Goal: Task Accomplishment & Management: Manage account settings

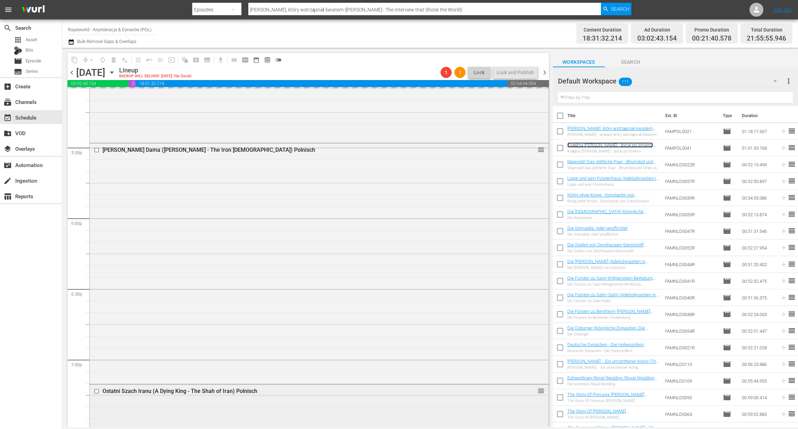
scroll to position [2413, 0]
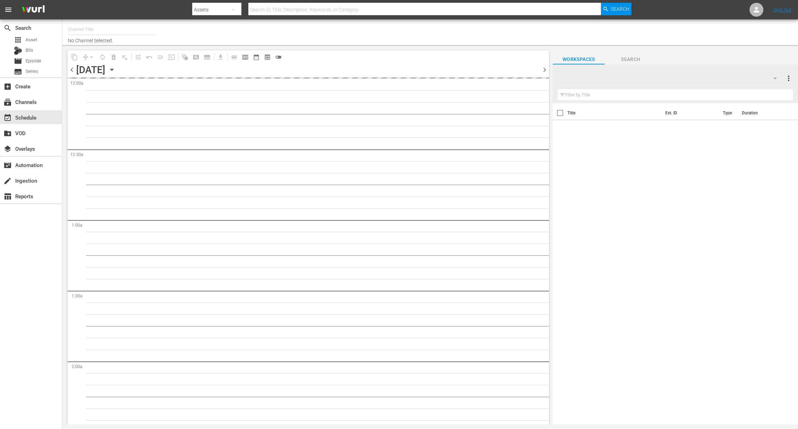
type input "Royalworld - Arystokracja & Dynastie (POL) (1841)"
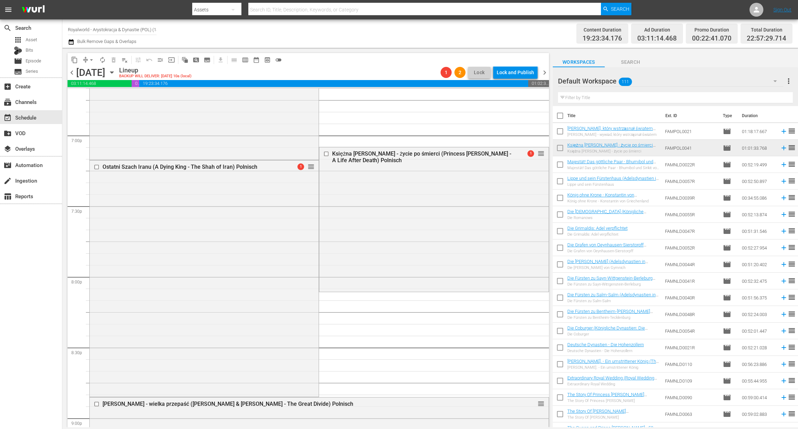
scroll to position [2619, 0]
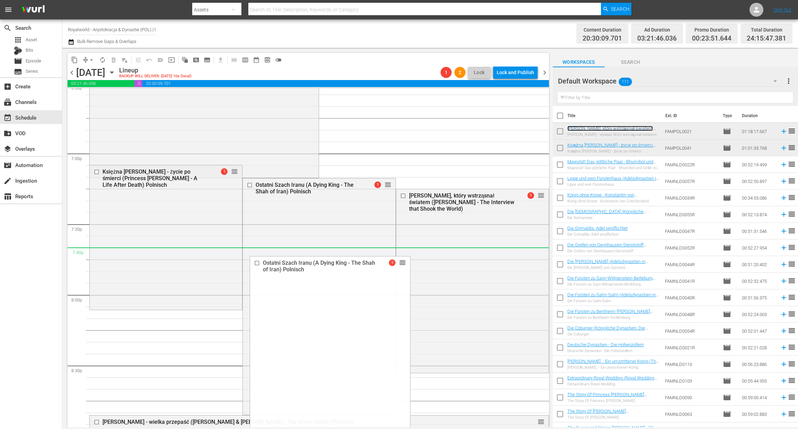
drag, startPoint x: 379, startPoint y: 183, endPoint x: 377, endPoint y: 258, distance: 74.8
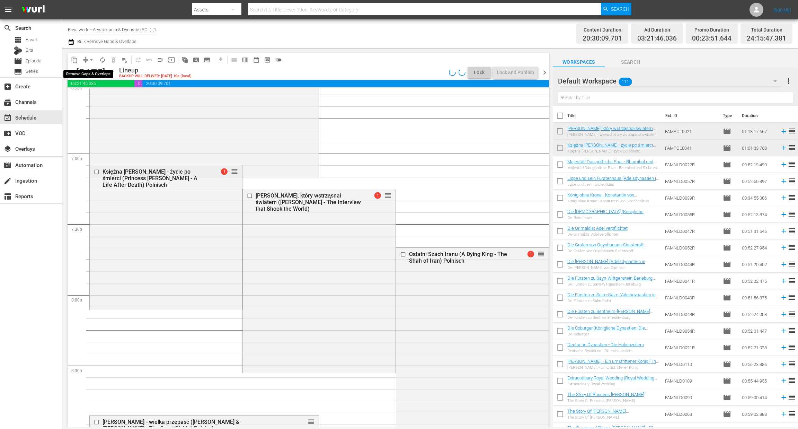
click at [91, 59] on span "arrow_drop_down" at bounding box center [91, 59] width 7 height 7
click at [92, 95] on li "Align to End of Previous Day" at bounding box center [91, 96] width 73 height 11
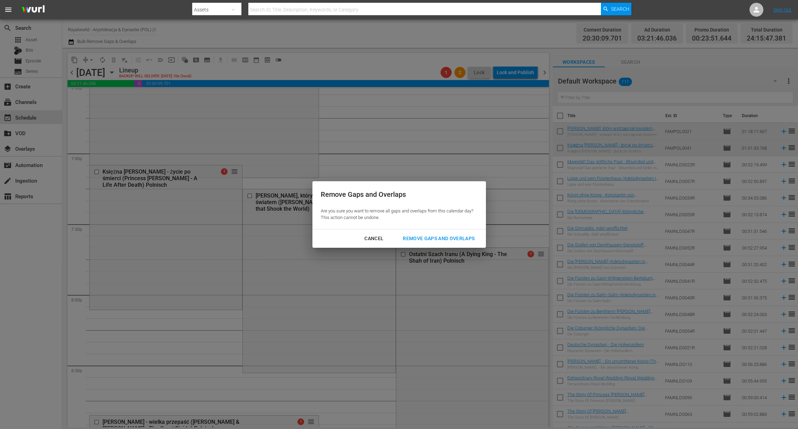
click at [421, 232] on button "Remove Gaps and Overlaps" at bounding box center [438, 238] width 88 height 13
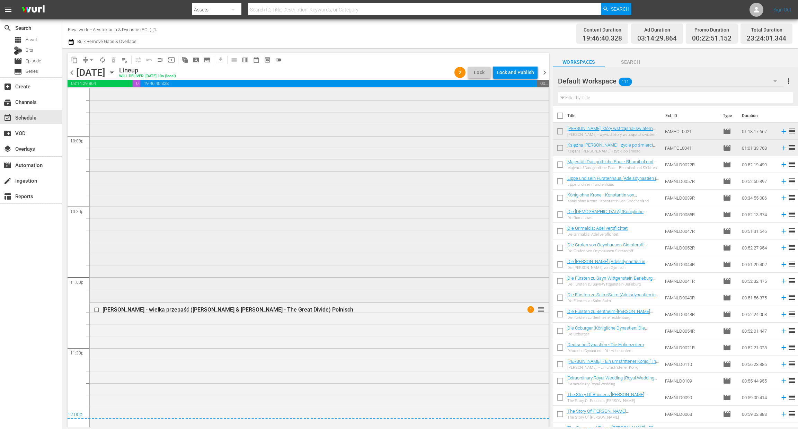
scroll to position [3061, 0]
click at [509, 68] on div "Lock and Publish" at bounding box center [514, 72] width 37 height 12
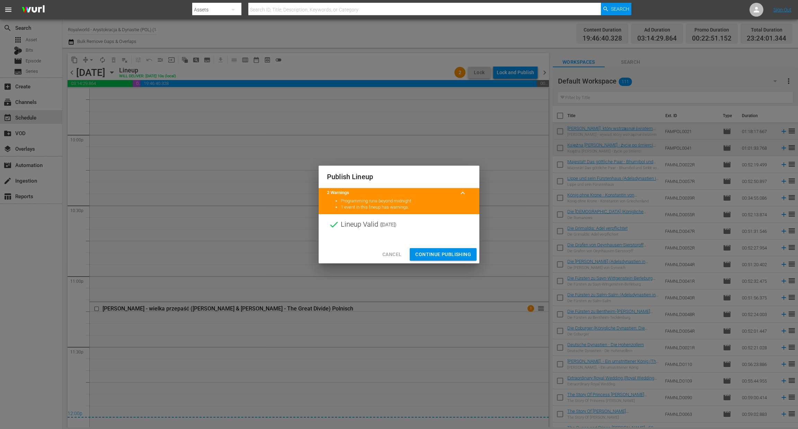
click at [451, 253] on span "Continue Publishing" at bounding box center [443, 254] width 56 height 9
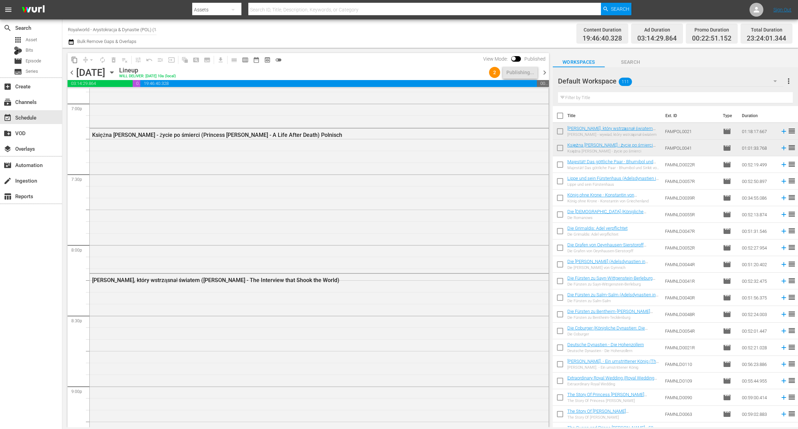
scroll to position [2646, 0]
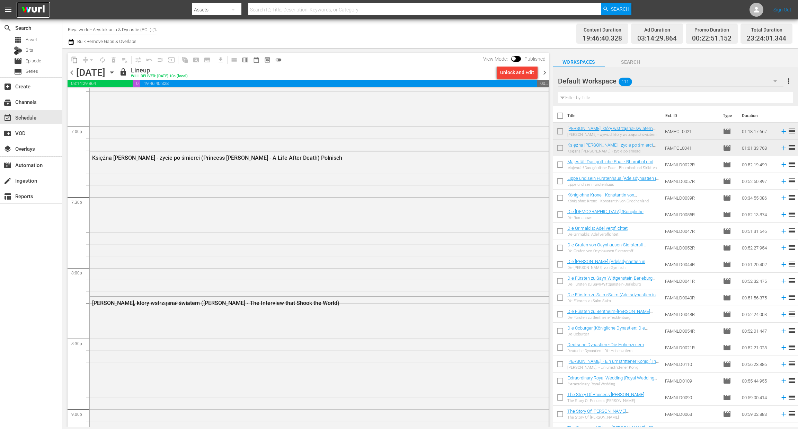
click at [43, 11] on img at bounding box center [33, 10] width 33 height 16
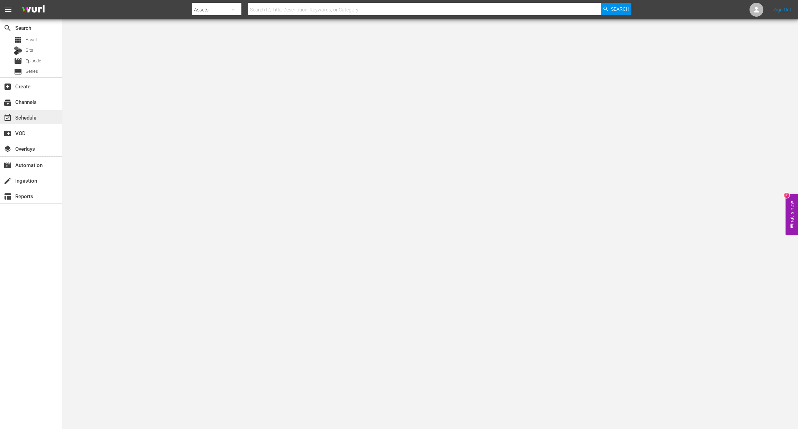
click at [39, 122] on div "event_available Schedule" at bounding box center [31, 117] width 62 height 14
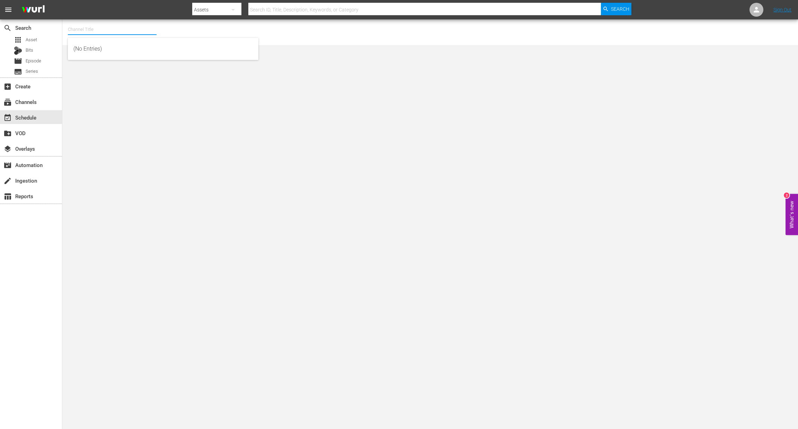
click at [115, 27] on input "text" at bounding box center [112, 29] width 89 height 17
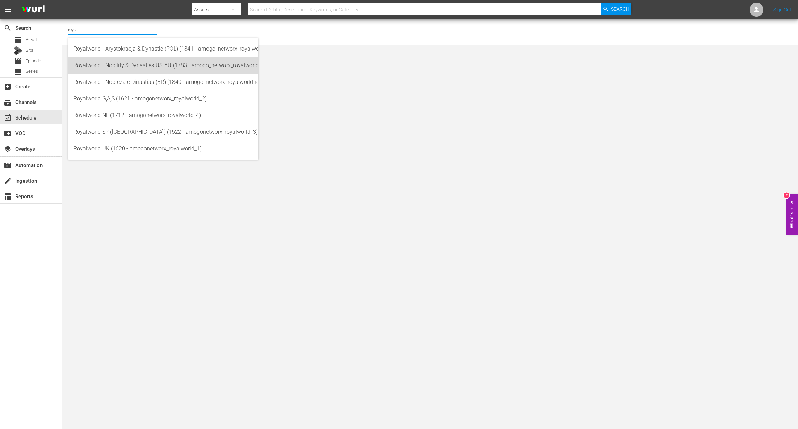
click at [194, 67] on div "Royalworld - Nobility & Dynasties US-AU (1783 - amogo_networx_royalworldnobilit…" at bounding box center [162, 65] width 179 height 17
type input "Royalworld - Nobility & Dynasties US-AU (1783 - amogo_networx_royalworldnobilit…"
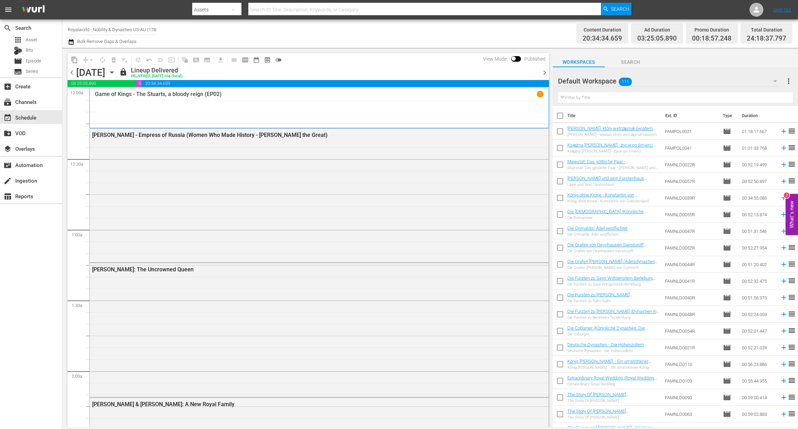
click at [244, 59] on span "calendar_view_week_outlined" at bounding box center [245, 59] width 7 height 7
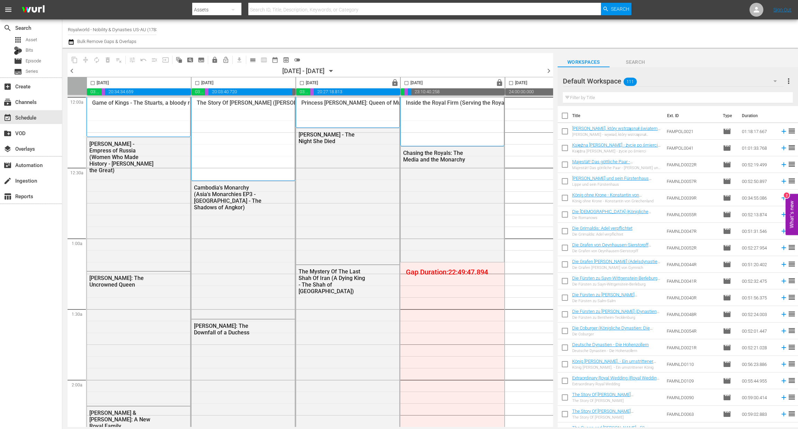
click at [72, 70] on span "chevron_left" at bounding box center [72, 70] width 9 height 9
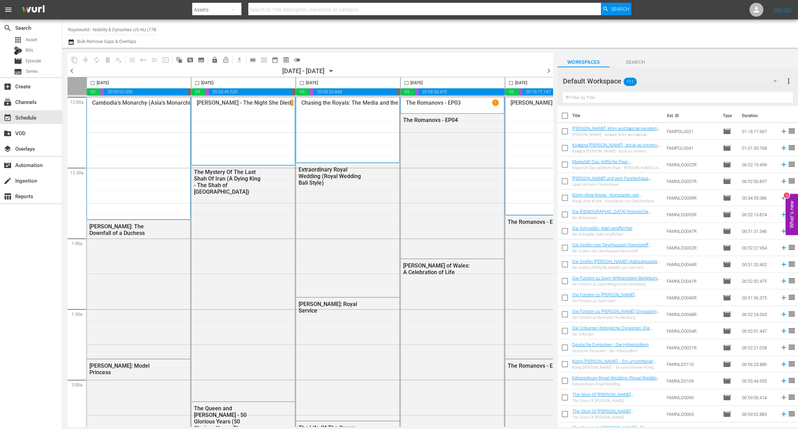
click at [302, 84] on input "checkbox" at bounding box center [302, 84] width 8 height 8
checkbox input "true"
click at [73, 60] on span "content_copy" at bounding box center [74, 59] width 7 height 7
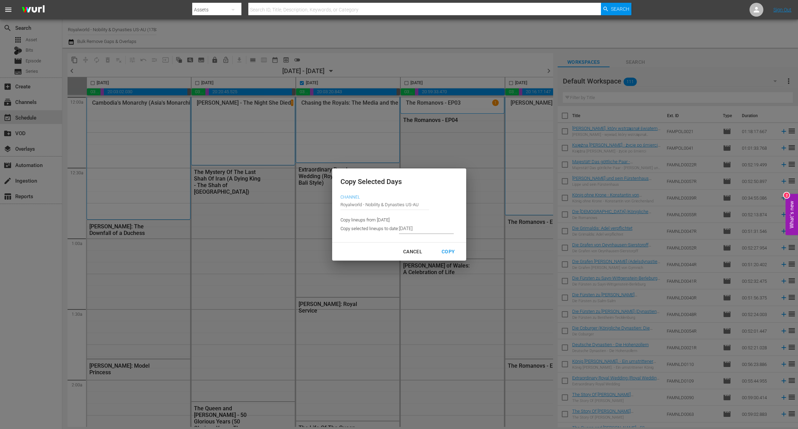
click at [416, 231] on input "8/22/2025" at bounding box center [426, 228] width 55 height 10
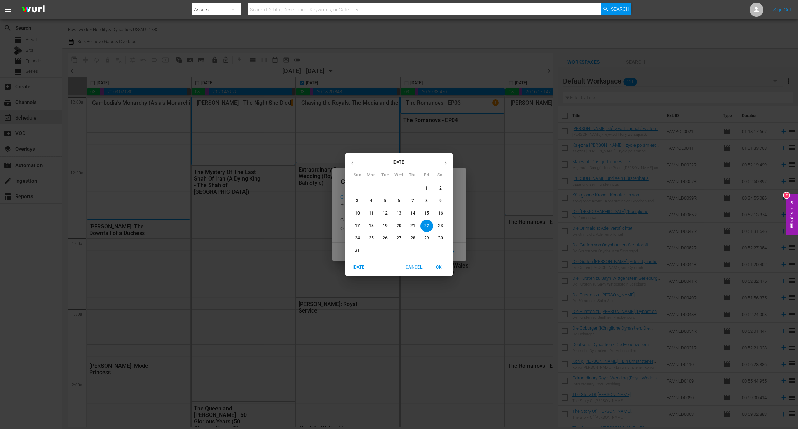
click at [369, 240] on p "25" at bounding box center [371, 238] width 5 height 6
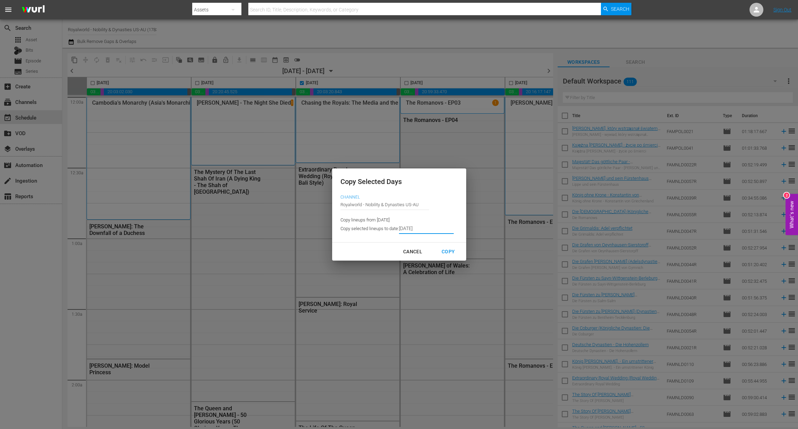
click at [452, 252] on div "Copy" at bounding box center [448, 251] width 24 height 9
type input "8/17/2025"
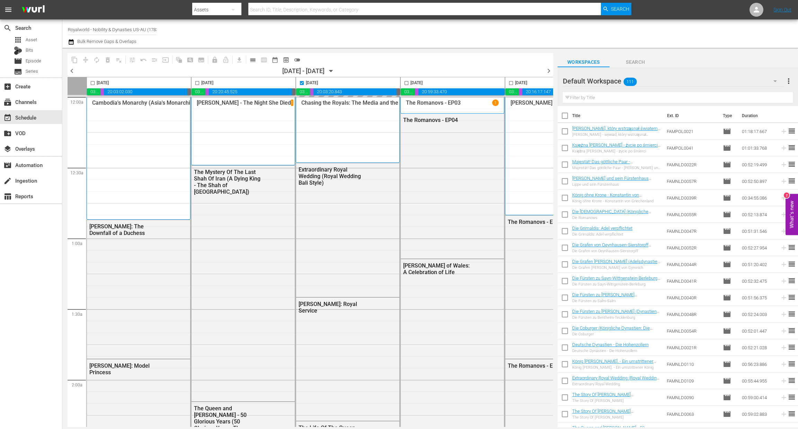
checkbox input "false"
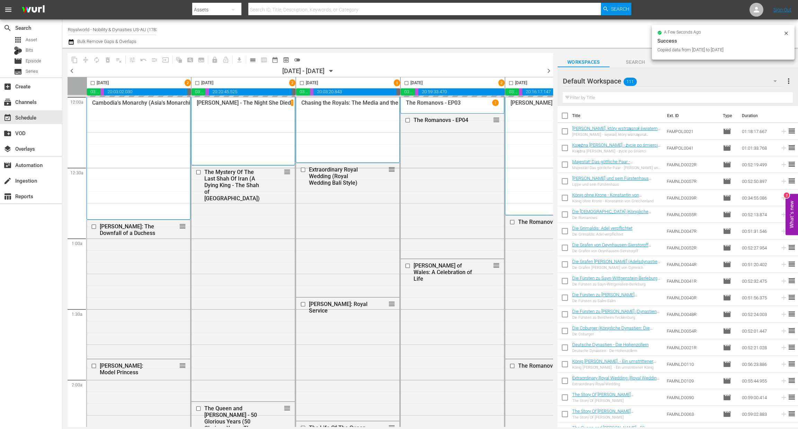
click at [406, 84] on input "checkbox" at bounding box center [406, 84] width 8 height 8
checkbox input "true"
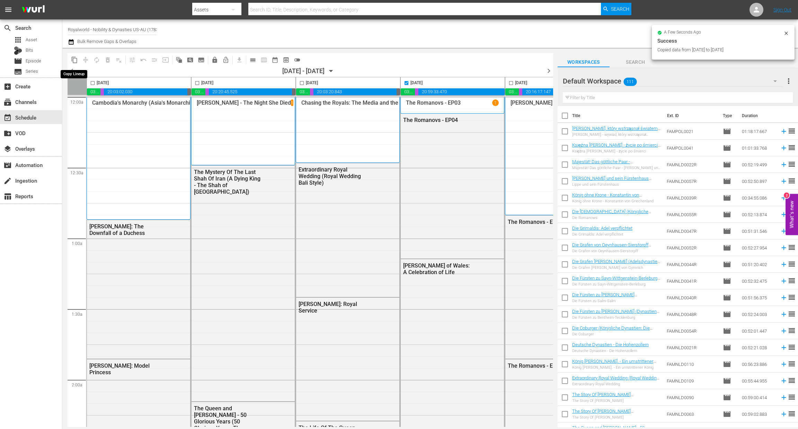
click at [75, 62] on span "content_copy" at bounding box center [74, 59] width 7 height 7
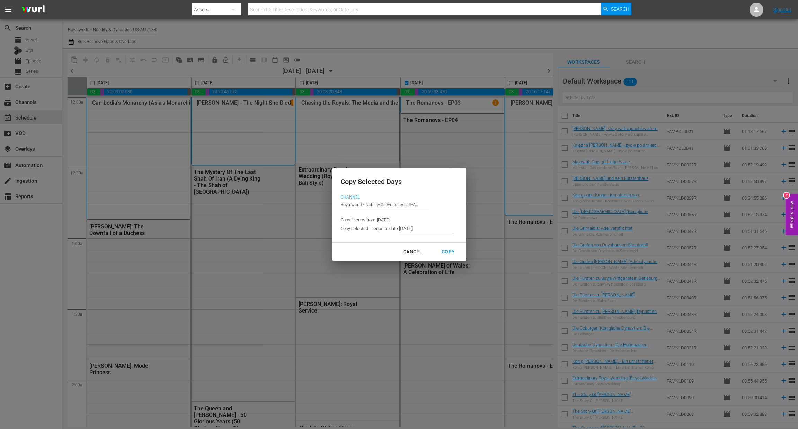
click at [433, 225] on input "8/17/2025" at bounding box center [426, 228] width 55 height 10
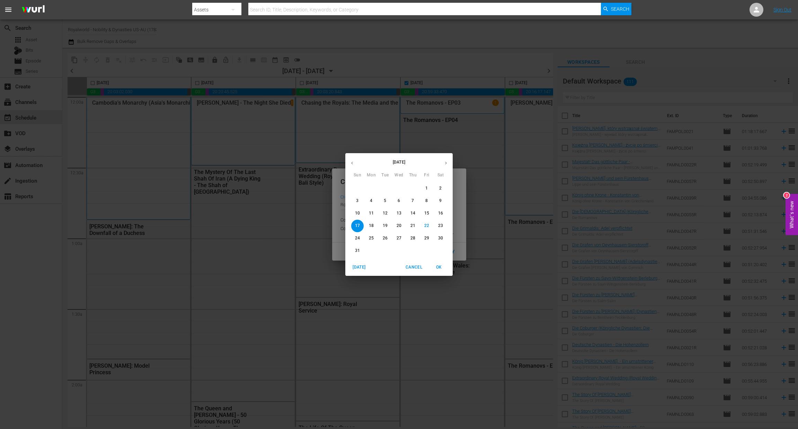
click at [383, 237] on p "26" at bounding box center [385, 238] width 5 height 6
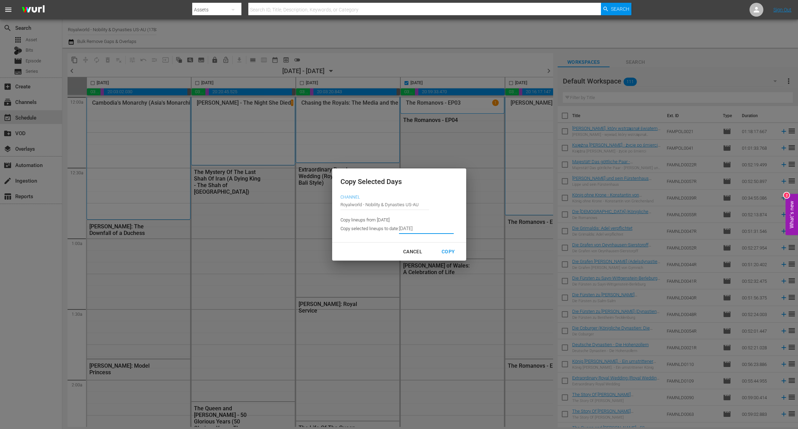
click at [446, 254] on div "Copy" at bounding box center [448, 251] width 24 height 9
type input "8/18/2025"
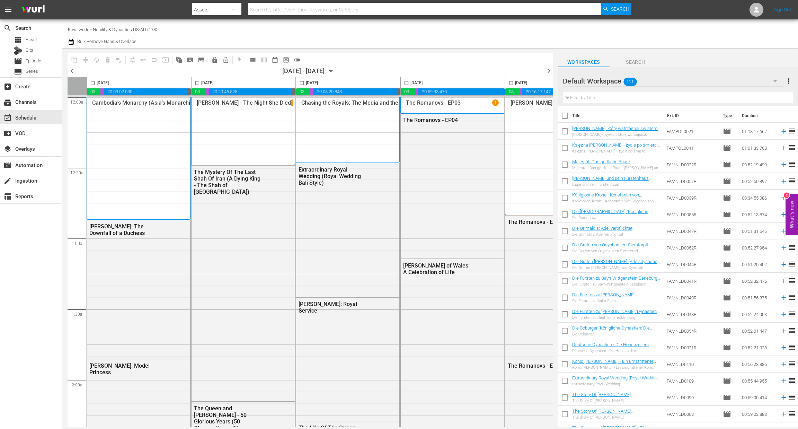
click at [409, 82] on input "checkbox" at bounding box center [406, 84] width 8 height 8
checkbox input "true"
click at [69, 59] on button "content_copy" at bounding box center [74, 59] width 11 height 11
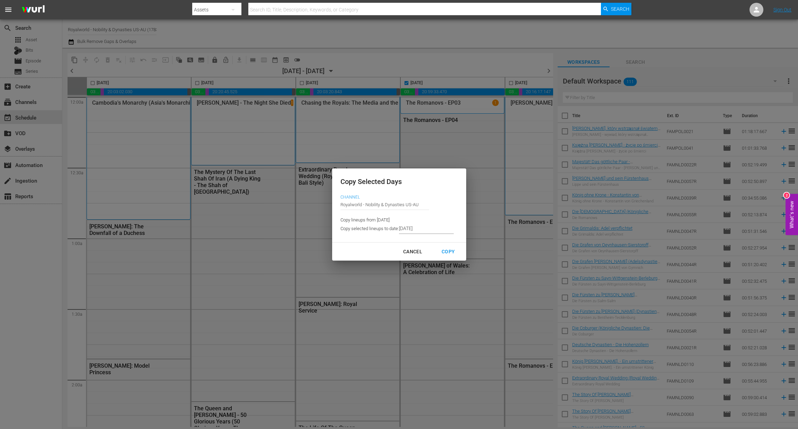
click at [432, 231] on input "8/18/2025" at bounding box center [426, 228] width 55 height 10
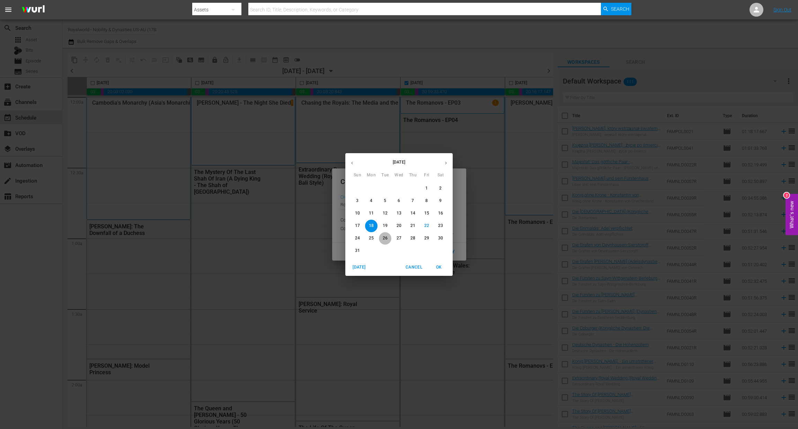
click at [387, 235] on span "26" at bounding box center [385, 238] width 12 height 6
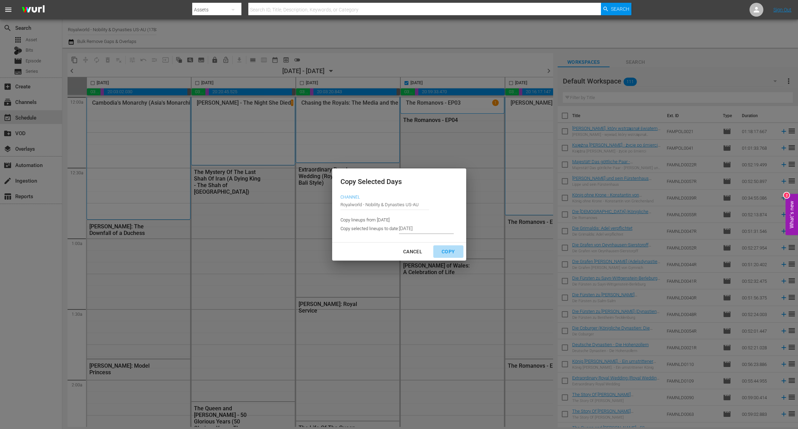
click at [446, 252] on div "Copy" at bounding box center [448, 251] width 24 height 9
type input "8/18/2025"
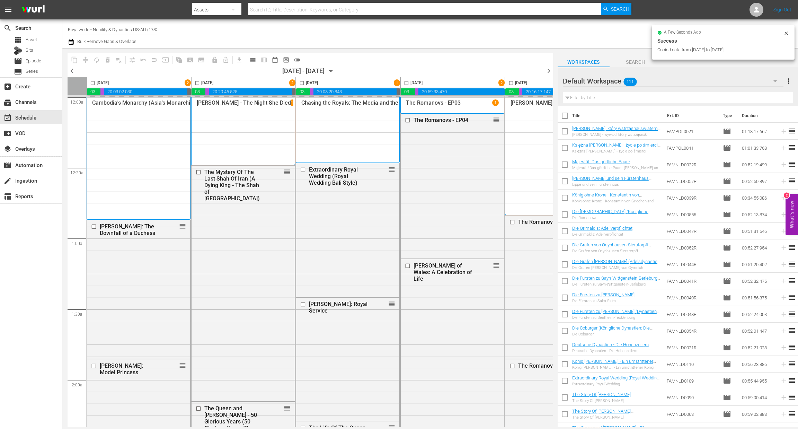
checkbox input "false"
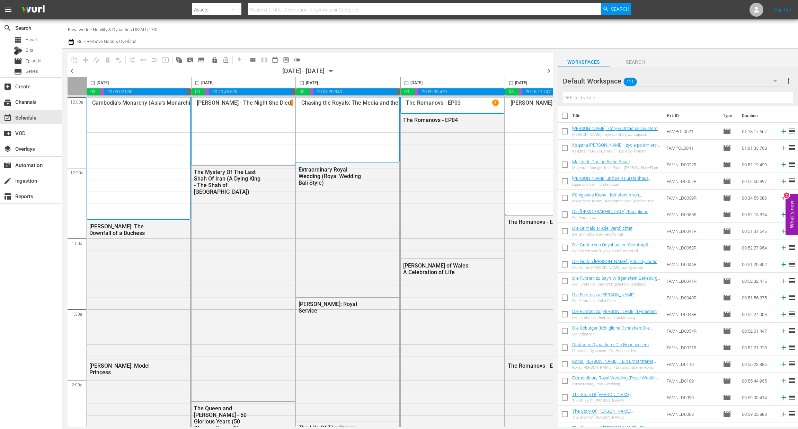
click at [510, 83] on input "checkbox" at bounding box center [511, 84] width 8 height 8
checkbox input "true"
click at [72, 61] on span "content_copy" at bounding box center [74, 59] width 7 height 7
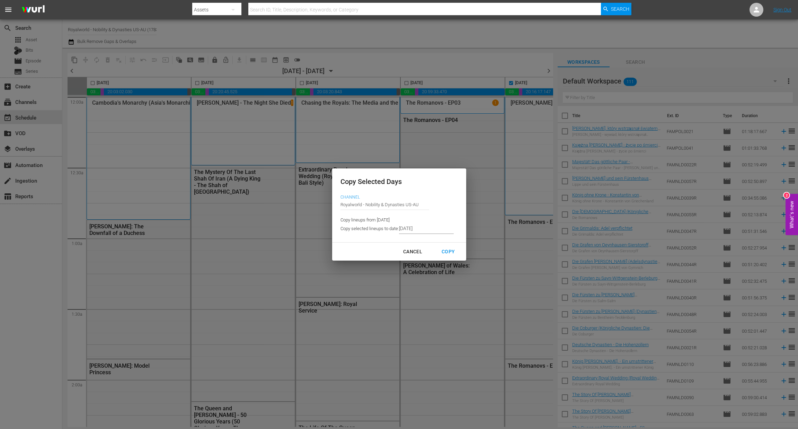
click at [447, 231] on input "8/18/2025" at bounding box center [426, 228] width 55 height 10
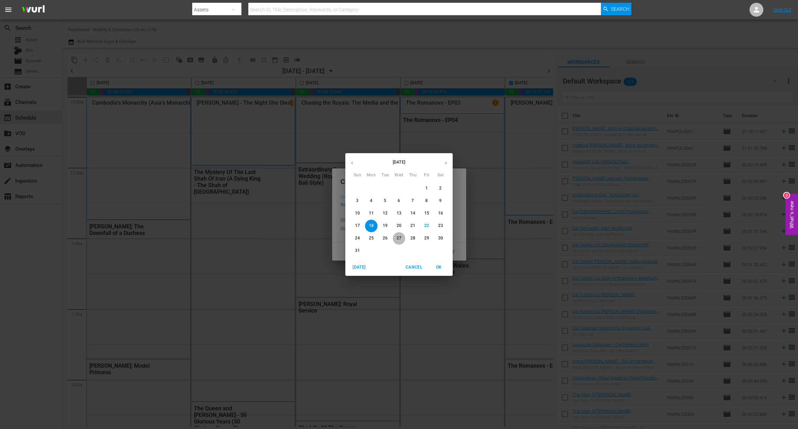
click at [402, 242] on button "27" at bounding box center [399, 238] width 12 height 12
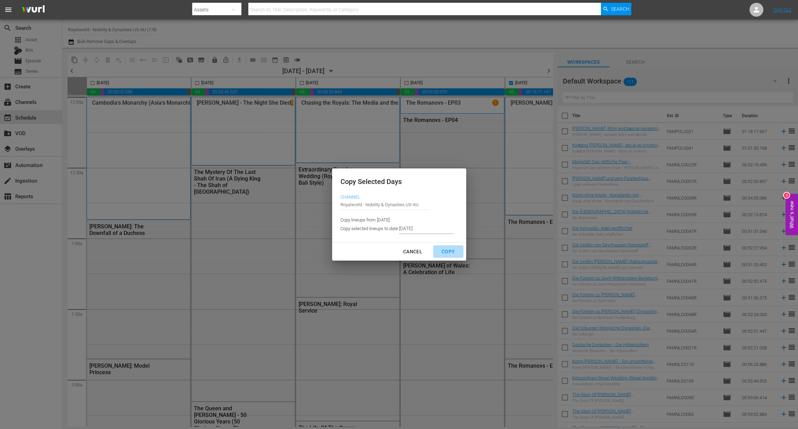
click at [446, 253] on div "Copy" at bounding box center [448, 251] width 24 height 9
type input "8/19/2025"
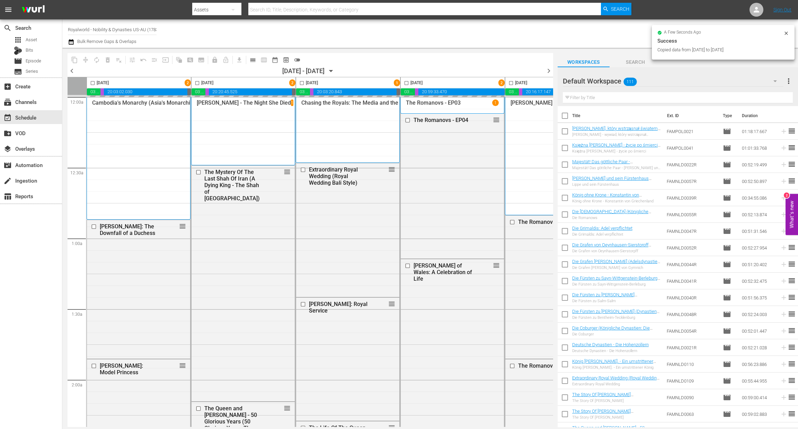
checkbox input "false"
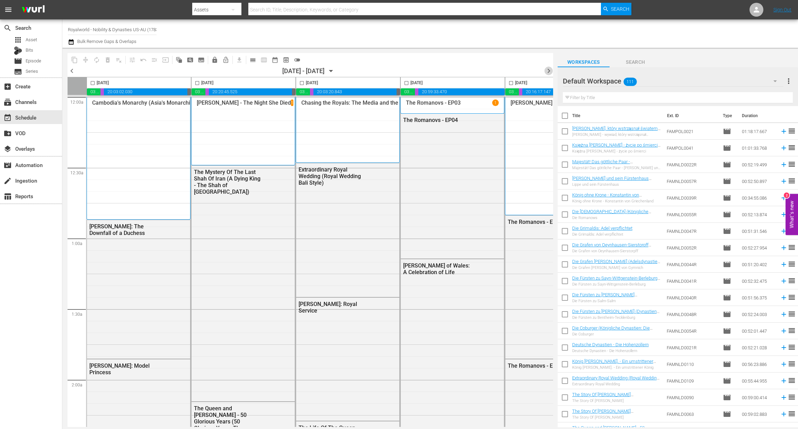
click at [546, 73] on span "chevron_right" at bounding box center [548, 70] width 9 height 9
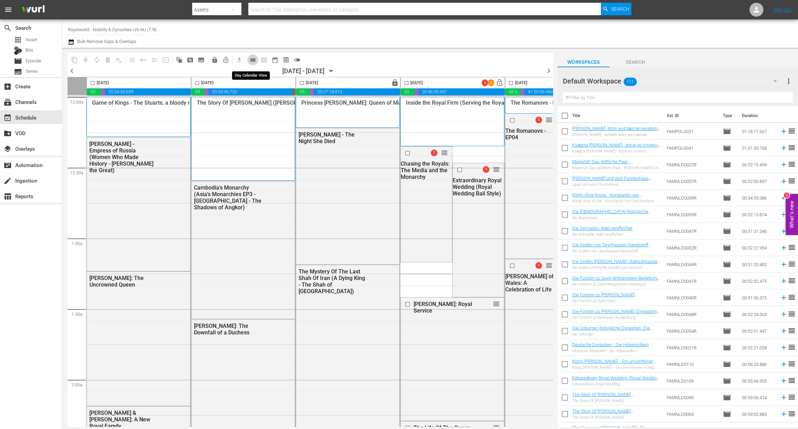
click at [248, 60] on button "calendar_view_day_outlined" at bounding box center [252, 59] width 11 height 11
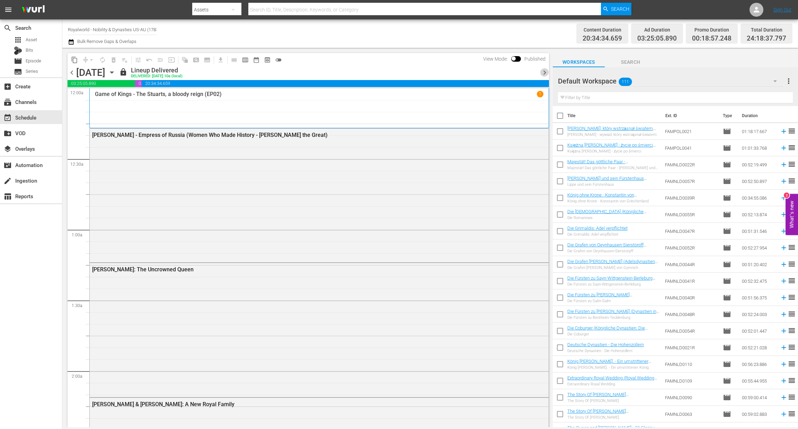
click at [543, 72] on span "chevron_right" at bounding box center [544, 72] width 9 height 9
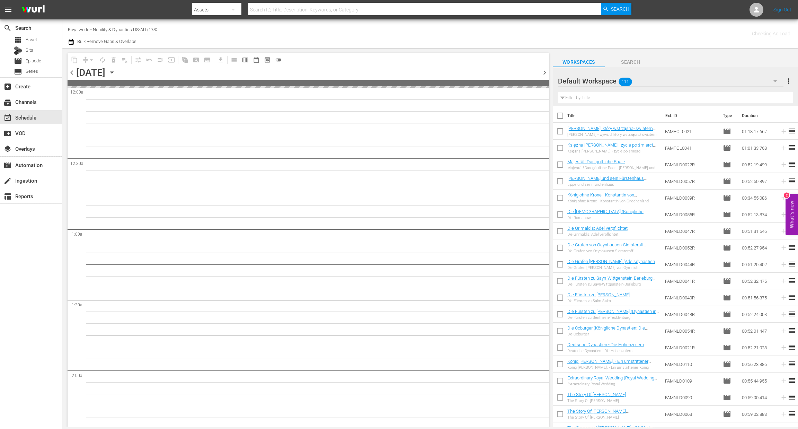
click at [543, 72] on span "chevron_right" at bounding box center [544, 72] width 9 height 9
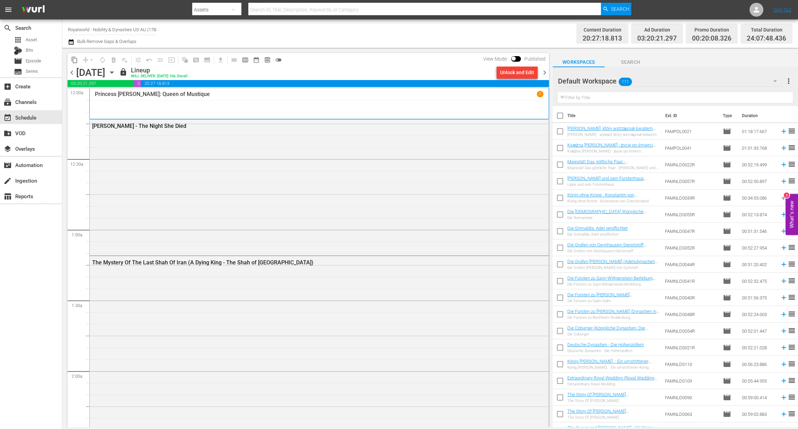
click at [541, 71] on span "chevron_right" at bounding box center [544, 72] width 9 height 9
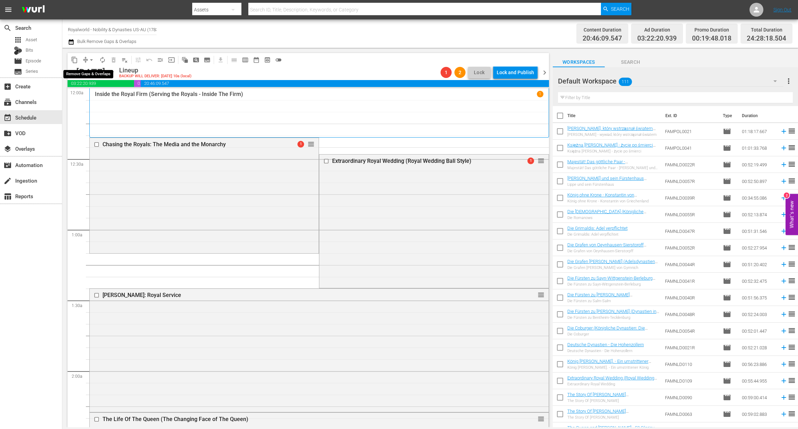
click at [90, 55] on button "arrow_drop_down" at bounding box center [91, 59] width 11 height 11
click at [88, 101] on li "Align to End of Previous Day" at bounding box center [91, 96] width 73 height 11
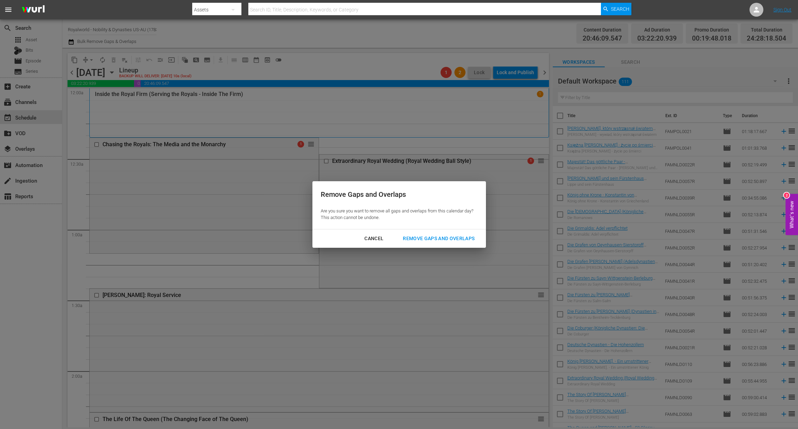
click at [417, 243] on button "Remove Gaps and Overlaps" at bounding box center [438, 238] width 88 height 13
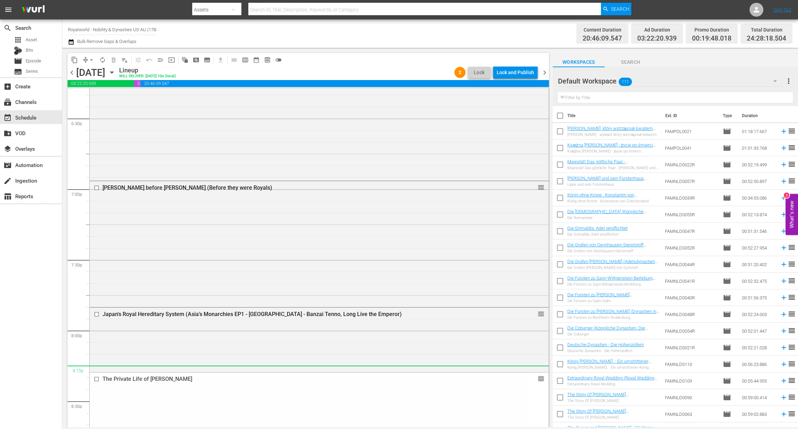
scroll to position [2596, 0]
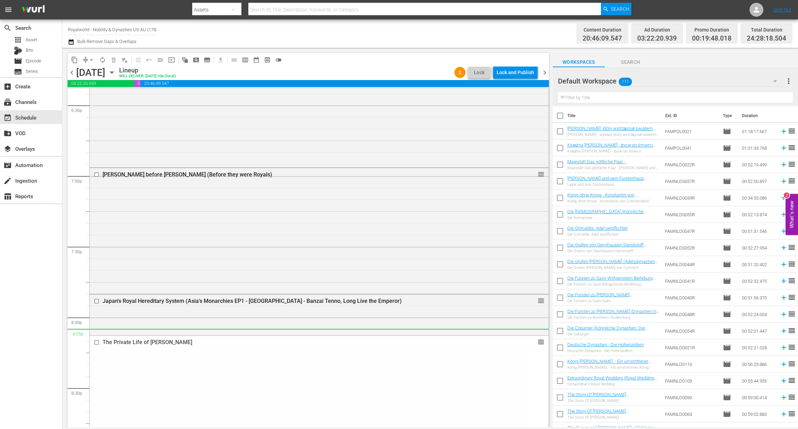
drag, startPoint x: 534, startPoint y: 129, endPoint x: 468, endPoint y: 331, distance: 211.7
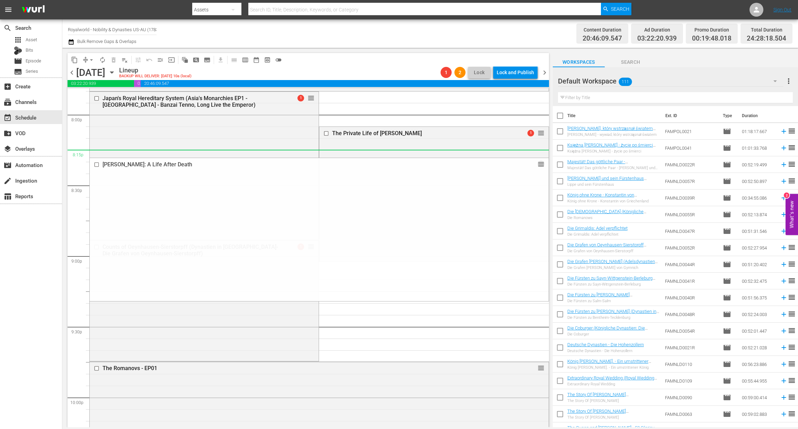
scroll to position [2804, 0]
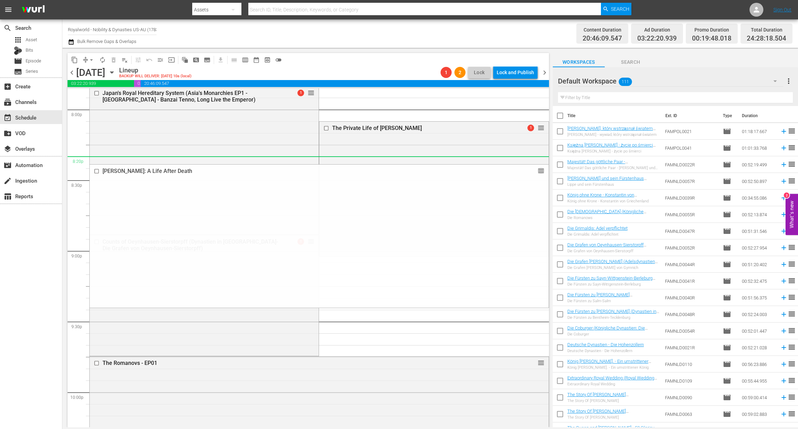
drag, startPoint x: 535, startPoint y: 287, endPoint x: 478, endPoint y: 156, distance: 142.8
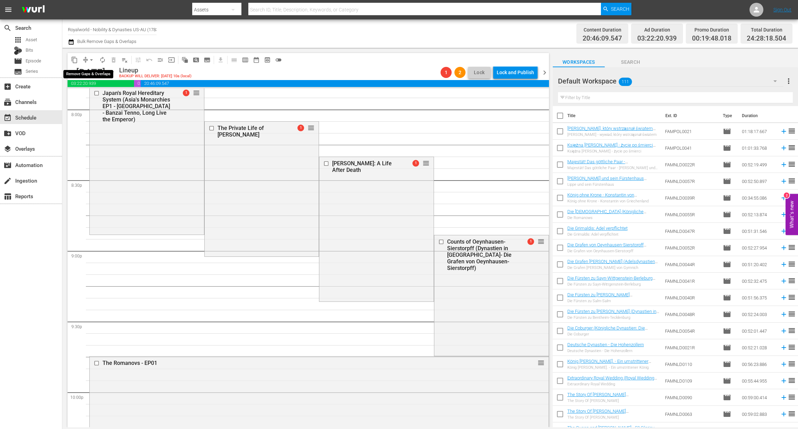
click at [91, 59] on span "arrow_drop_down" at bounding box center [91, 59] width 7 height 7
click at [97, 98] on li "Align to End of Previous Day" at bounding box center [91, 96] width 73 height 11
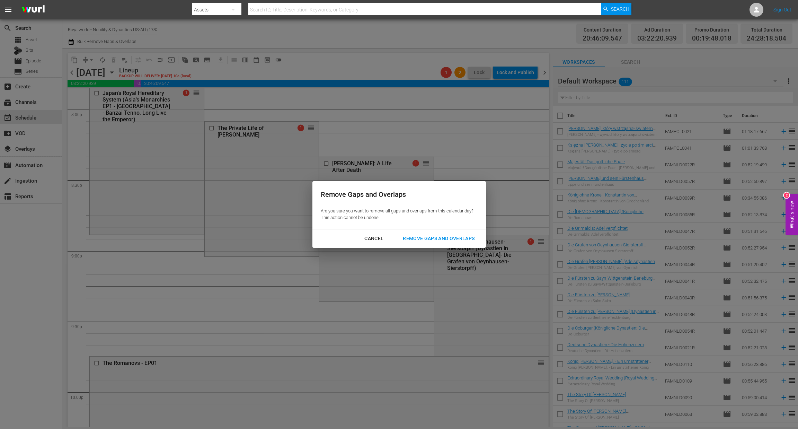
click at [437, 241] on div "Remove Gaps and Overlaps" at bounding box center [438, 238] width 83 height 9
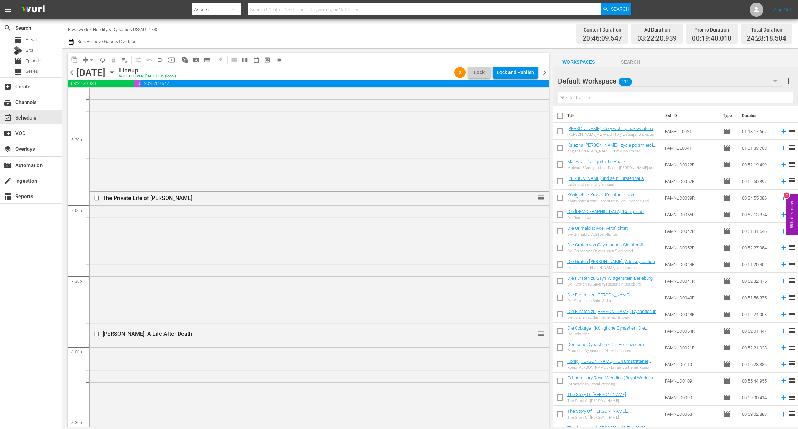
scroll to position [2544, 0]
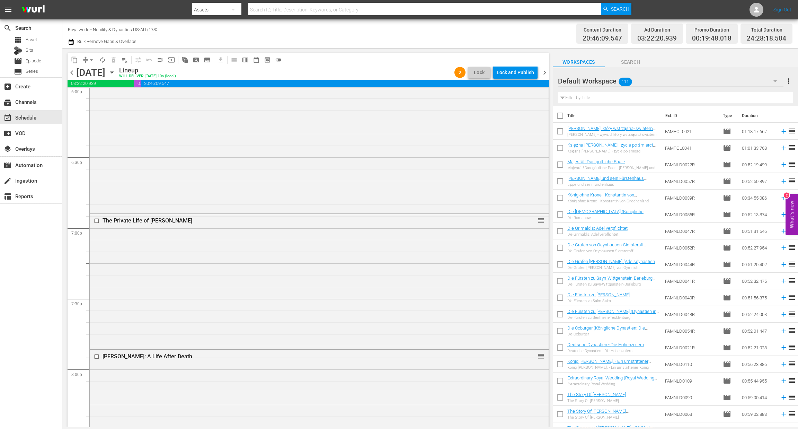
drag, startPoint x: 535, startPoint y: 239, endPoint x: 448, endPoint y: 140, distance: 131.3
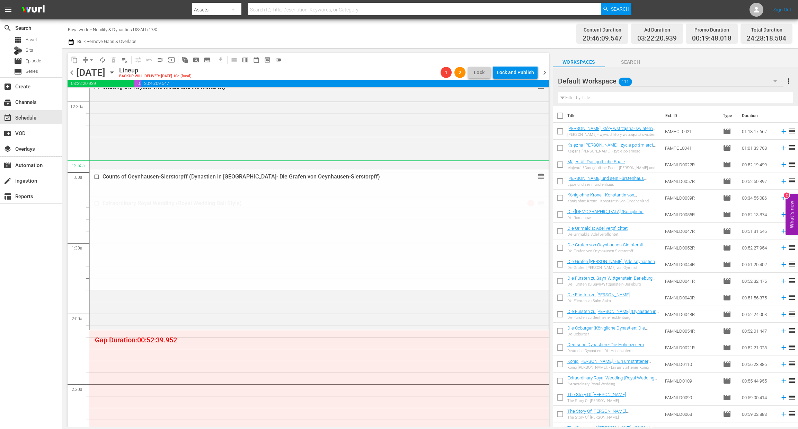
scroll to position [0, 0]
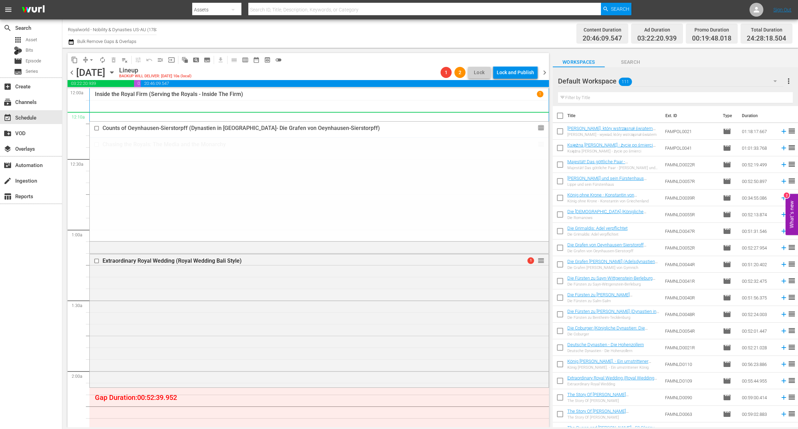
drag, startPoint x: 531, startPoint y: 244, endPoint x: 377, endPoint y: 117, distance: 199.8
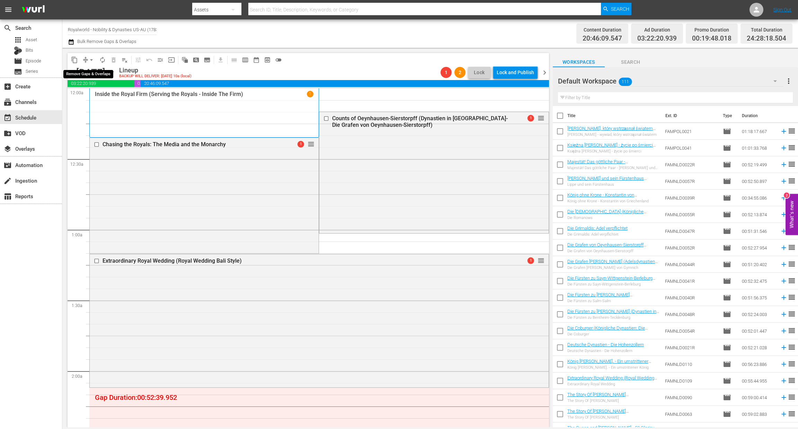
click at [93, 59] on span "arrow_drop_down" at bounding box center [91, 59] width 7 height 7
click at [86, 98] on li "Align to End of Previous Day" at bounding box center [91, 96] width 73 height 11
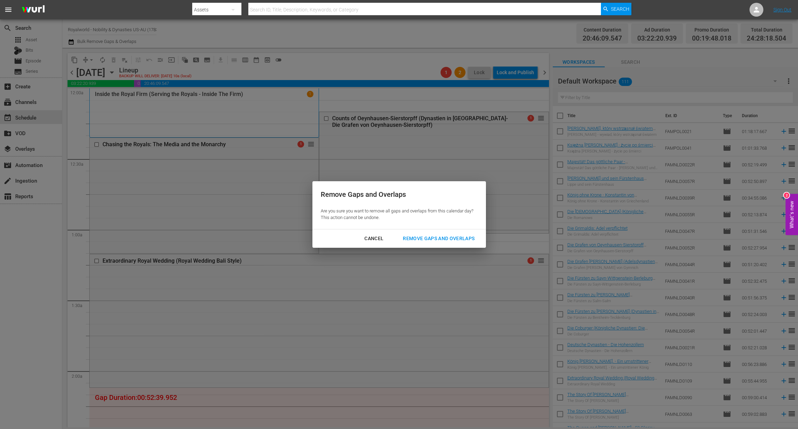
click at [424, 238] on div "Remove Gaps and Overlaps" at bounding box center [438, 238] width 83 height 9
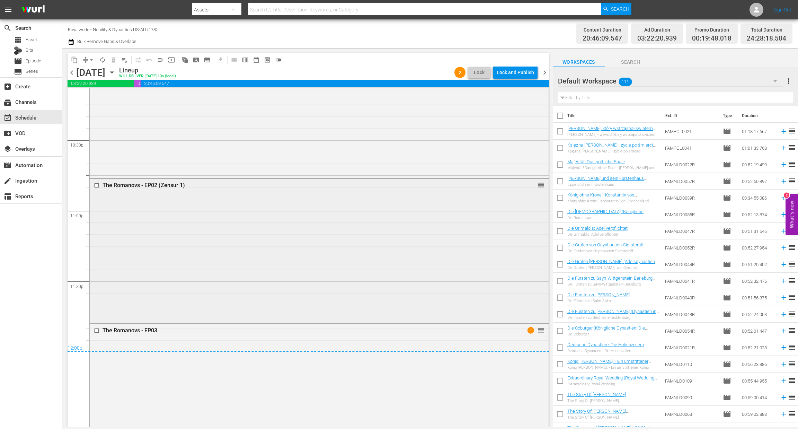
scroll to position [3167, 0]
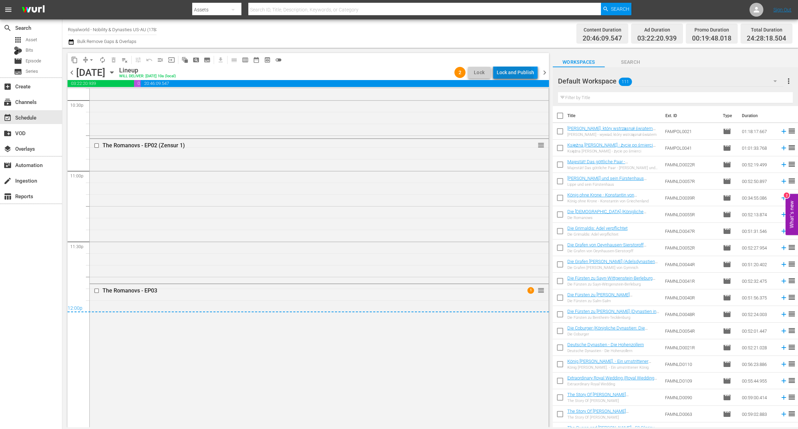
click at [514, 77] on div "Lock and Publish" at bounding box center [514, 72] width 37 height 12
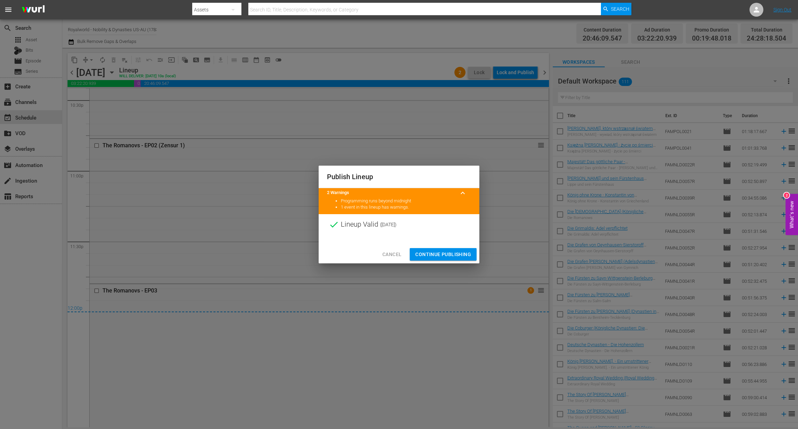
click at [448, 254] on span "Continue Publishing" at bounding box center [443, 254] width 56 height 9
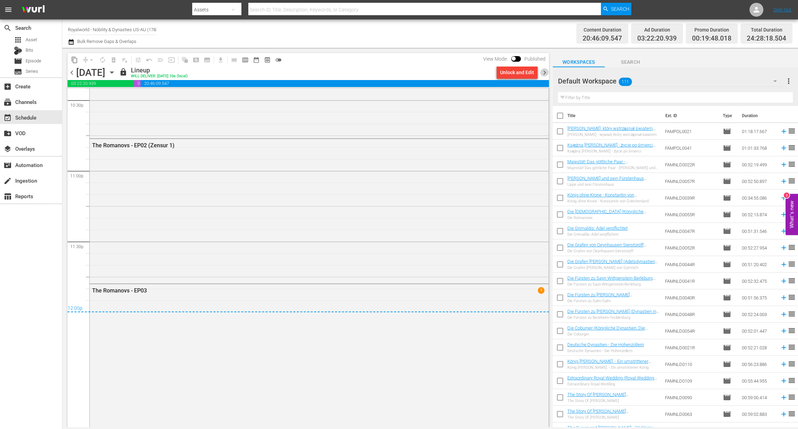
click at [546, 73] on span "chevron_right" at bounding box center [544, 72] width 9 height 9
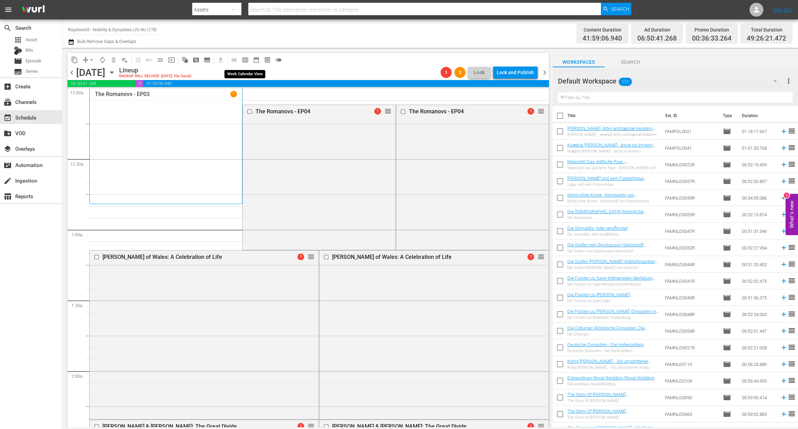
click at [244, 57] on span "calendar_view_week_outlined" at bounding box center [245, 59] width 7 height 7
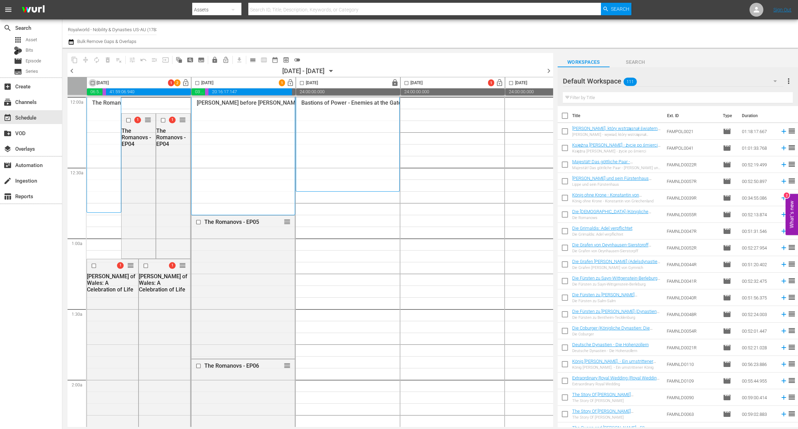
click at [94, 83] on input "checkbox" at bounding box center [93, 84] width 8 height 8
click at [103, 59] on button "delete_forever_outlined" at bounding box center [107, 59] width 11 height 11
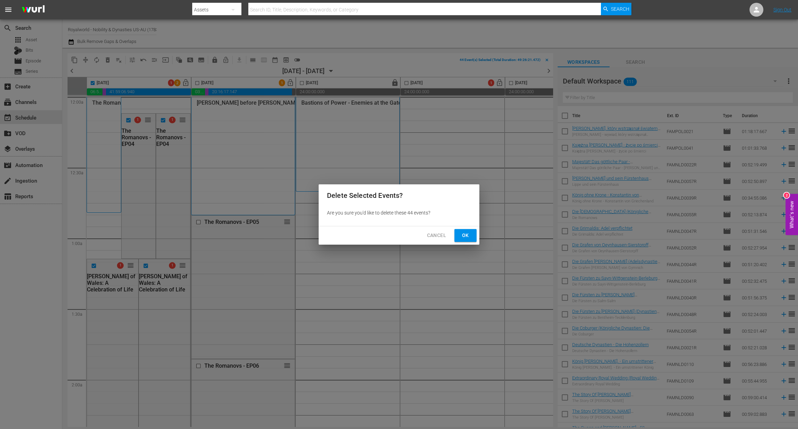
click at [458, 237] on button "Ok" at bounding box center [465, 235] width 22 height 13
checkbox input "false"
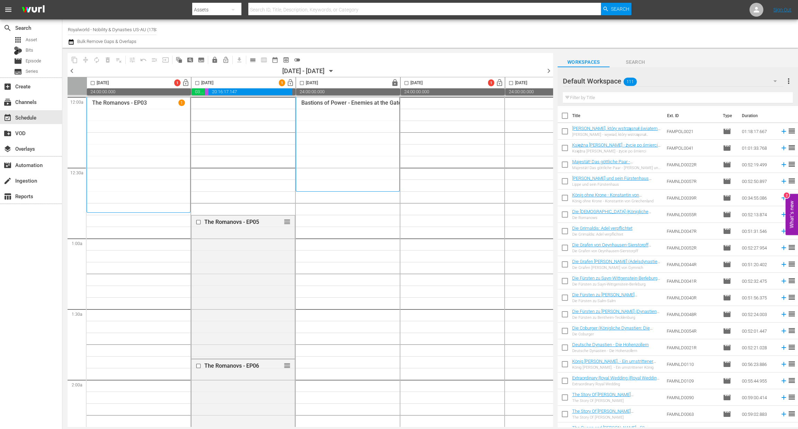
click at [73, 70] on span "chevron_left" at bounding box center [72, 70] width 9 height 9
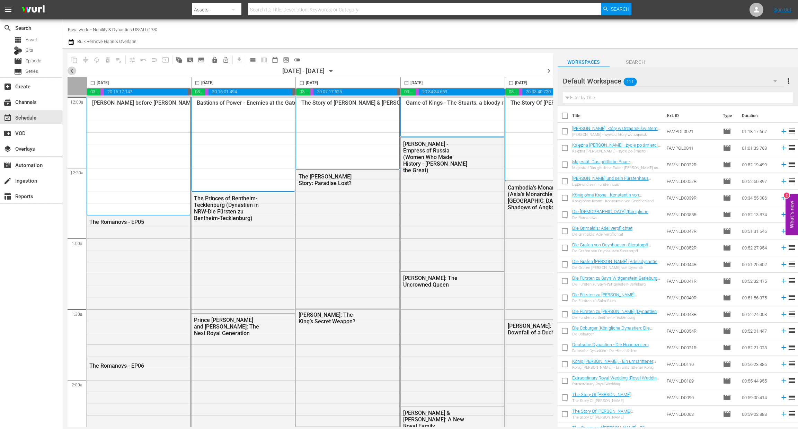
click at [72, 71] on span "chevron_left" at bounding box center [72, 70] width 9 height 9
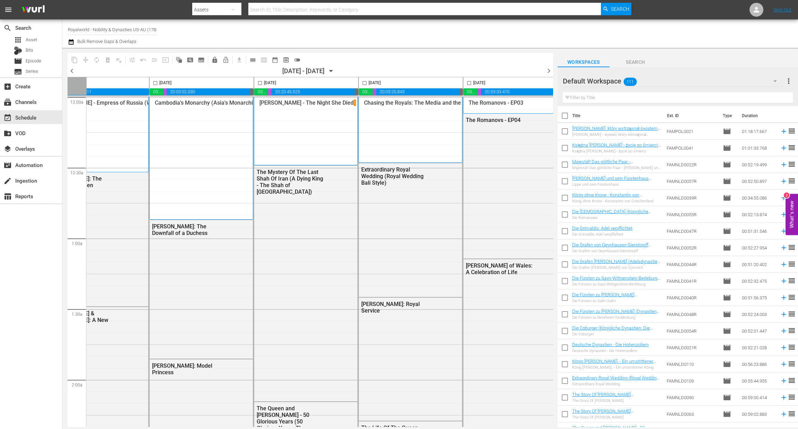
scroll to position [0, 269]
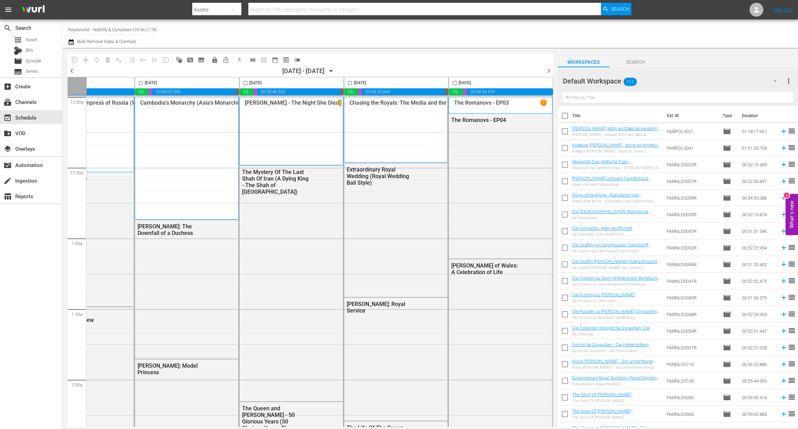
drag, startPoint x: 454, startPoint y: 83, endPoint x: 446, endPoint y: 83, distance: 8.0
click at [454, 83] on input "checkbox" at bounding box center [454, 84] width 8 height 8
checkbox input "true"
click at [77, 63] on span "content_copy" at bounding box center [74, 59] width 7 height 7
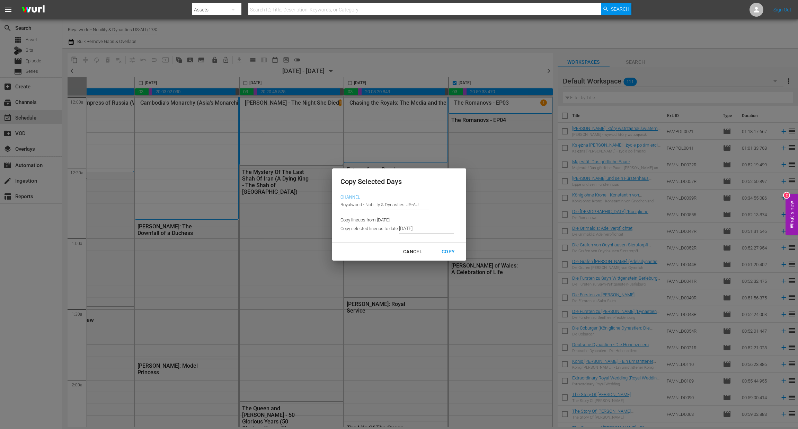
click at [423, 228] on input "8/22/2025" at bounding box center [426, 228] width 55 height 10
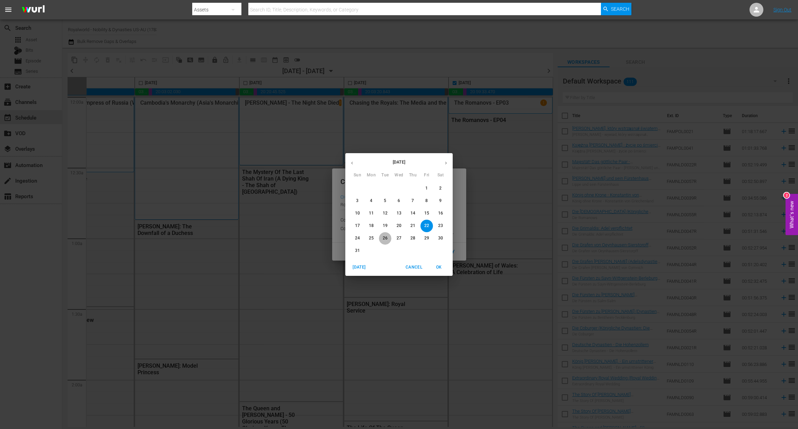
click at [383, 236] on p "26" at bounding box center [385, 238] width 5 height 6
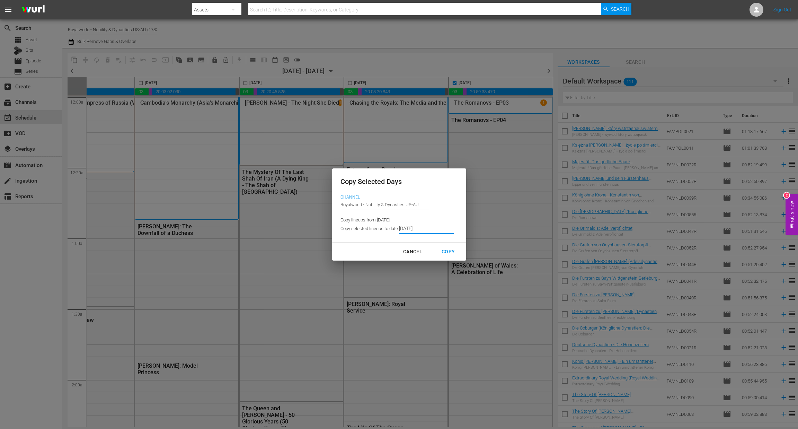
click at [445, 251] on div "Copy" at bounding box center [448, 251] width 24 height 9
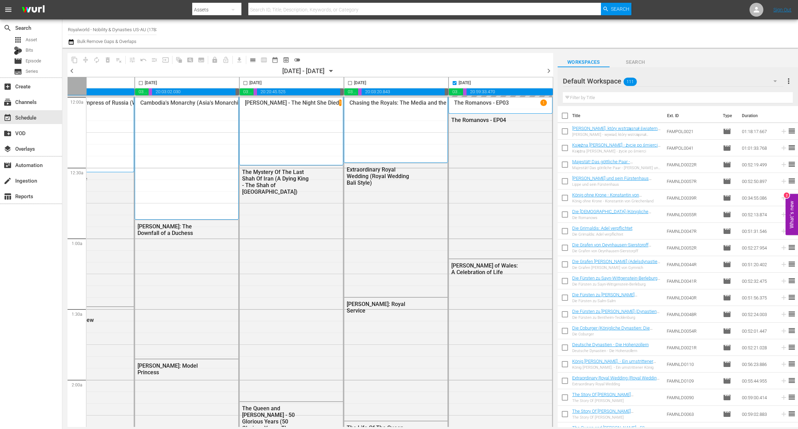
type input "8/18/2025"
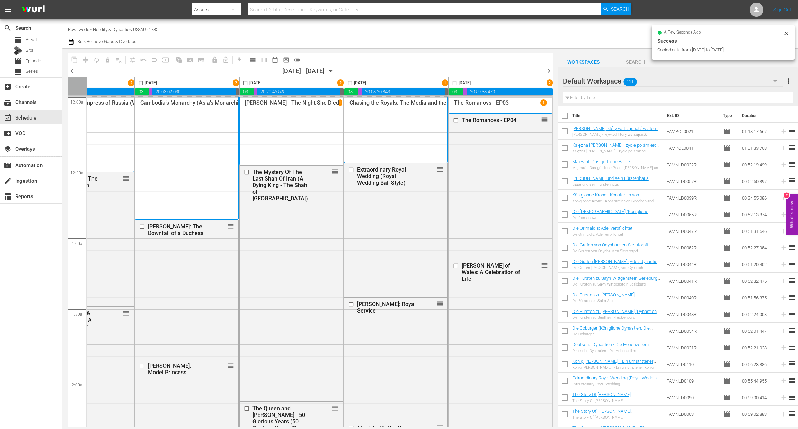
checkbox input "false"
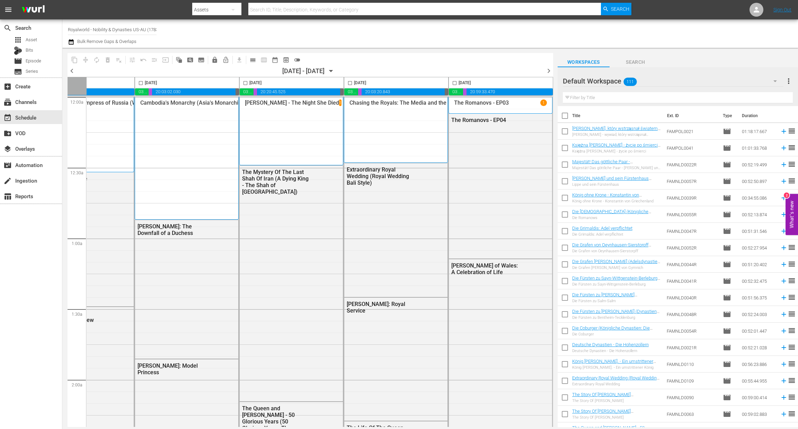
click at [549, 67] on span "chevron_right" at bounding box center [548, 70] width 9 height 9
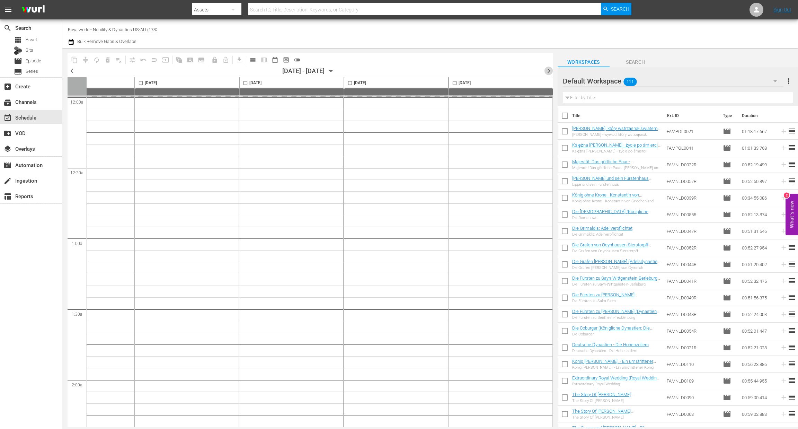
click at [549, 67] on span "chevron_right" at bounding box center [548, 70] width 9 height 9
drag, startPoint x: 428, startPoint y: 427, endPoint x: 288, endPoint y: 429, distance: 139.9
click at [288, 428] on html "menu Search By Assets Search ID, Title, Description, Keywords, or Category Sear…" at bounding box center [399, 214] width 798 height 429
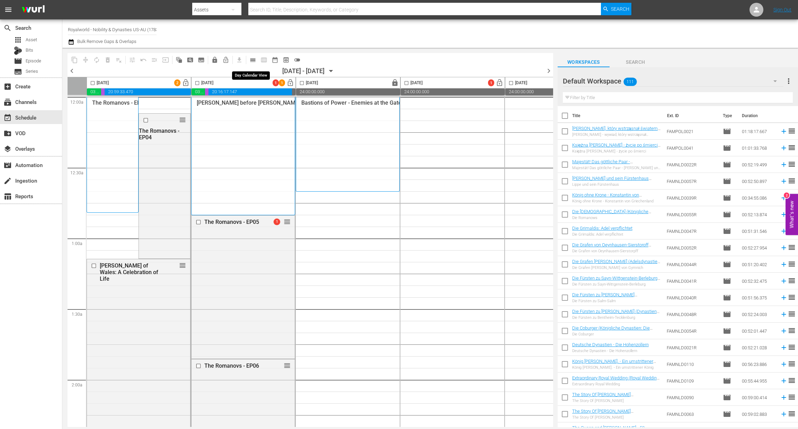
click at [257, 63] on span "calendar_view_day_outlined" at bounding box center [252, 60] width 14 height 14
click at [251, 60] on span "calendar_view_day_outlined" at bounding box center [252, 59] width 7 height 7
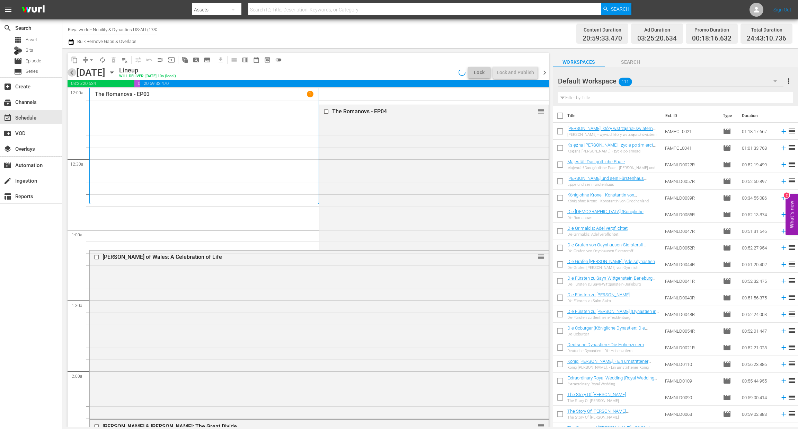
click at [70, 70] on span "chevron_left" at bounding box center [72, 72] width 9 height 9
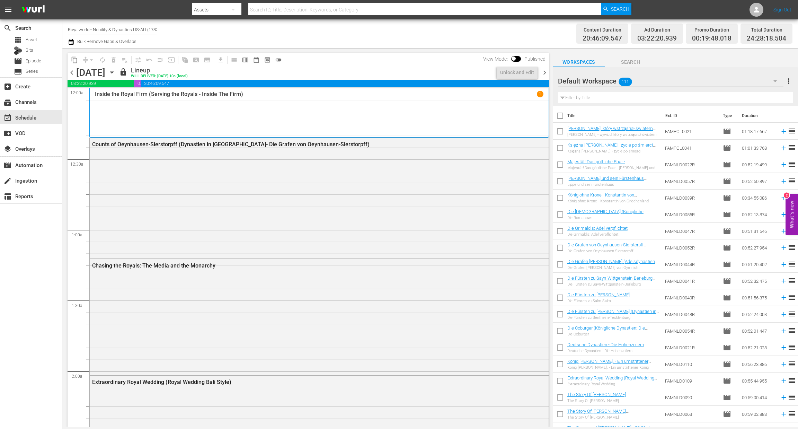
click at [544, 72] on span "chevron_right" at bounding box center [544, 72] width 9 height 9
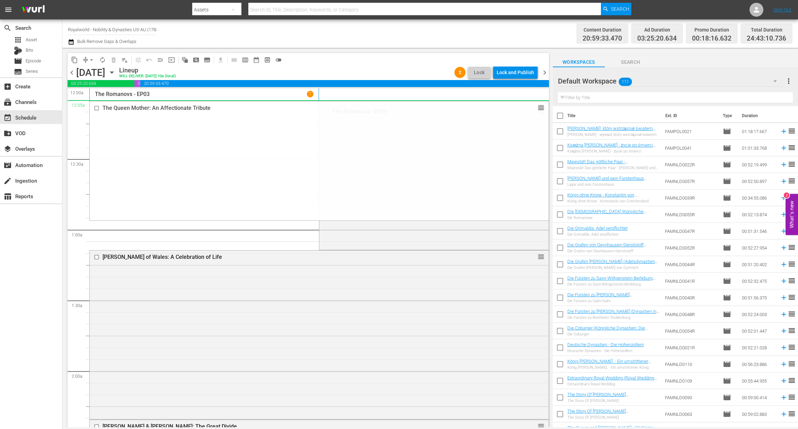
drag, startPoint x: 533, startPoint y: 342, endPoint x: 502, endPoint y: 102, distance: 242.3
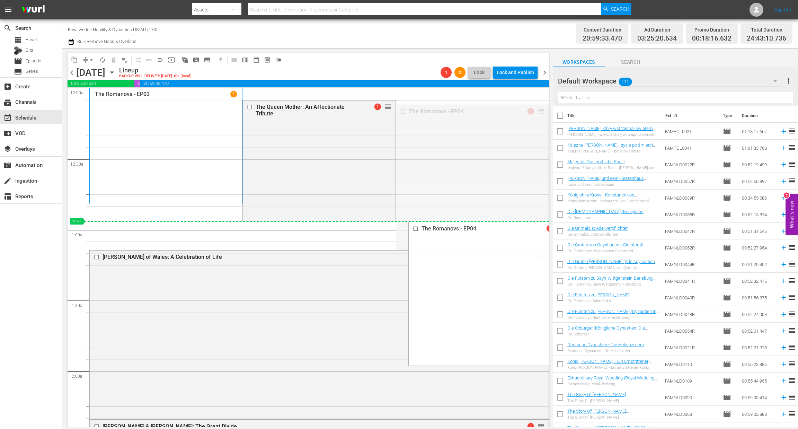
drag, startPoint x: 528, startPoint y: 125, endPoint x: 503, endPoint y: 221, distance: 99.4
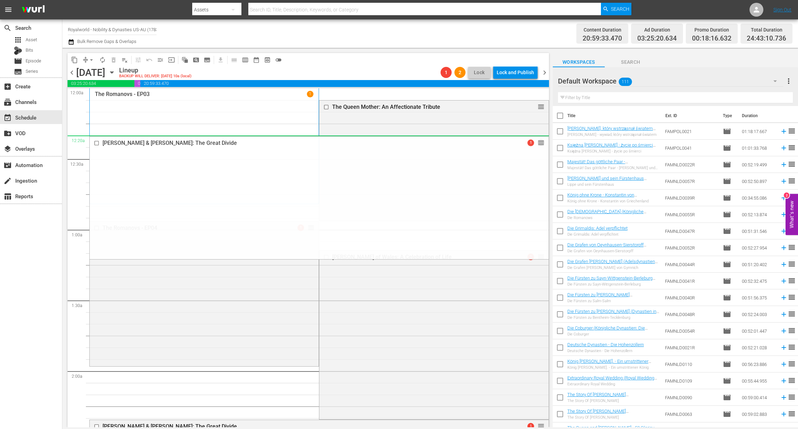
drag, startPoint x: 527, startPoint y: 181, endPoint x: 456, endPoint y: 135, distance: 85.1
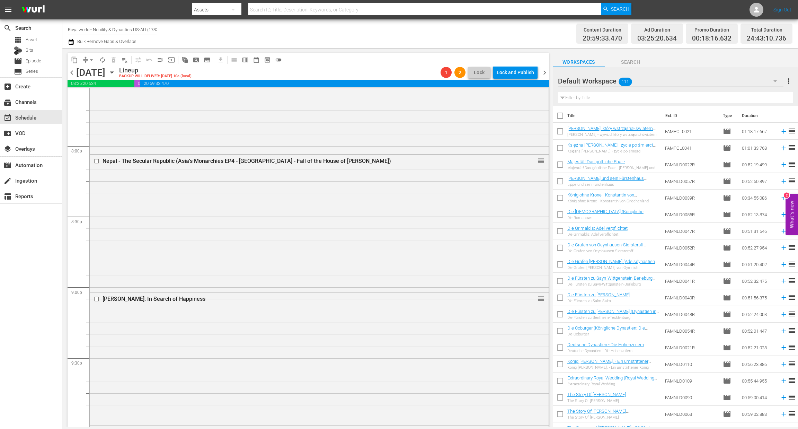
scroll to position [2804, 0]
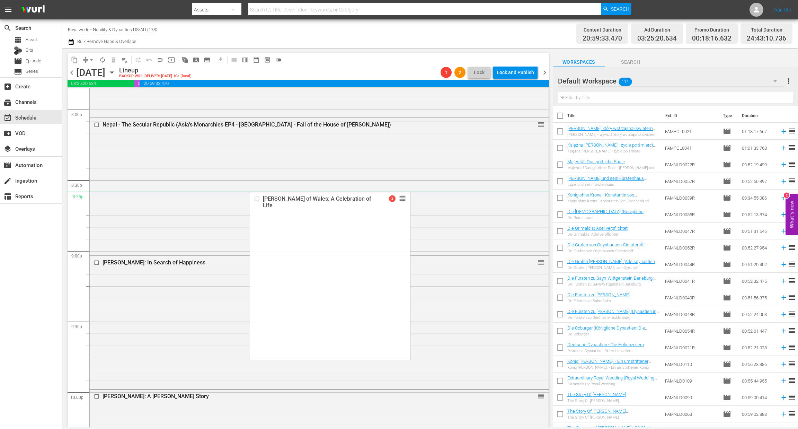
drag, startPoint x: 381, startPoint y: 257, endPoint x: 412, endPoint y: 198, distance: 67.1
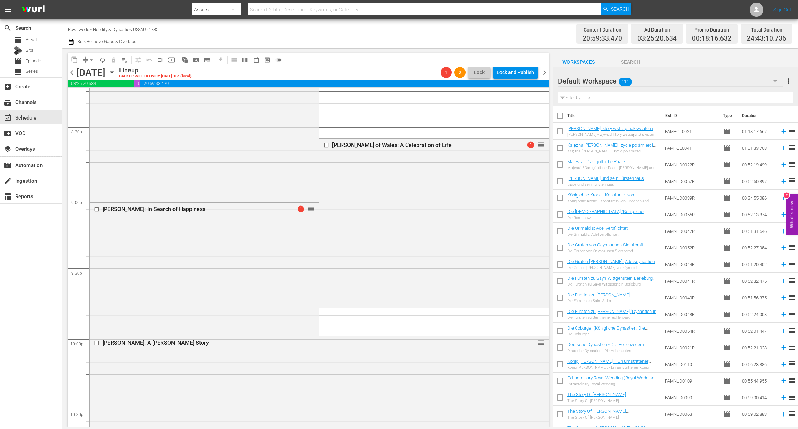
scroll to position [2908, 0]
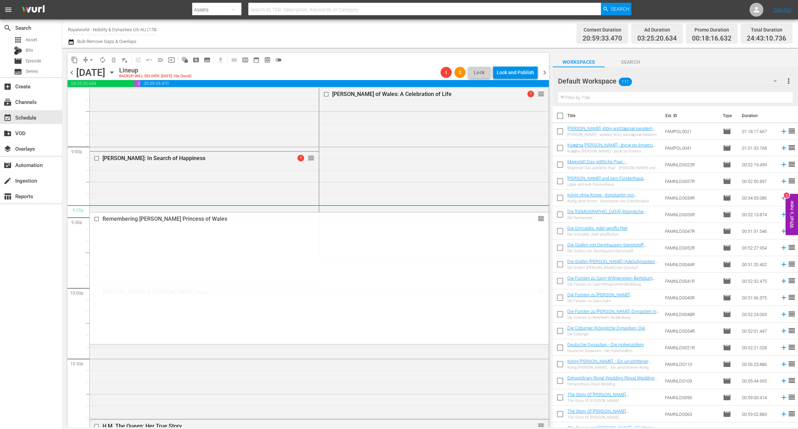
drag, startPoint x: 535, startPoint y: 218, endPoint x: 442, endPoint y: 207, distance: 93.4
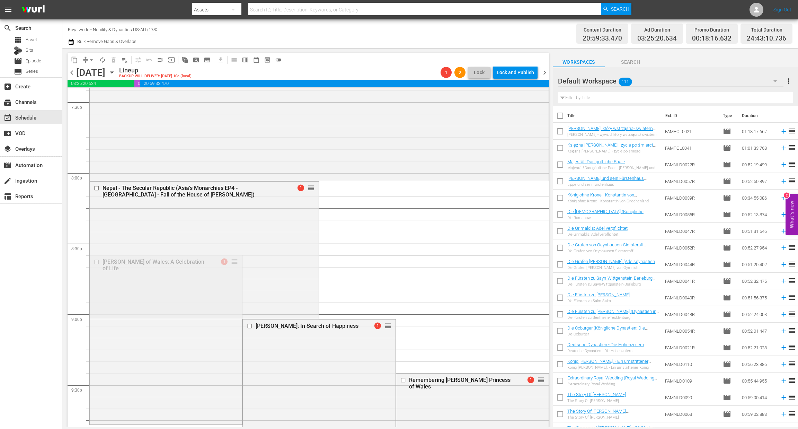
scroll to position [3012, 0]
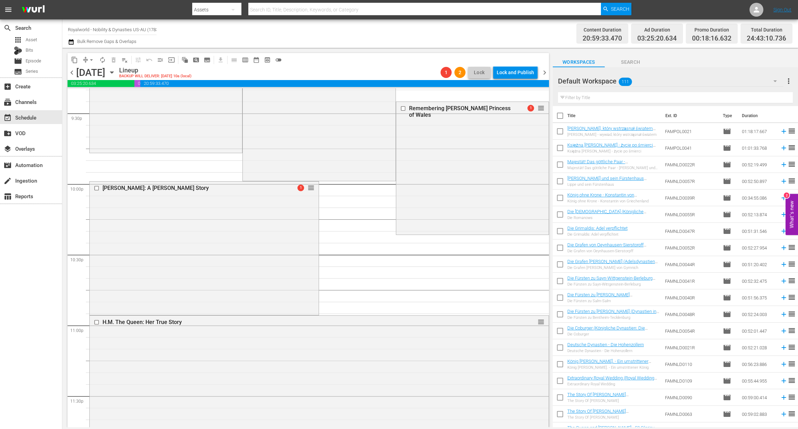
drag, startPoint x: 532, startPoint y: 286, endPoint x: 499, endPoint y: 150, distance: 140.7
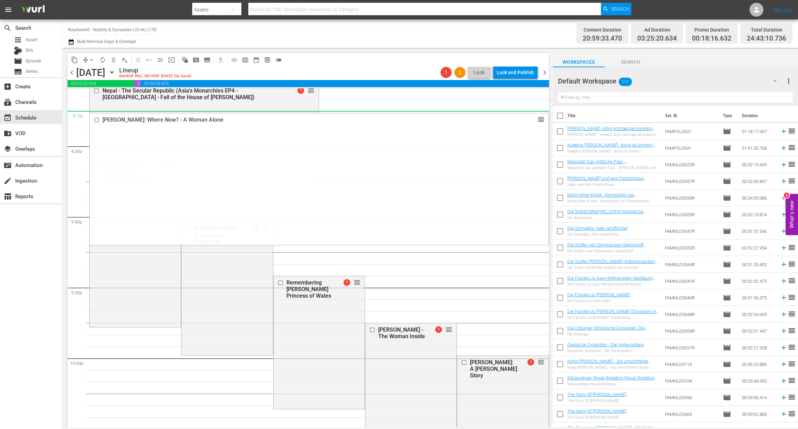
scroll to position [2868, 0]
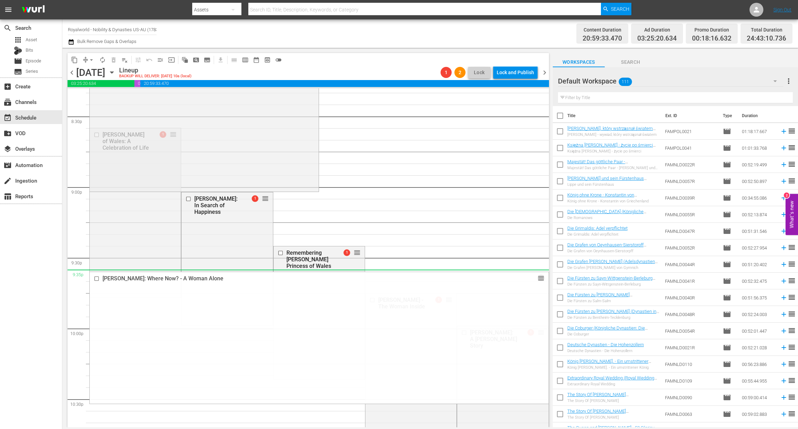
drag, startPoint x: 529, startPoint y: 234, endPoint x: 478, endPoint y: 273, distance: 64.1
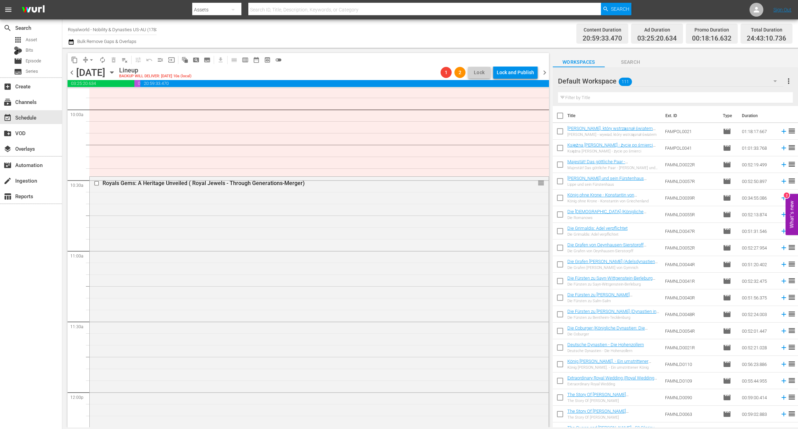
scroll to position [1402, 0]
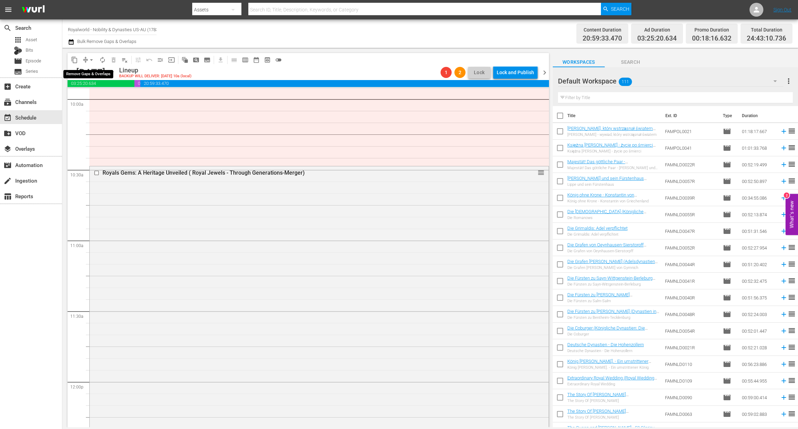
click at [90, 60] on span "arrow_drop_down" at bounding box center [91, 59] width 7 height 7
click at [92, 99] on li "Align to End of Previous Day" at bounding box center [91, 96] width 73 height 11
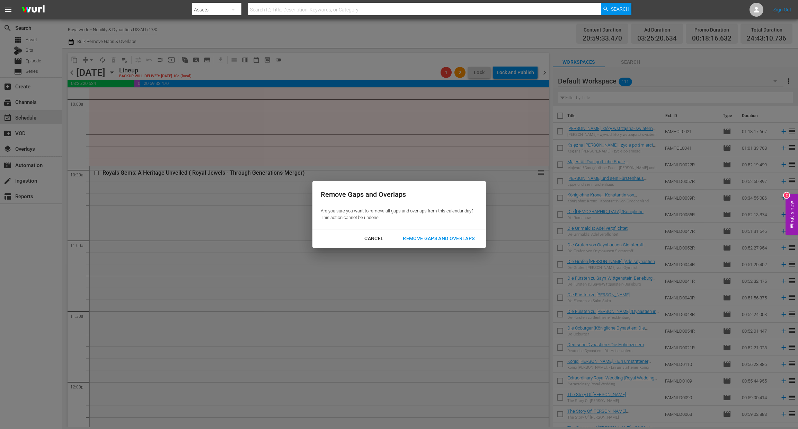
click at [439, 241] on div "Remove Gaps and Overlaps" at bounding box center [438, 238] width 83 height 9
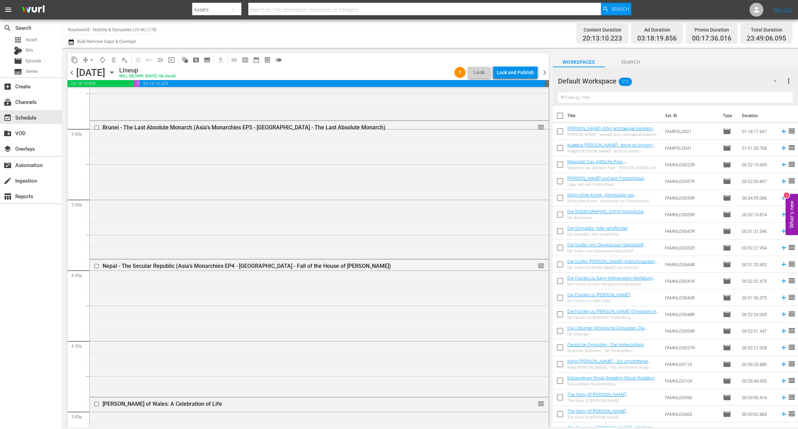
scroll to position [2051, 0]
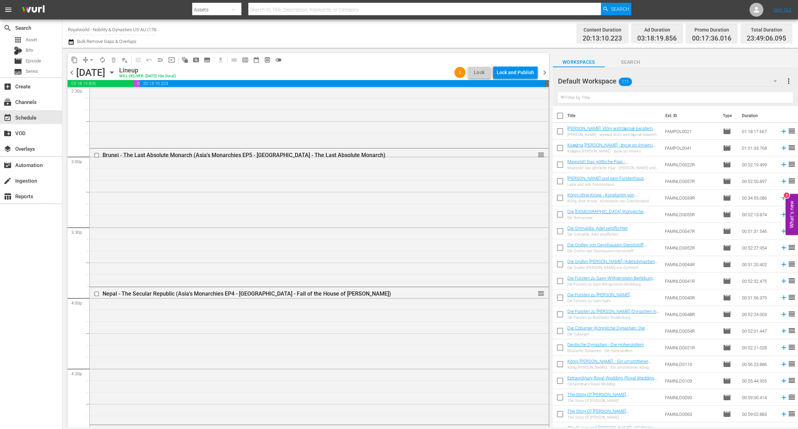
drag, startPoint x: 531, startPoint y: 158, endPoint x: 487, endPoint y: 333, distance: 180.8
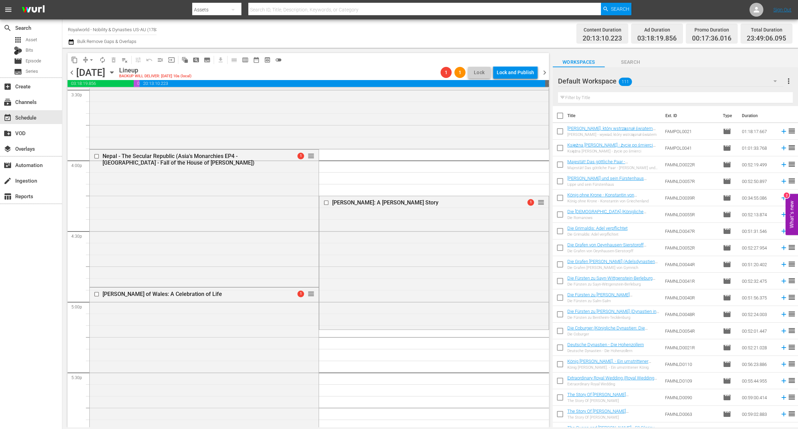
scroll to position [2207, 0]
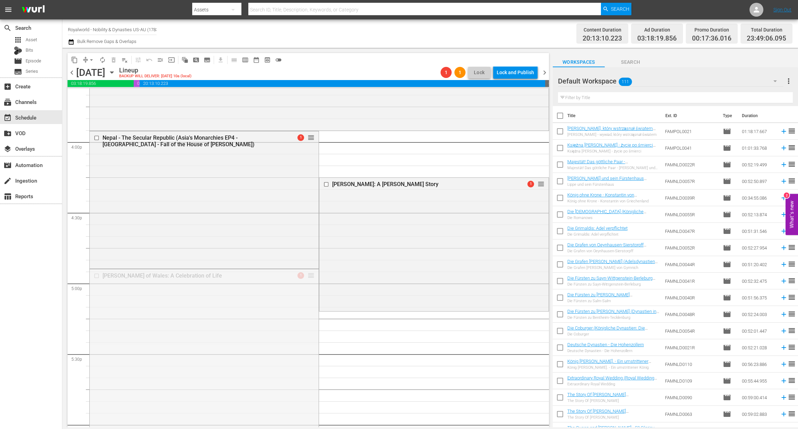
drag, startPoint x: 309, startPoint y: 278, endPoint x: 302, endPoint y: 414, distance: 136.3
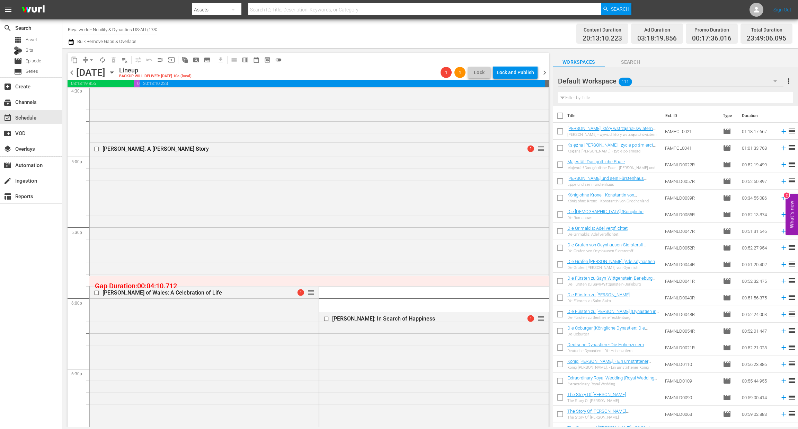
scroll to position [2258, 0]
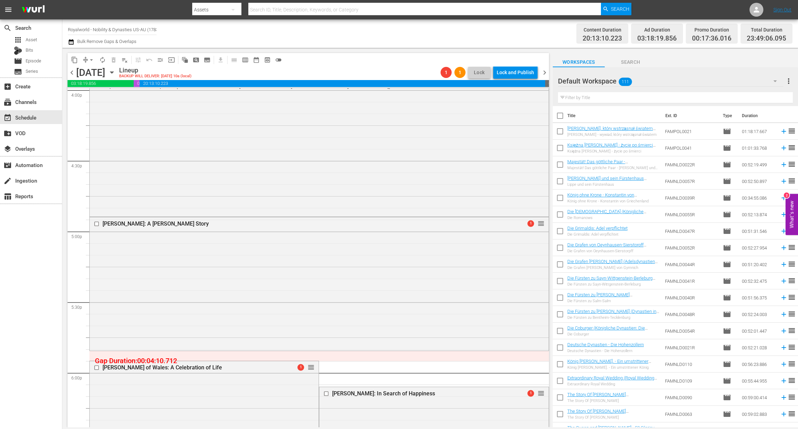
drag, startPoint x: 522, startPoint y: 286, endPoint x: 508, endPoint y: 263, distance: 26.9
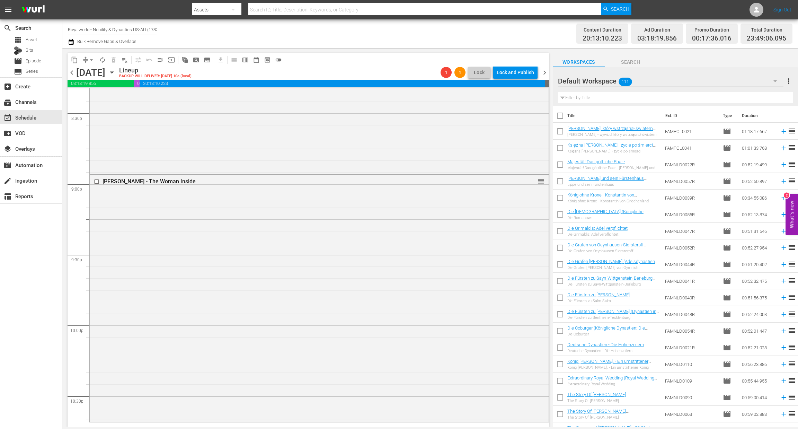
scroll to position [2986, 0]
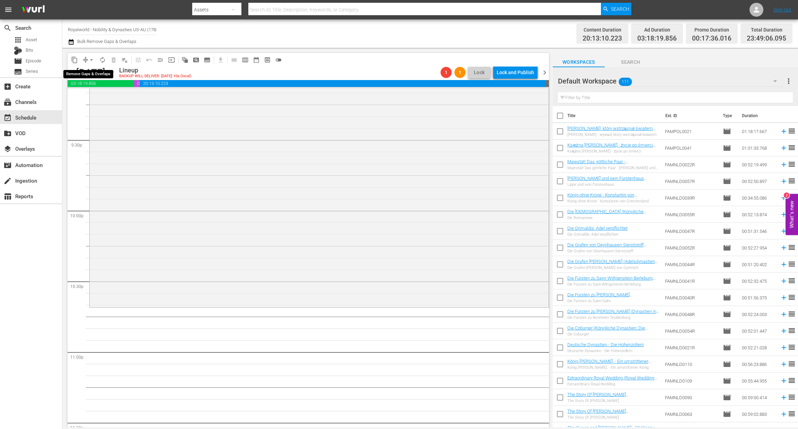
click at [91, 60] on span "arrow_drop_down" at bounding box center [91, 59] width 7 height 7
click at [93, 98] on li "Align to End of Previous Day" at bounding box center [91, 96] width 73 height 11
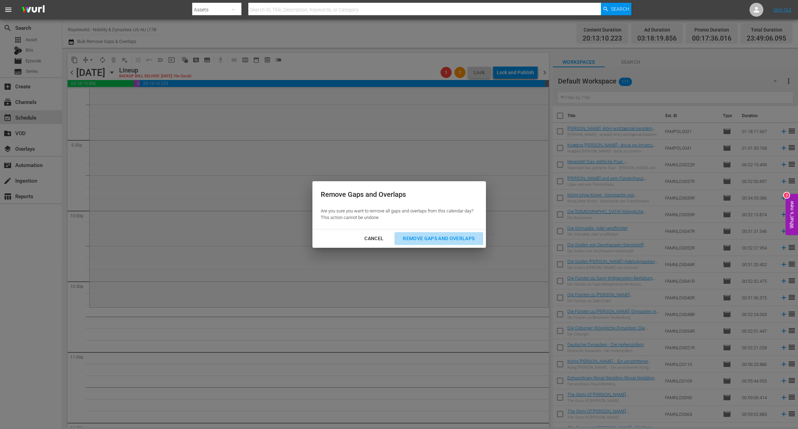
click at [436, 238] on div "Remove Gaps and Overlaps" at bounding box center [438, 238] width 83 height 9
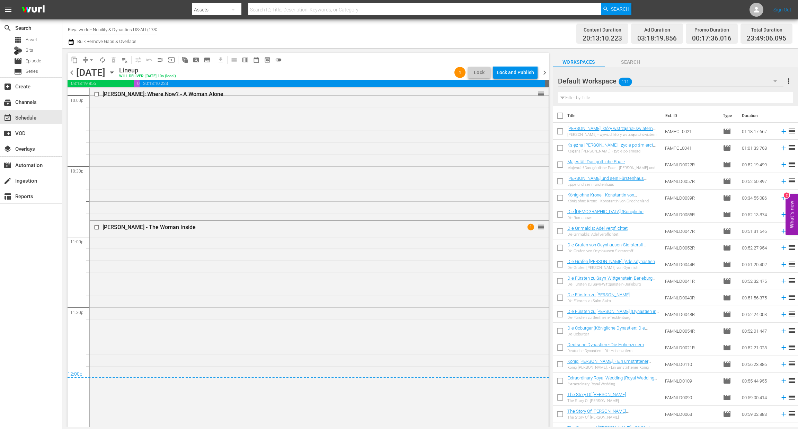
scroll to position [2997, 0]
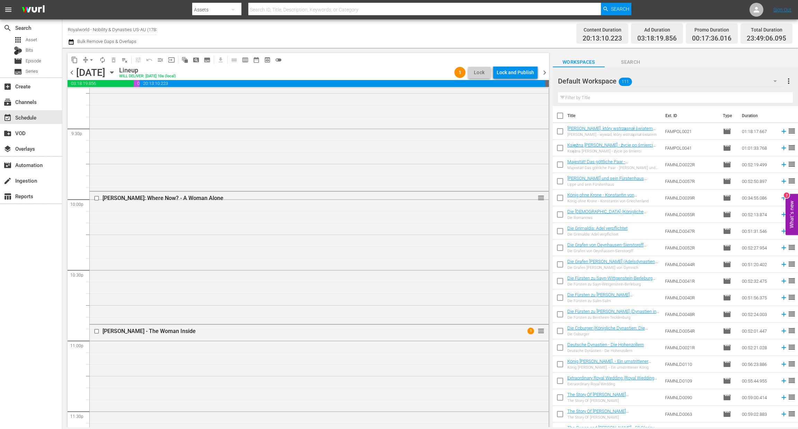
click at [612, 94] on input "text" at bounding box center [675, 97] width 235 height 11
paste input "Camilla Before Charles (Before They Were Royals)"
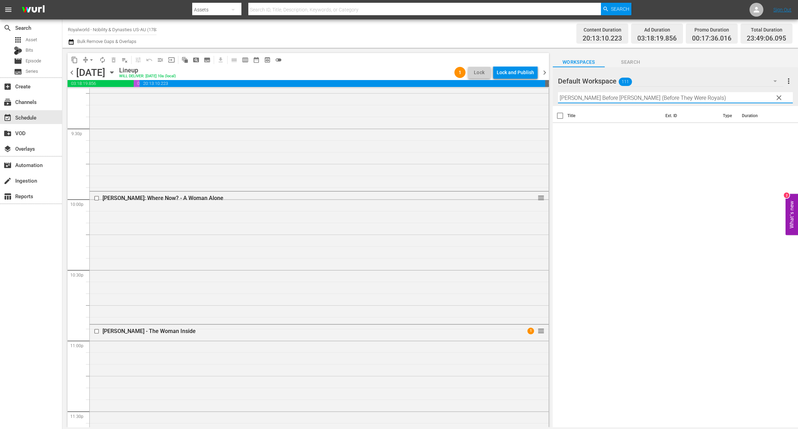
type input "Camilla Before Charles (Before They Were Royals)"
drag, startPoint x: 776, startPoint y: 100, endPoint x: 784, endPoint y: 97, distance: 9.1
click at [776, 100] on span "clear" at bounding box center [779, 97] width 8 height 8
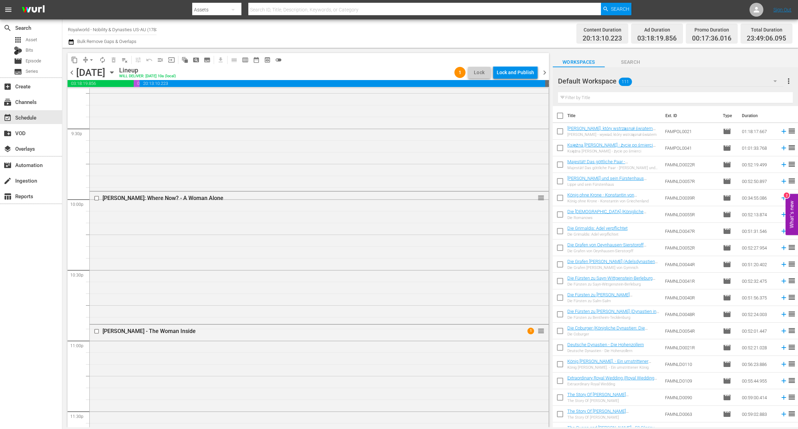
click at [789, 81] on span "more_vert" at bounding box center [788, 81] width 8 height 8
click at [724, 100] on div "Clear All Workspace Items" at bounding box center [743, 94] width 81 height 12
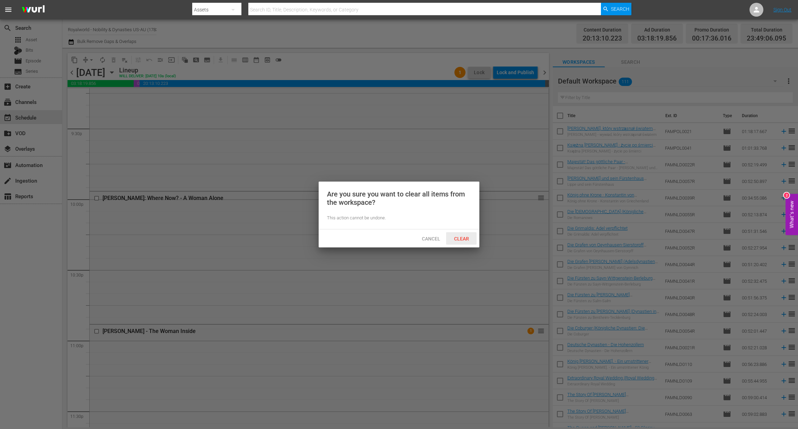
click at [458, 237] on span "Clear" at bounding box center [461, 239] width 26 height 6
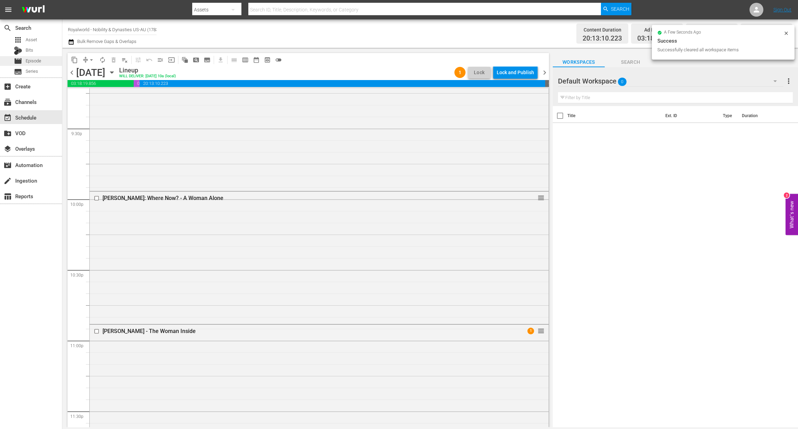
click at [35, 57] on div "movie Episode" at bounding box center [27, 61] width 27 height 10
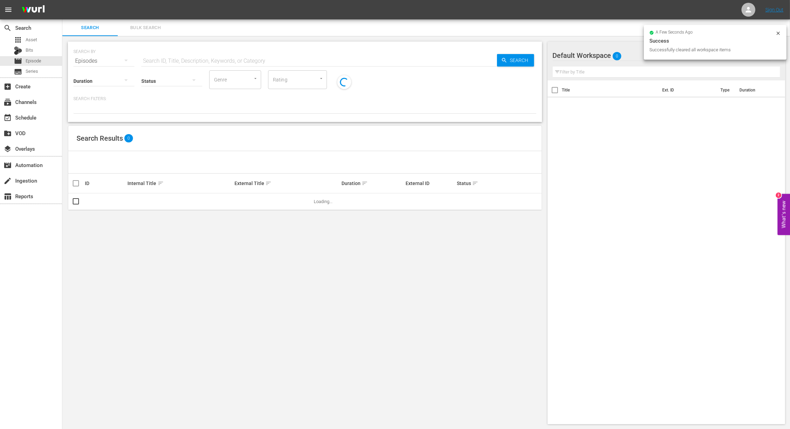
click at [375, 60] on input "text" at bounding box center [319, 61] width 356 height 17
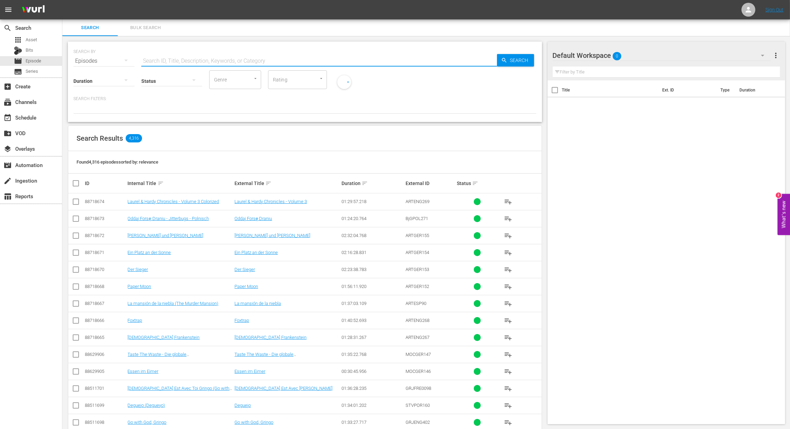
paste input "Camilla Before Charles (Before They Were Royals)"
type input "Camilla Before Charles (Before They Were Royals)"
click at [509, 68] on div "SEARCH BY Search By Episodes Search ID, Title, Description, Keywords, or Catego…" at bounding box center [304, 56] width 463 height 25
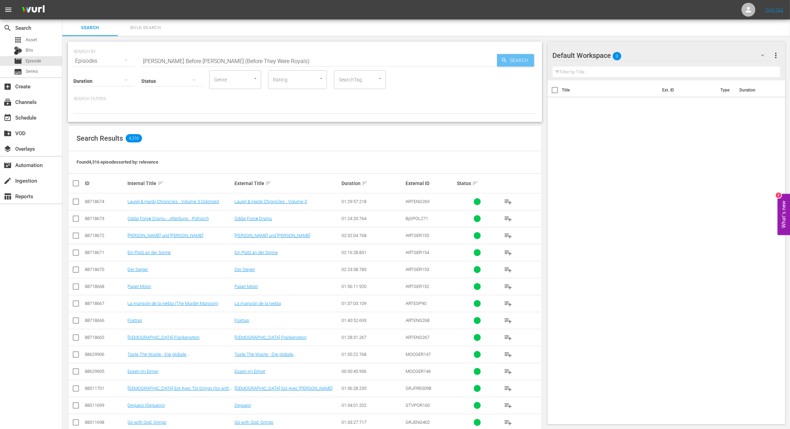
click at [517, 62] on span "Search" at bounding box center [520, 60] width 27 height 12
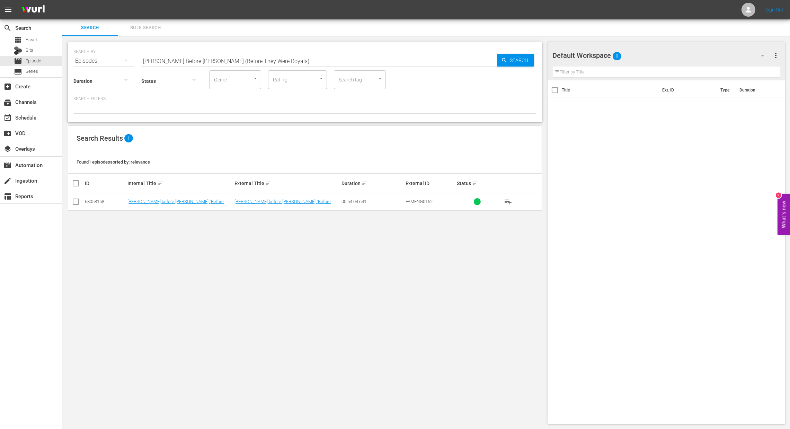
click at [516, 200] on button "playlist_add" at bounding box center [508, 201] width 17 height 17
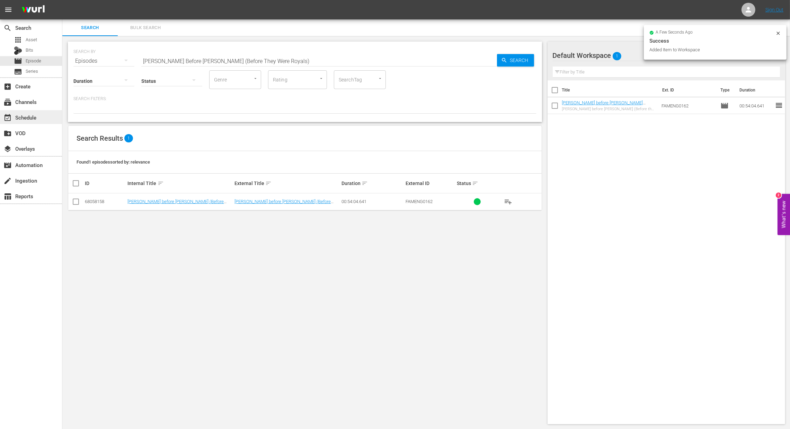
click at [32, 117] on div "event_available Schedule" at bounding box center [19, 116] width 39 height 6
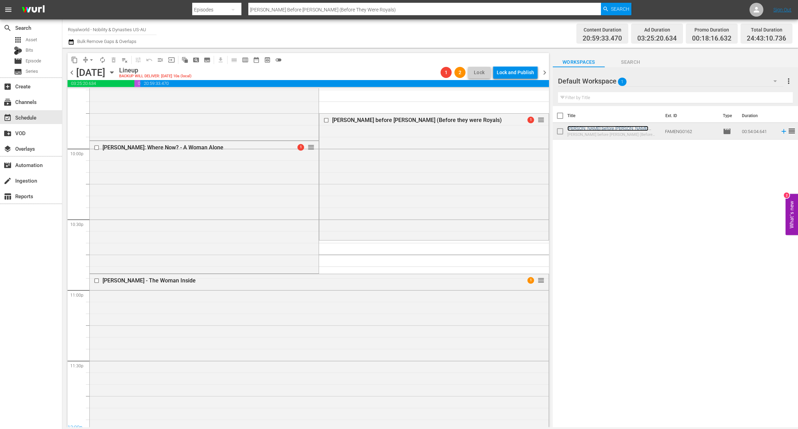
scroll to position [3090, 0]
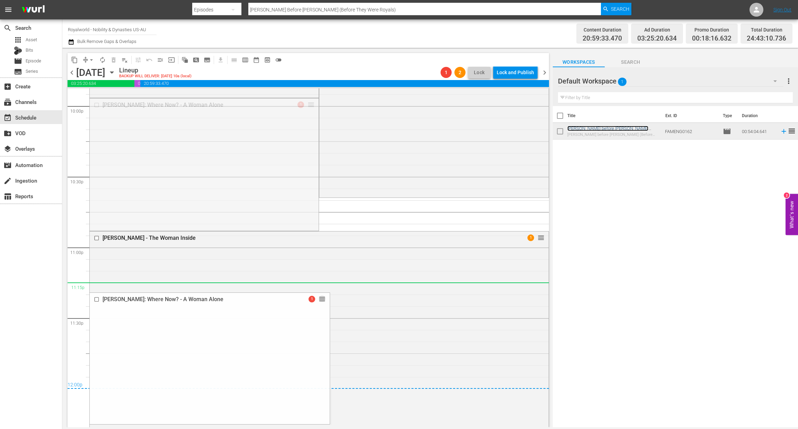
drag, startPoint x: 306, startPoint y: 106, endPoint x: 298, endPoint y: 289, distance: 184.0
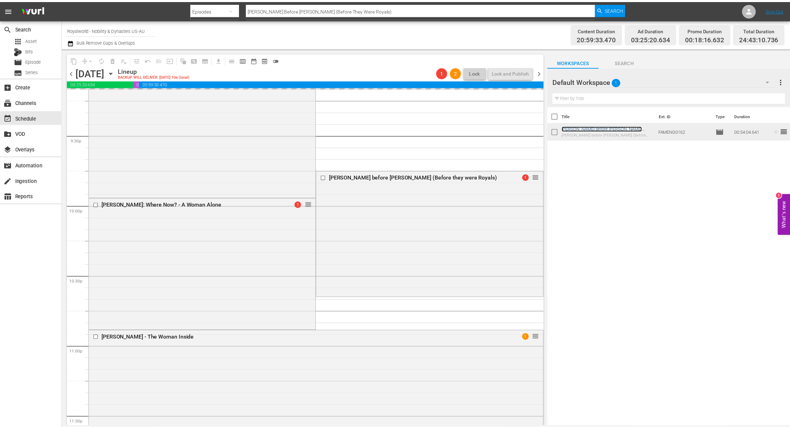
scroll to position [2986, 0]
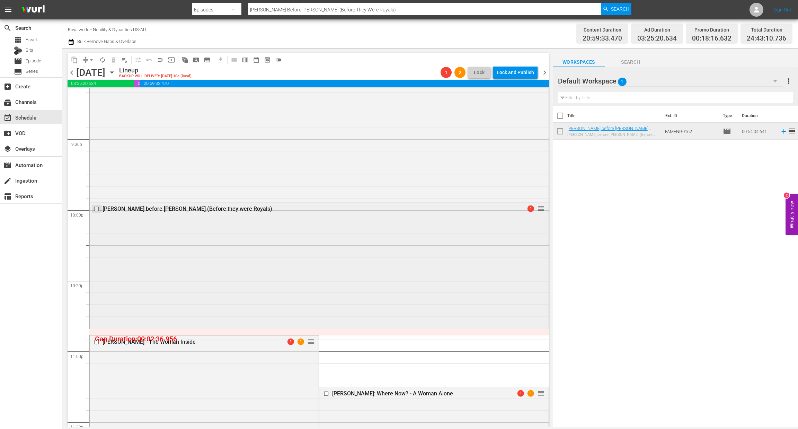
click at [97, 208] on input "checkbox" at bounding box center [97, 209] width 7 height 6
click at [97, 341] on input "checkbox" at bounding box center [97, 342] width 7 height 6
click at [323, 395] on input "checkbox" at bounding box center [326, 394] width 7 height 6
click at [111, 59] on span "delete_forever_outlined" at bounding box center [113, 59] width 7 height 7
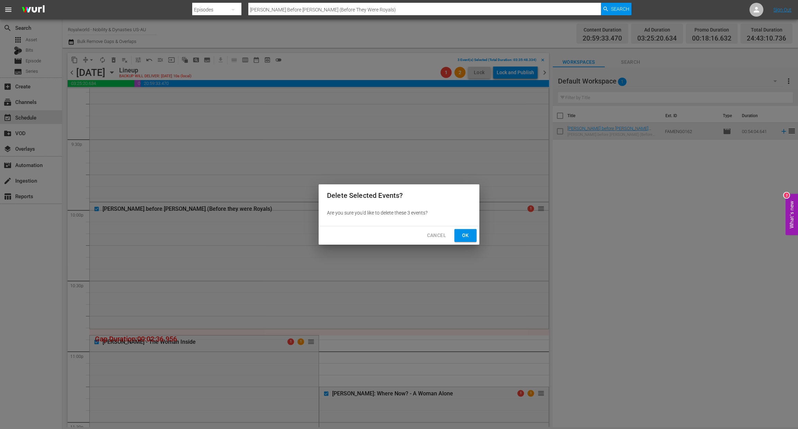
click at [468, 235] on span "Ok" at bounding box center [465, 235] width 11 height 9
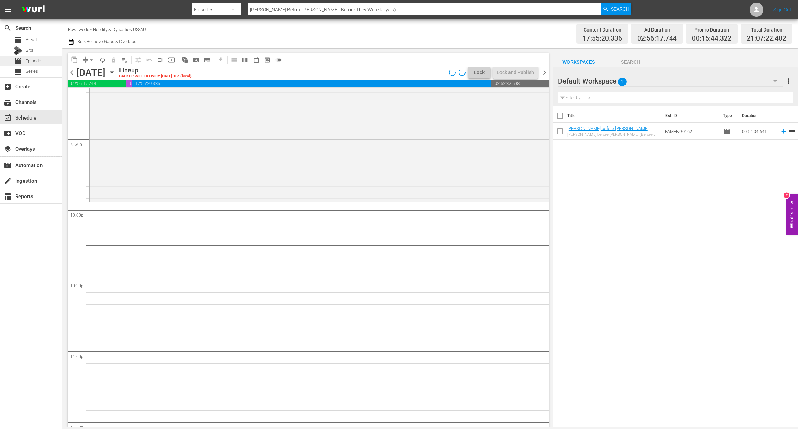
click at [41, 61] on div "movie Episode" at bounding box center [31, 61] width 62 height 10
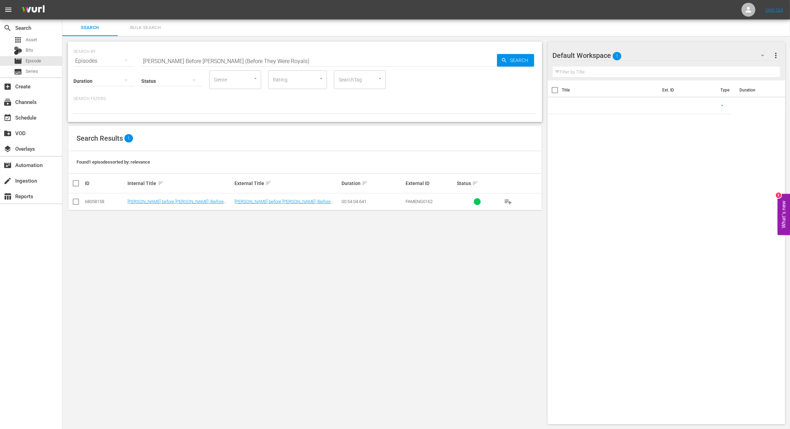
click at [251, 59] on input "Camilla Before Charles (Before They Were Royals)" at bounding box center [319, 61] width 356 height 17
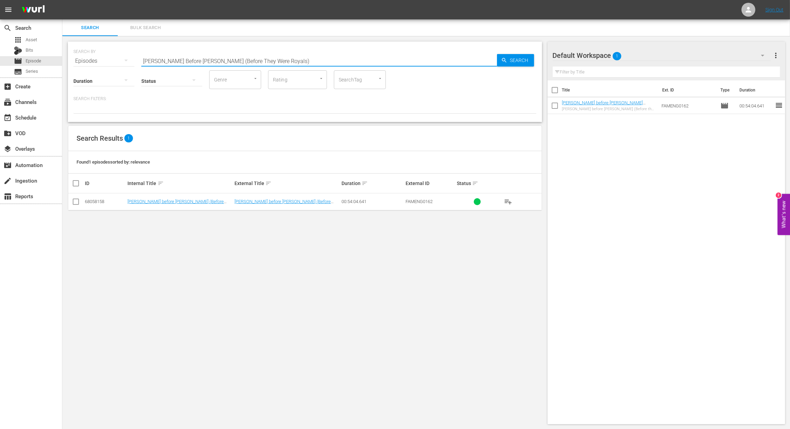
drag, startPoint x: 287, startPoint y: 56, endPoint x: 101, endPoint y: 41, distance: 186.5
click at [101, 42] on div "SEARCH BY Search By Episodes Search ID, Title, Description, Keywords, or Catego…" at bounding box center [305, 82] width 474 height 80
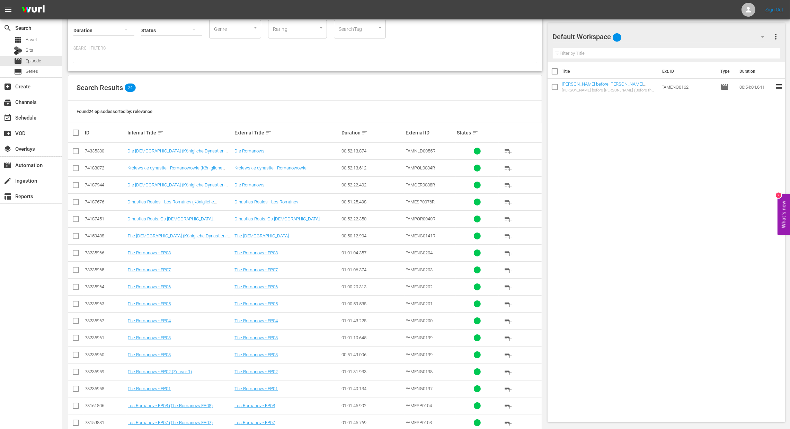
scroll to position [104, 0]
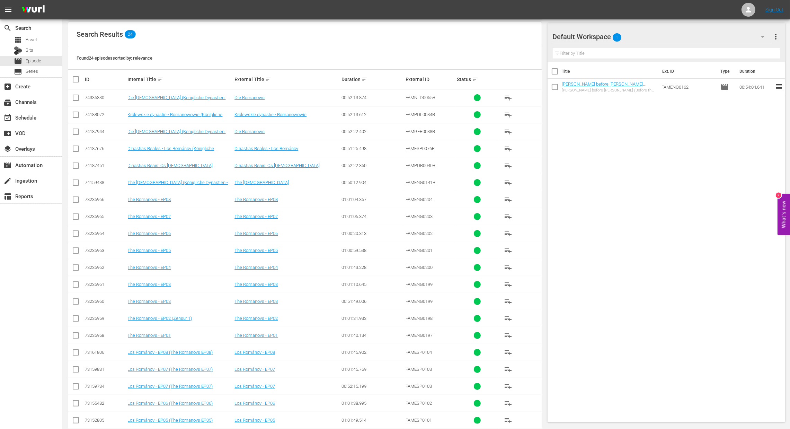
type input "The Romano"
click at [508, 253] on span "playlist_add" at bounding box center [508, 250] width 8 height 8
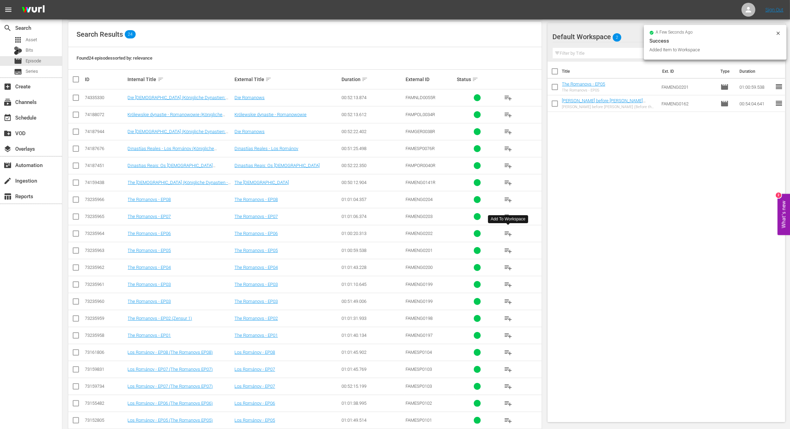
click at [510, 235] on span "playlist_add" at bounding box center [508, 233] width 8 height 8
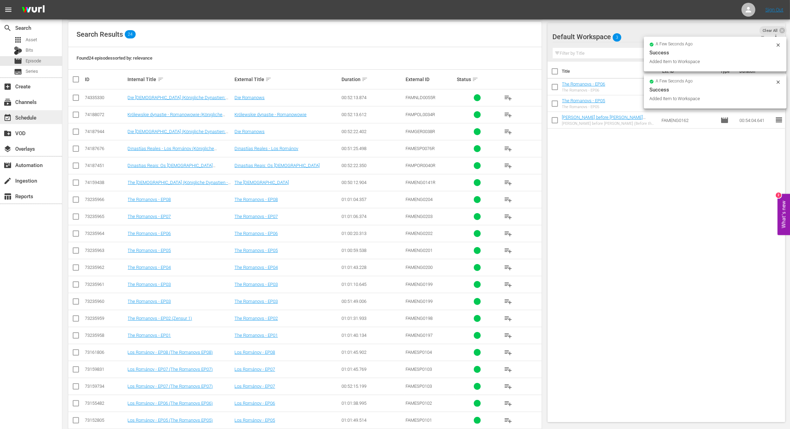
click at [23, 119] on div "event_available Schedule" at bounding box center [19, 116] width 39 height 6
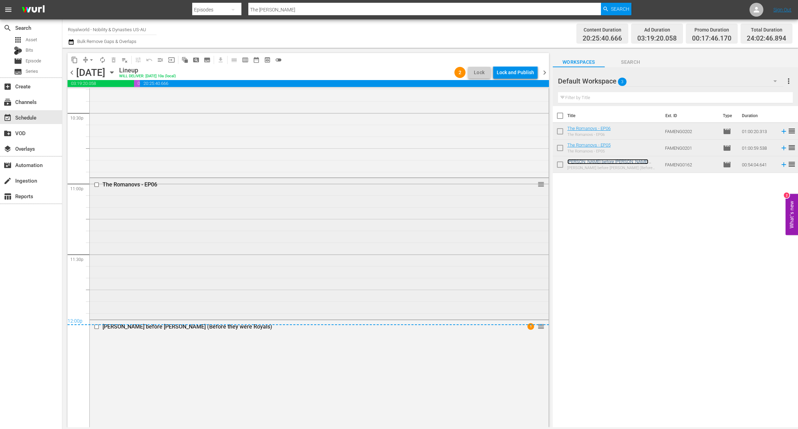
scroll to position [3156, 0]
click at [511, 79] on div "chevron_left Tuesday, August 26th August 26th Lineup WILL DELIVER: 8/25 @ 10a (…" at bounding box center [308, 73] width 481 height 14
click at [512, 75] on div "Lock and Publish" at bounding box center [514, 72] width 37 height 12
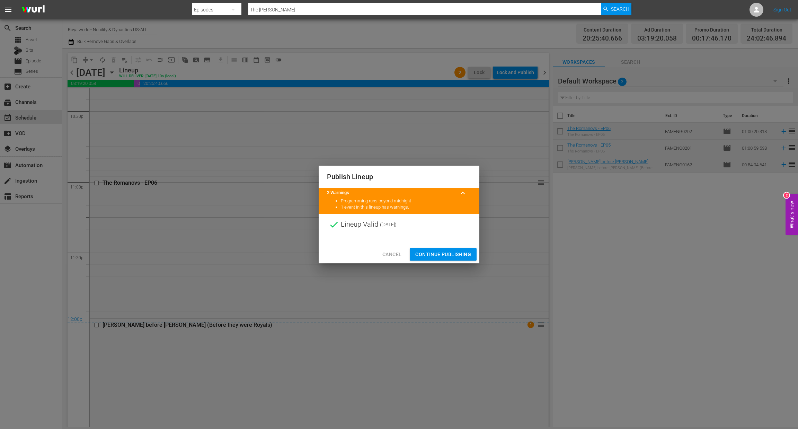
click at [448, 253] on span "Continue Publishing" at bounding box center [443, 254] width 56 height 9
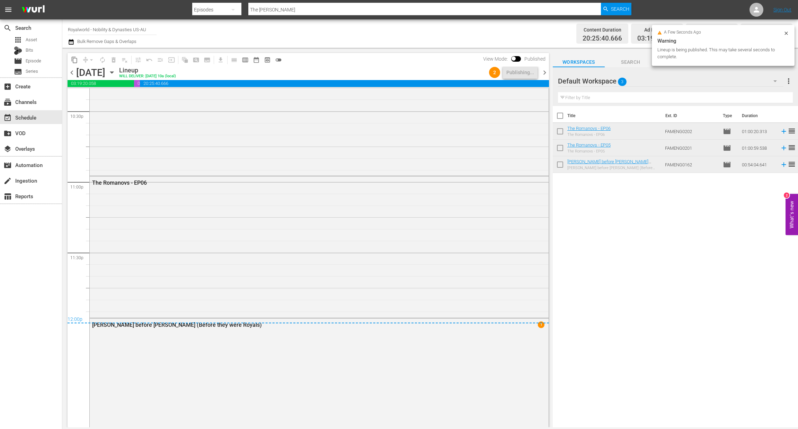
scroll to position [3174, 0]
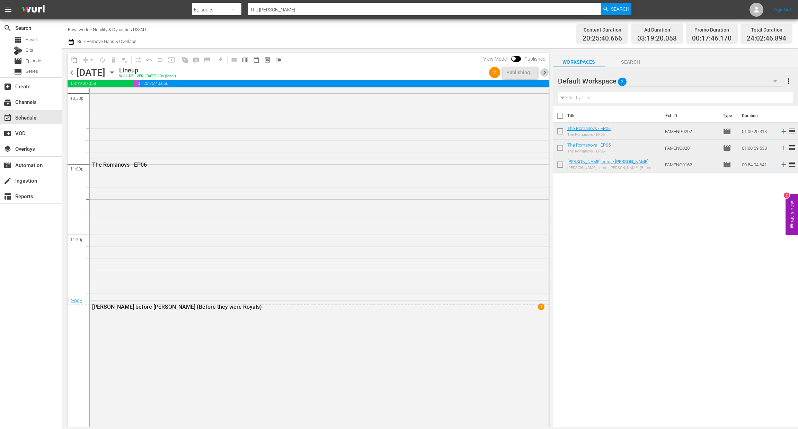
click at [544, 70] on span "chevron_right" at bounding box center [544, 72] width 9 height 9
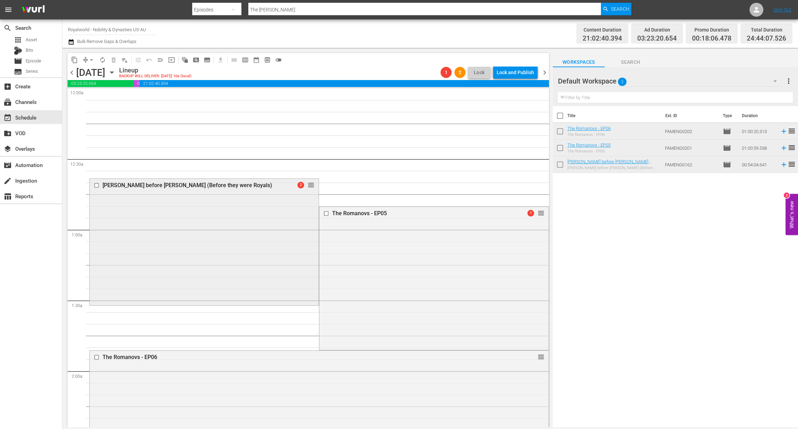
click at [92, 187] on div at bounding box center [97, 185] width 10 height 8
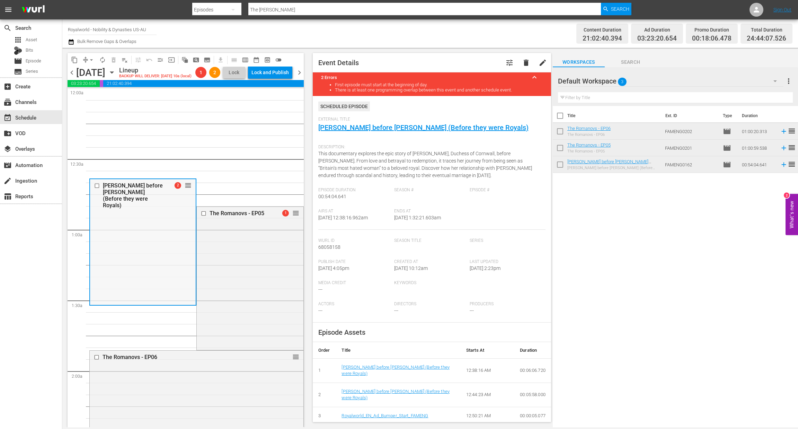
click at [95, 189] on input "checkbox" at bounding box center [97, 186] width 7 height 6
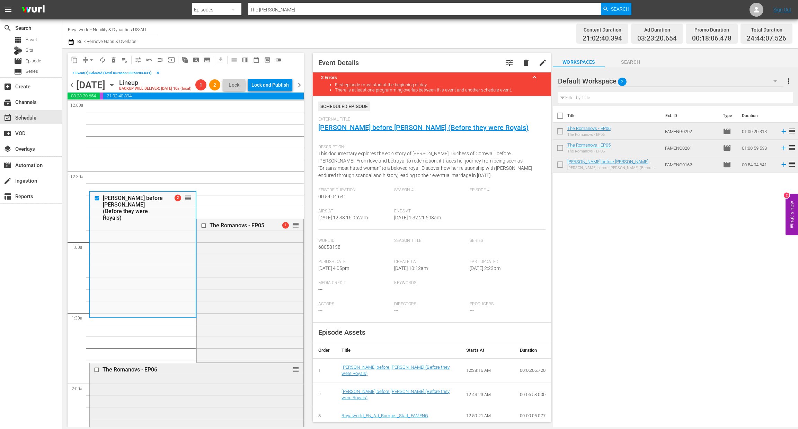
click at [93, 374] on div at bounding box center [97, 369] width 10 height 8
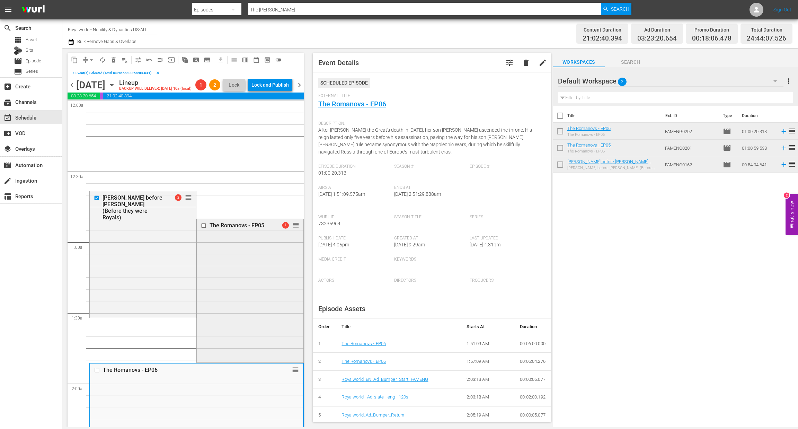
click at [201, 229] on input "checkbox" at bounding box center [204, 226] width 7 height 6
click at [97, 373] on input "checkbox" at bounding box center [97, 370] width 7 height 6
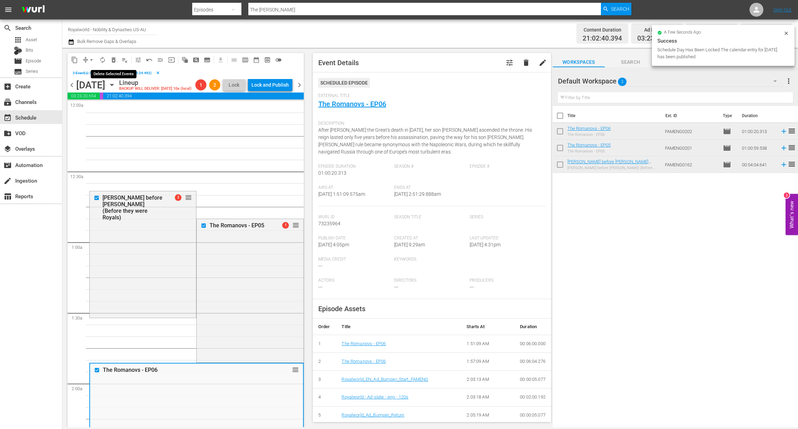
click at [111, 61] on span "delete_forever_outlined" at bounding box center [113, 59] width 7 height 7
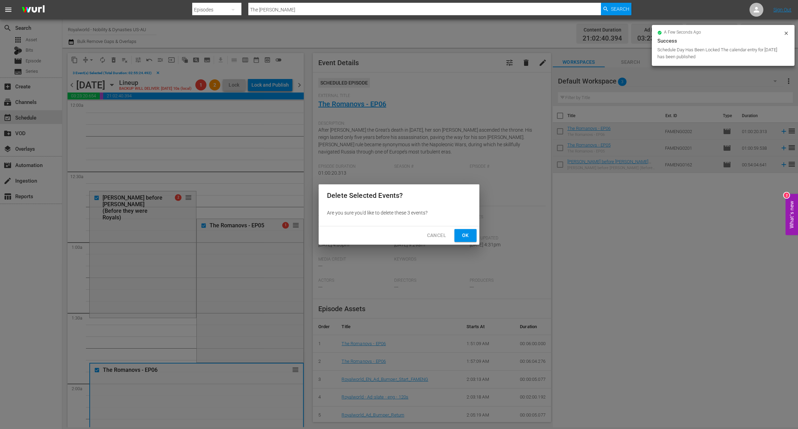
click at [468, 235] on span "Ok" at bounding box center [465, 235] width 11 height 9
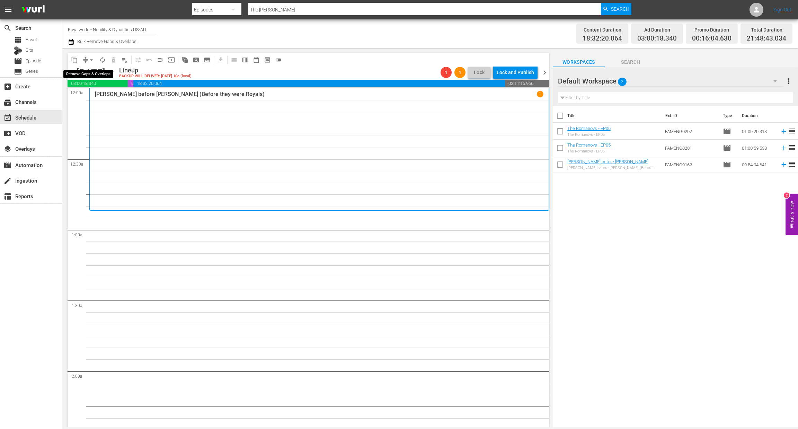
click at [92, 61] on span "arrow_drop_down" at bounding box center [91, 59] width 7 height 7
click at [94, 100] on li "Align to End of Previous Day" at bounding box center [91, 96] width 73 height 11
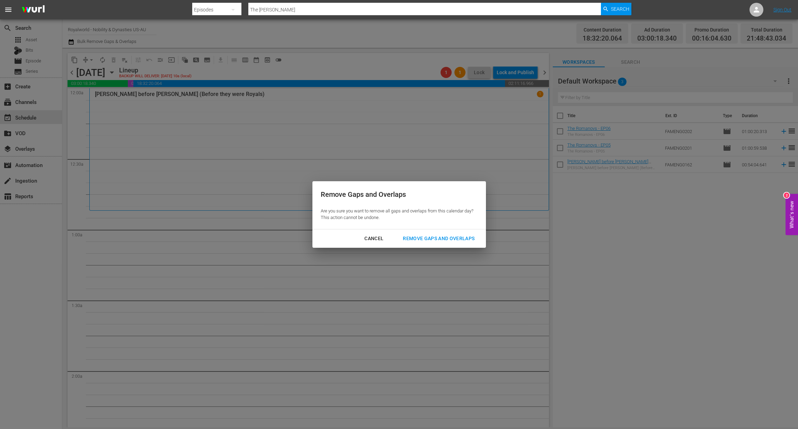
click at [410, 235] on div "Remove Gaps and Overlaps" at bounding box center [438, 238] width 83 height 9
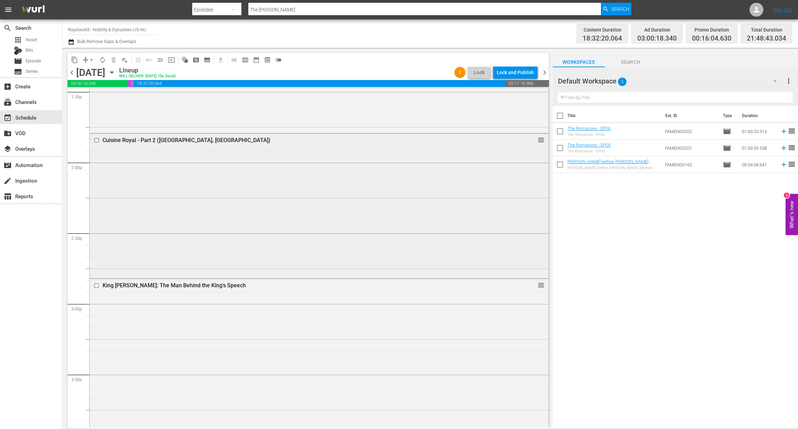
scroll to position [1921, 0]
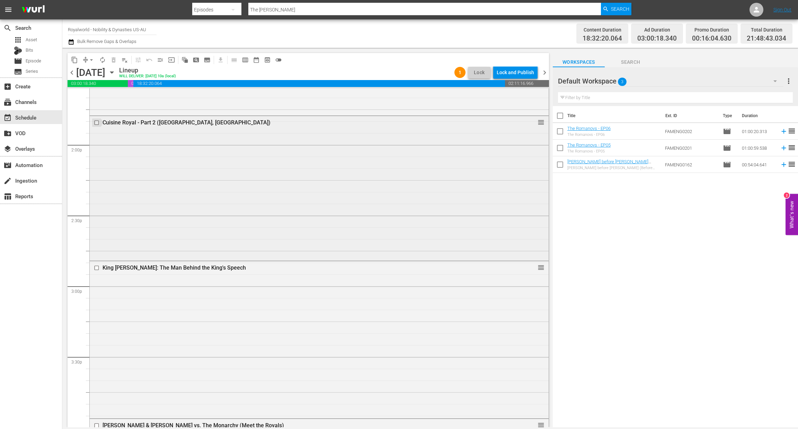
click at [96, 123] on input "checkbox" at bounding box center [97, 123] width 7 height 6
click at [115, 62] on span "delete_forever_outlined" at bounding box center [113, 59] width 7 height 7
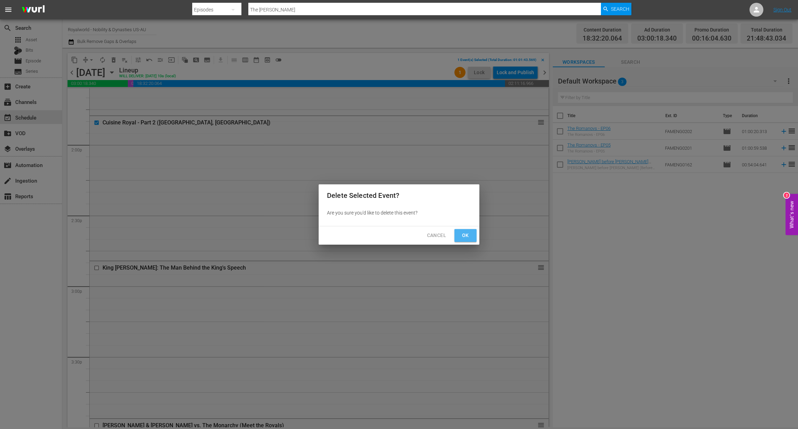
click at [472, 235] on button "Ok" at bounding box center [465, 235] width 22 height 13
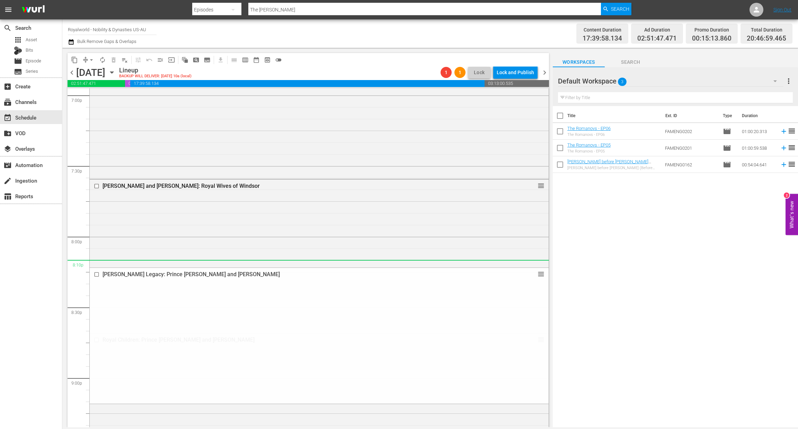
scroll to position [2700, 0]
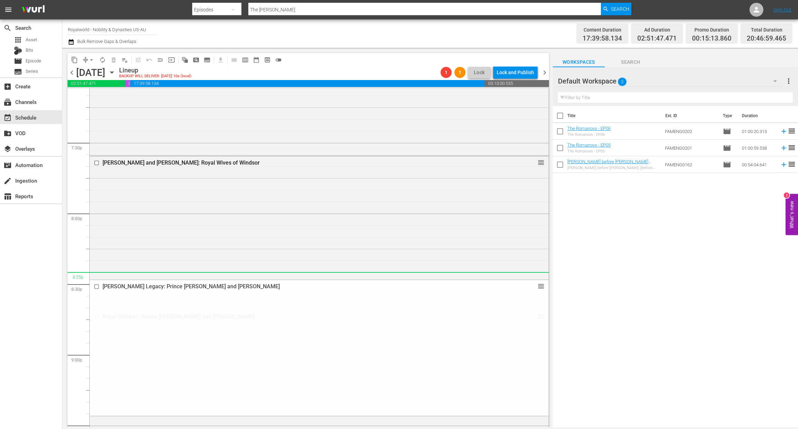
drag, startPoint x: 531, startPoint y: 185, endPoint x: 461, endPoint y: 272, distance: 111.7
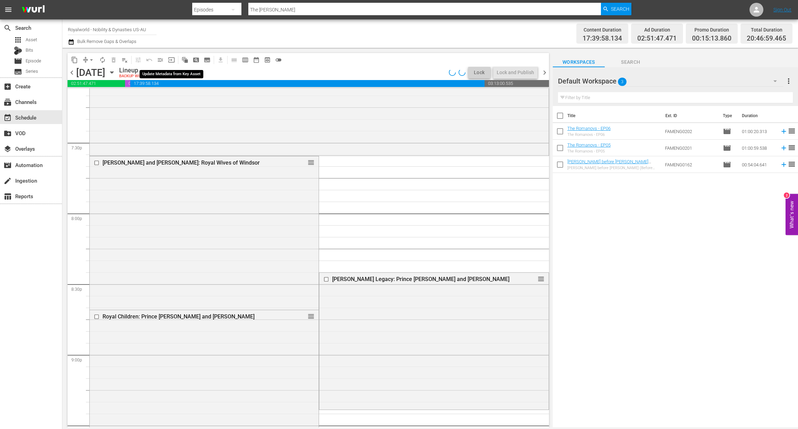
scroll to position [2712, 0]
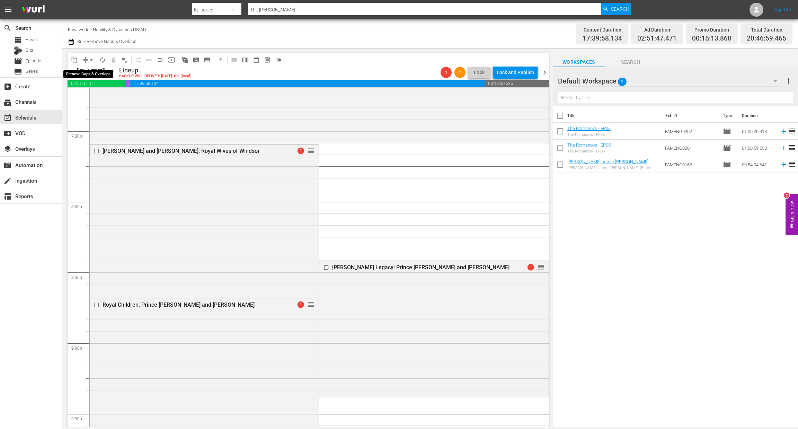
click at [90, 60] on span "arrow_drop_down" at bounding box center [91, 59] width 7 height 7
click at [94, 96] on li "Align to End of Previous Day" at bounding box center [91, 96] width 73 height 11
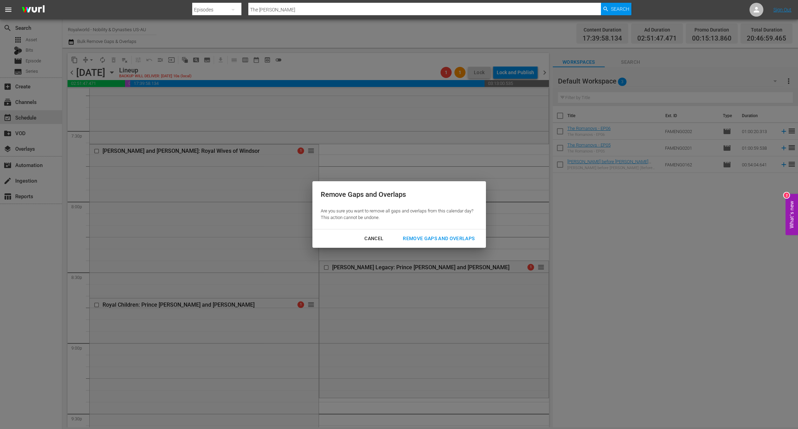
click at [437, 238] on div "Remove Gaps and Overlaps" at bounding box center [438, 238] width 83 height 9
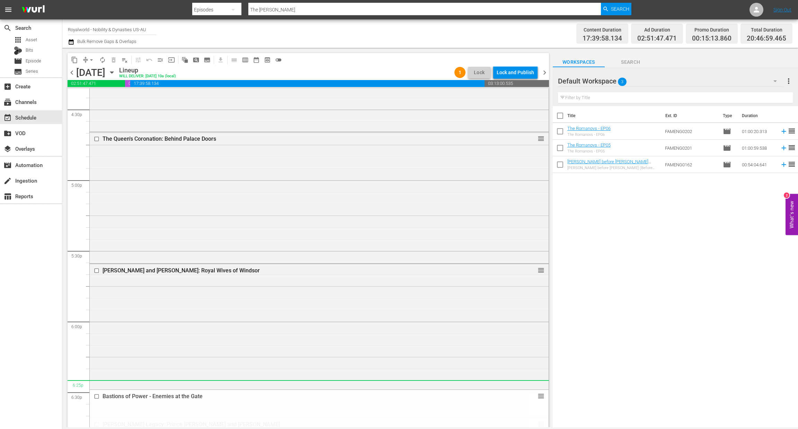
scroll to position [2309, 0]
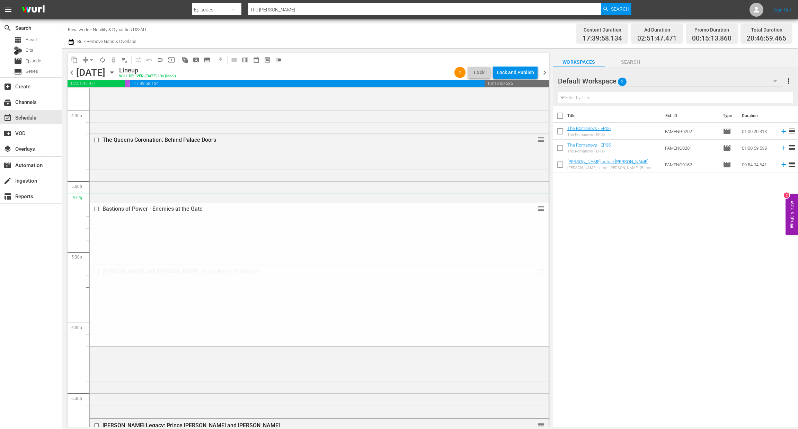
drag, startPoint x: 531, startPoint y: 231, endPoint x: 419, endPoint y: 199, distance: 116.3
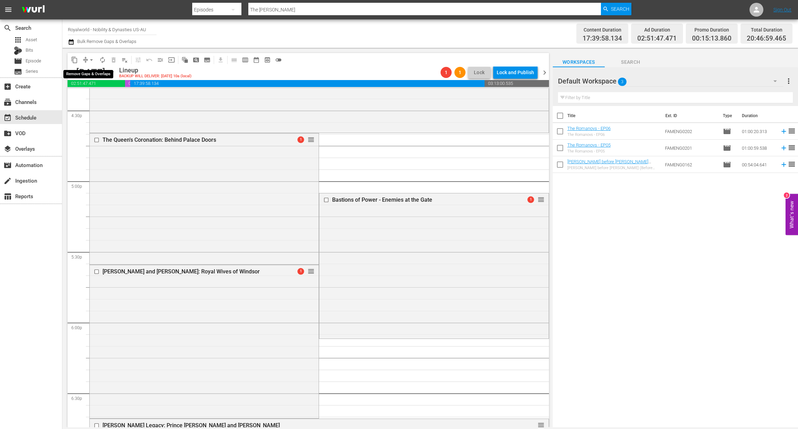
click at [92, 62] on span "arrow_drop_down" at bounding box center [91, 59] width 7 height 7
click at [99, 100] on li "Align to End of Previous Day" at bounding box center [91, 96] width 73 height 11
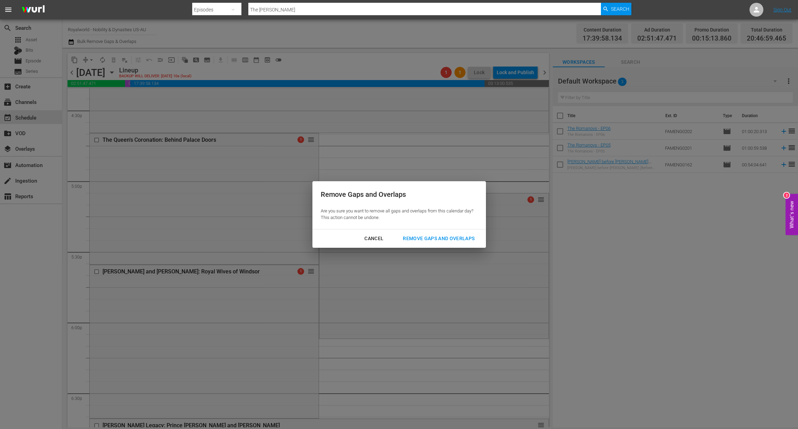
click at [431, 235] on div "Remove Gaps and Overlaps" at bounding box center [438, 238] width 83 height 9
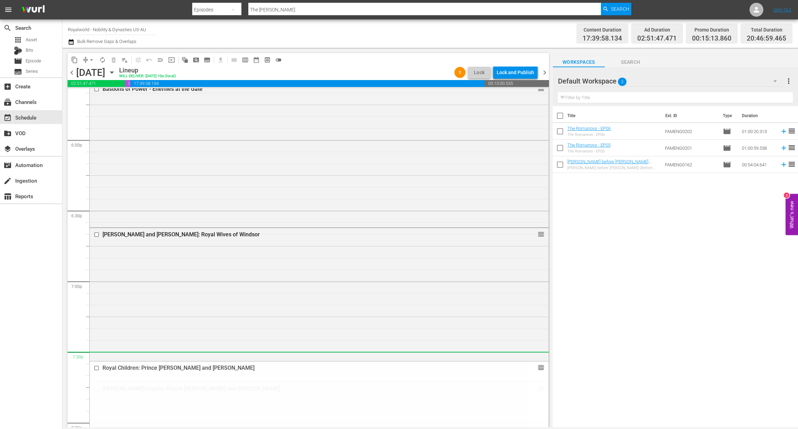
scroll to position [2464, 0]
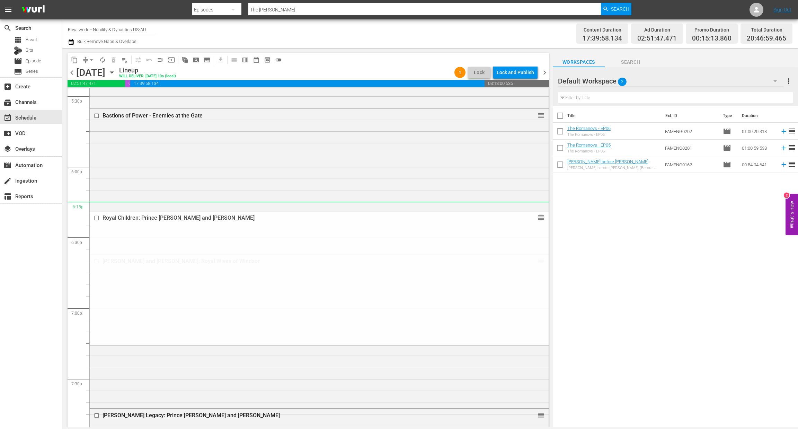
drag, startPoint x: 533, startPoint y: 187, endPoint x: 510, endPoint y: 207, distance: 30.4
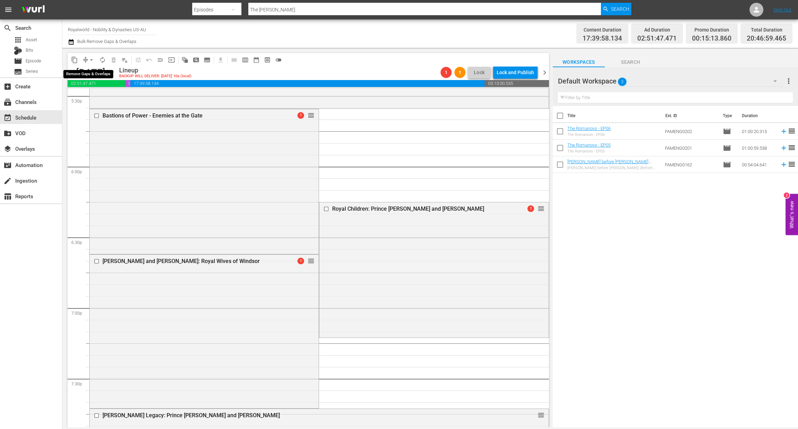
drag, startPoint x: 93, startPoint y: 59, endPoint x: 98, endPoint y: 64, distance: 7.3
click at [94, 58] on span "arrow_drop_down" at bounding box center [91, 59] width 7 height 7
click at [98, 97] on li "Align to End of Previous Day" at bounding box center [91, 96] width 73 height 11
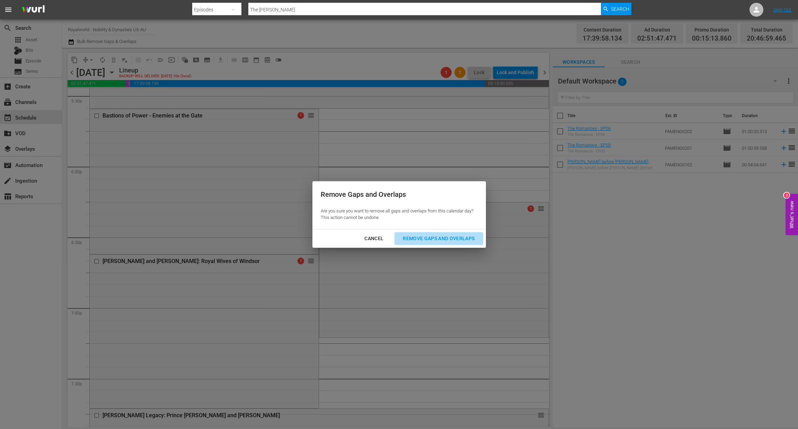
click at [453, 240] on div "Remove Gaps and Overlaps" at bounding box center [438, 238] width 83 height 9
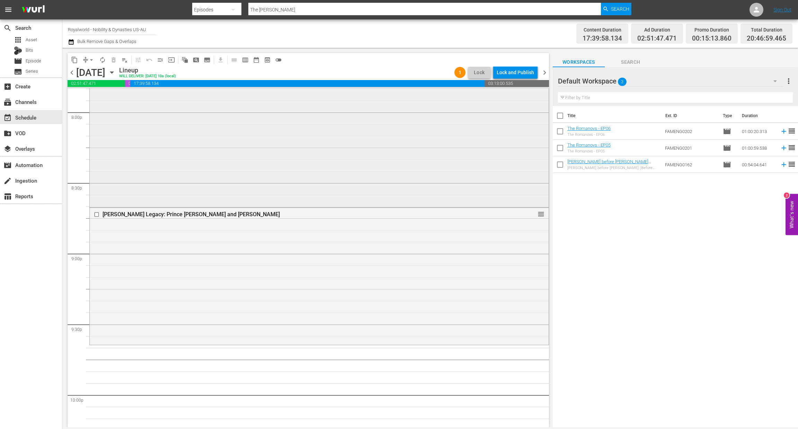
scroll to position [2828, 0]
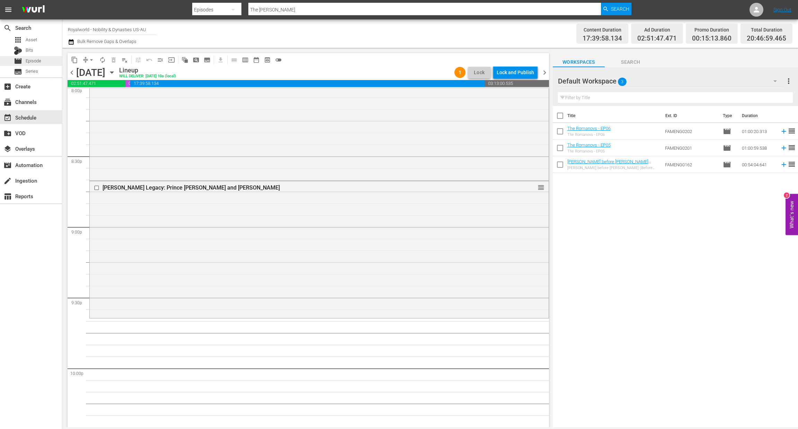
click at [38, 59] on span "Episode" at bounding box center [34, 60] width 16 height 7
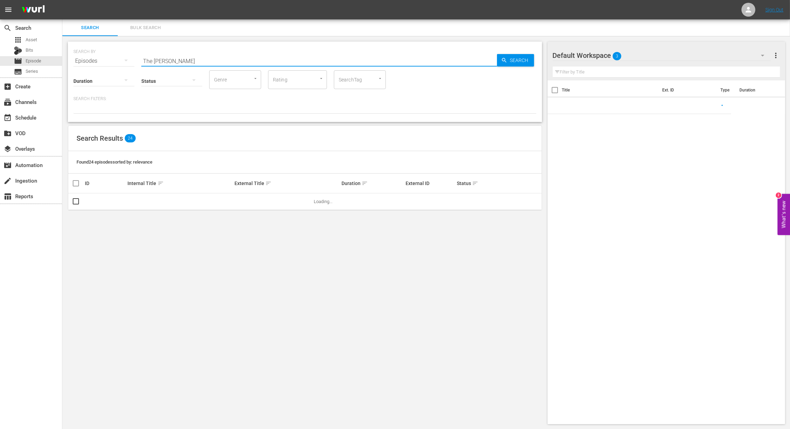
drag, startPoint x: 239, startPoint y: 63, endPoint x: 184, endPoint y: 58, distance: 56.0
click at [239, 63] on input "The Romano" at bounding box center [319, 61] width 356 height 17
drag, startPoint x: 184, startPoint y: 58, endPoint x: 114, endPoint y: 56, distance: 69.6
click at [114, 56] on div "SEARCH BY Search By Episodes Search ID, Title, Description, Keywords, or Catego…" at bounding box center [304, 56] width 463 height 25
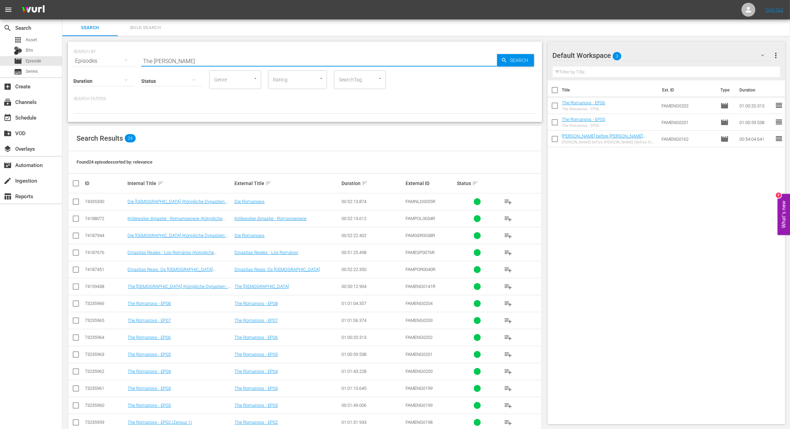
paste input "Princess [PERSON_NAME]: Where Now? - A Woman Alone"
type input "Princess [PERSON_NAME]: Where Now? - A Woman Alone"
click at [518, 64] on span "Search" at bounding box center [520, 60] width 27 height 12
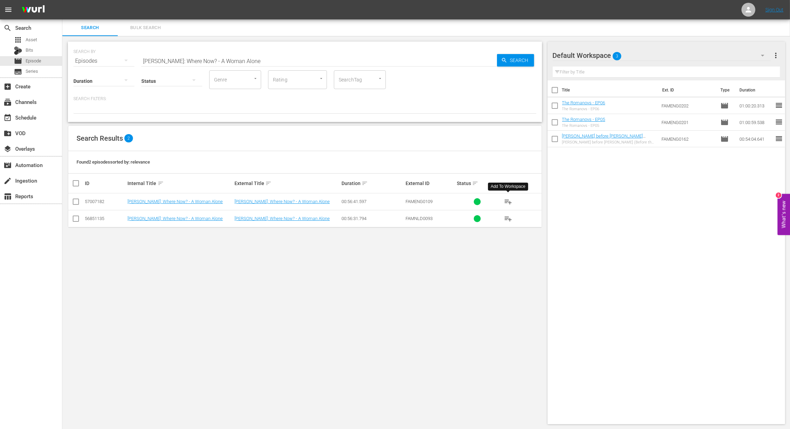
click at [512, 202] on span "playlist_add" at bounding box center [508, 201] width 8 height 8
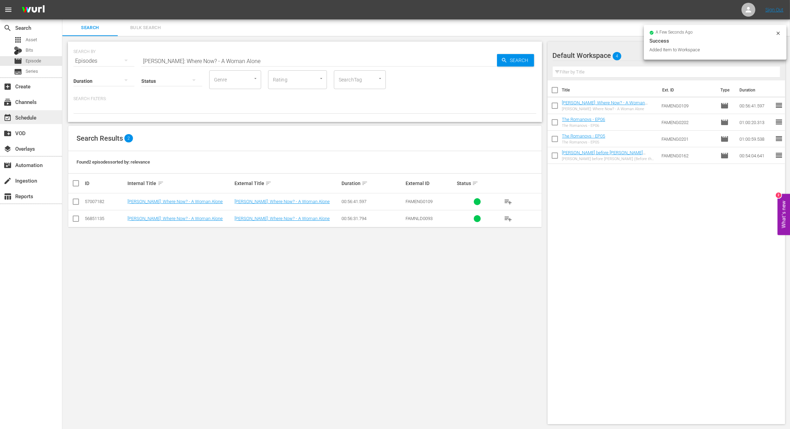
click at [34, 115] on div "event_available Schedule" at bounding box center [19, 116] width 39 height 6
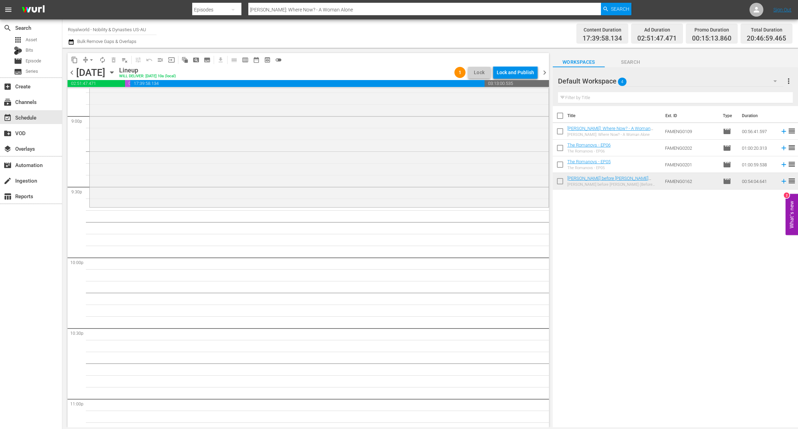
scroll to position [2894, 0]
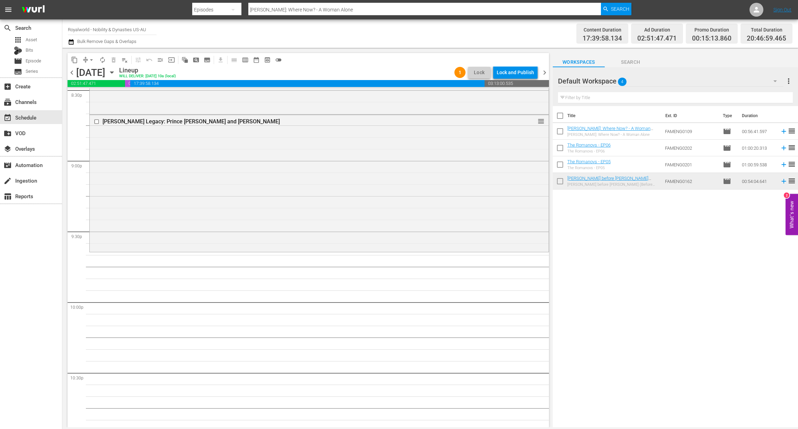
click at [610, 131] on div "Princess Diana: Where Now? - A Woman Alone Princess Diana: Where Now? - A Woman…" at bounding box center [613, 131] width 92 height 11
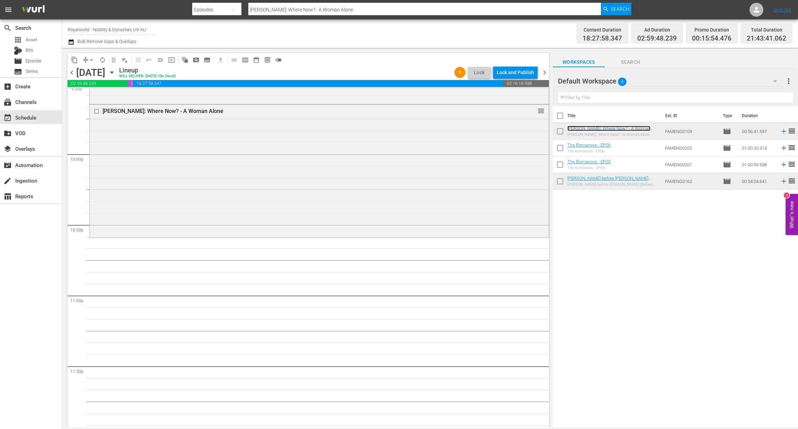
scroll to position [3051, 0]
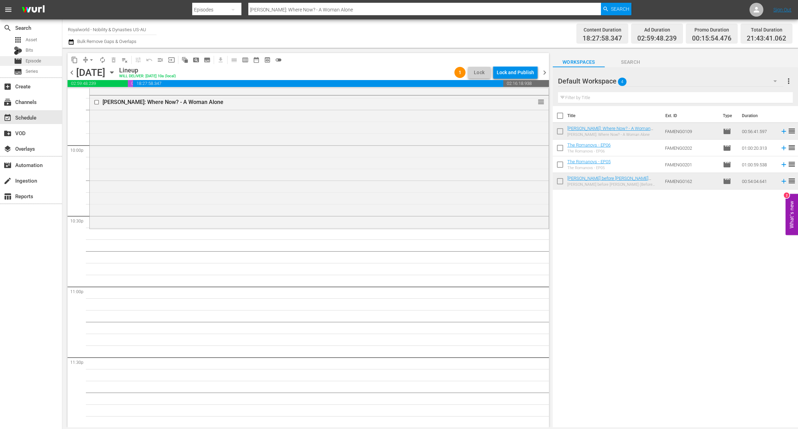
click at [41, 62] on span "Episode" at bounding box center [34, 60] width 16 height 7
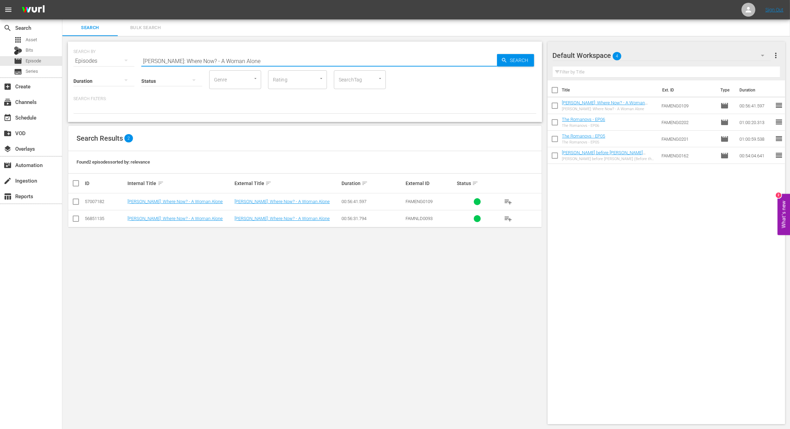
paste input "The Princes of Bentheim-Tecklenburg (Dynastien in NRW: Die Fürsten zu Bentheim-…"
drag, startPoint x: 271, startPoint y: 59, endPoint x: 99, endPoint y: 59, distance: 172.4
click at [98, 59] on div "SEARCH BY Search By Episodes Search ID, Title, Description, Keywords, or Catego…" at bounding box center [304, 56] width 463 height 25
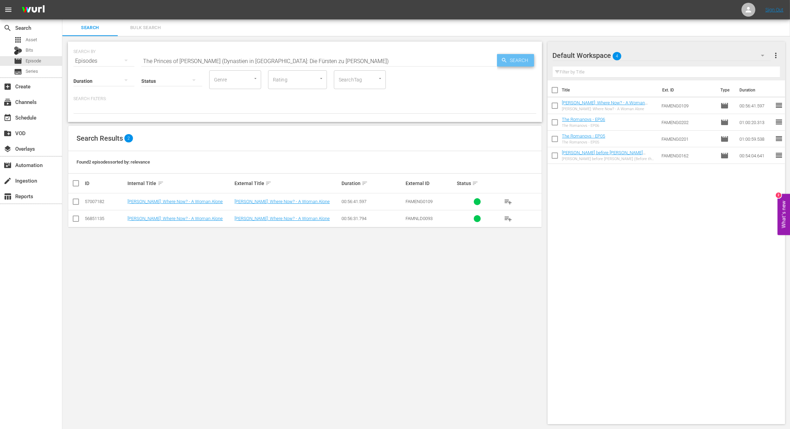
click at [519, 60] on span "Search" at bounding box center [520, 60] width 27 height 12
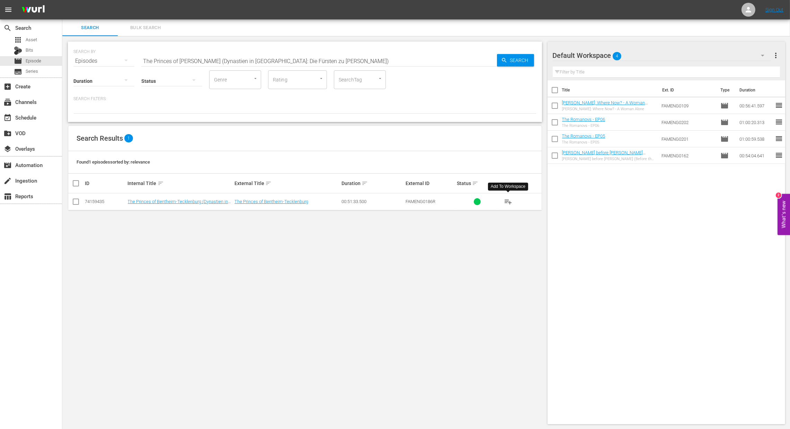
click at [507, 203] on span "playlist_add" at bounding box center [508, 201] width 8 height 8
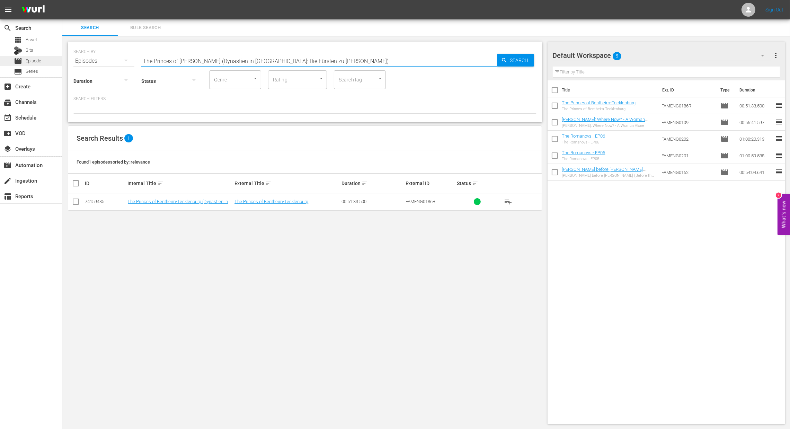
paste input "Prince [PERSON_NAME] and [PERSON_NAME]: The Next Royal Generation"
drag, startPoint x: 381, startPoint y: 61, endPoint x: 60, endPoint y: 56, distance: 321.3
click at [62, 0] on div "search Search apps Asset Bits movie Episode subtitles Series add_box Create sub…" at bounding box center [425, 0] width 727 height 0
type input "Prince [PERSON_NAME] and [PERSON_NAME]: The Next Royal Generation"
click at [513, 62] on span "Search" at bounding box center [520, 60] width 27 height 12
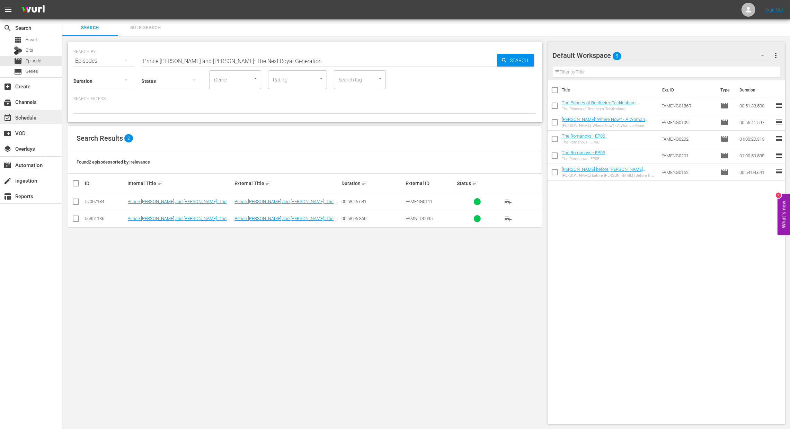
click at [37, 122] on div "event_available Schedule" at bounding box center [31, 117] width 62 height 14
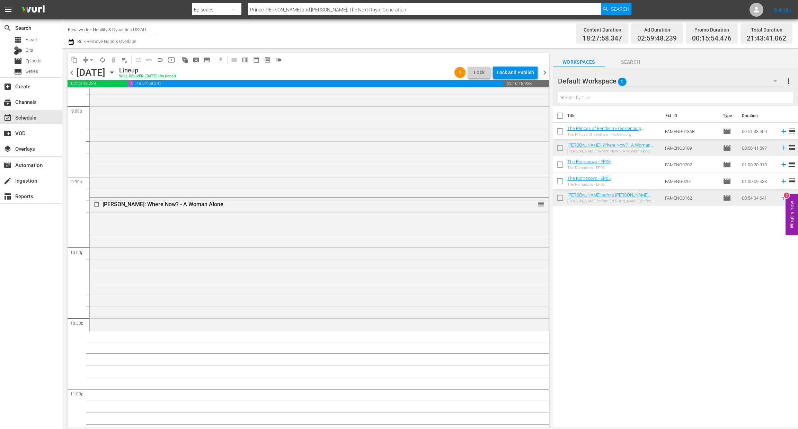
scroll to position [3051, 0]
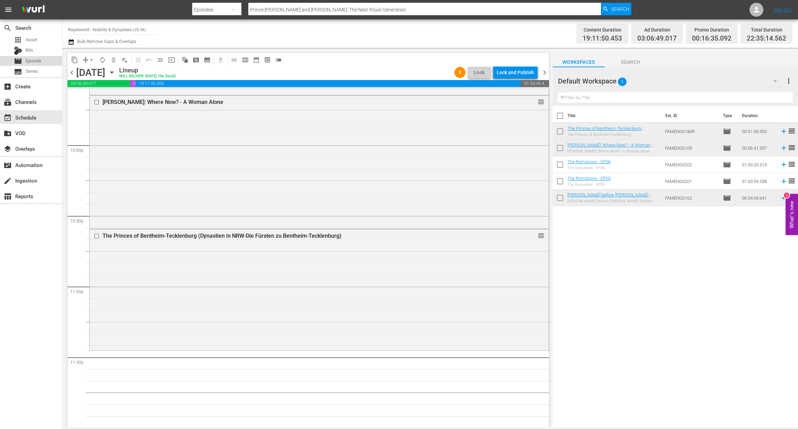
click at [40, 63] on span "Episode" at bounding box center [34, 60] width 16 height 7
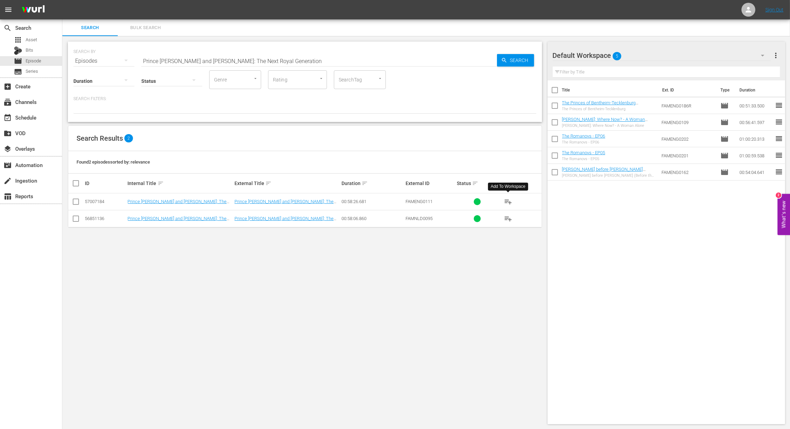
click at [509, 200] on span "playlist_add" at bounding box center [508, 201] width 8 height 8
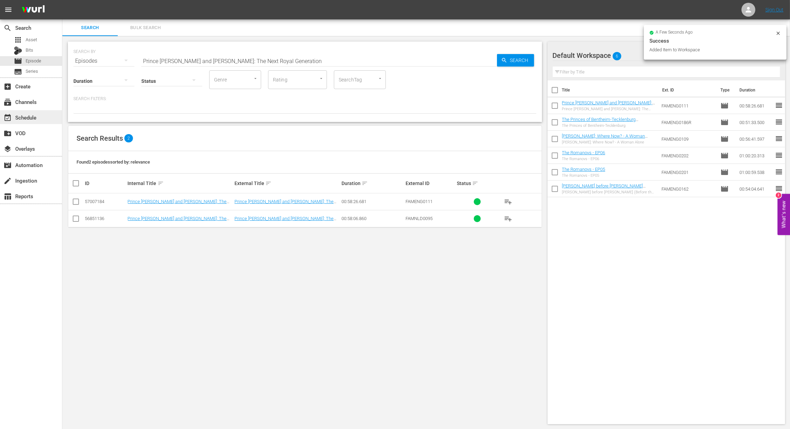
click at [24, 118] on div "event_available Schedule" at bounding box center [19, 116] width 39 height 6
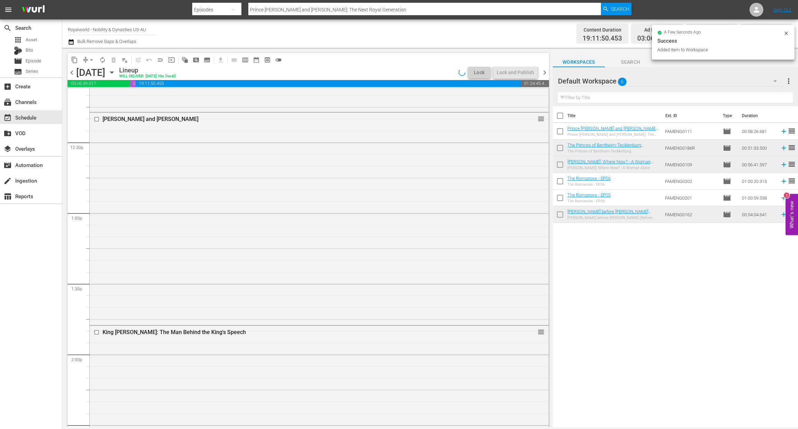
scroll to position [3051, 0]
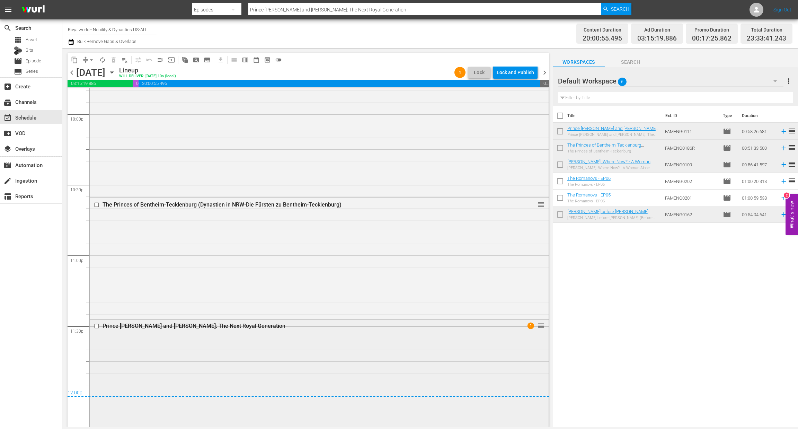
scroll to position [3111, 0]
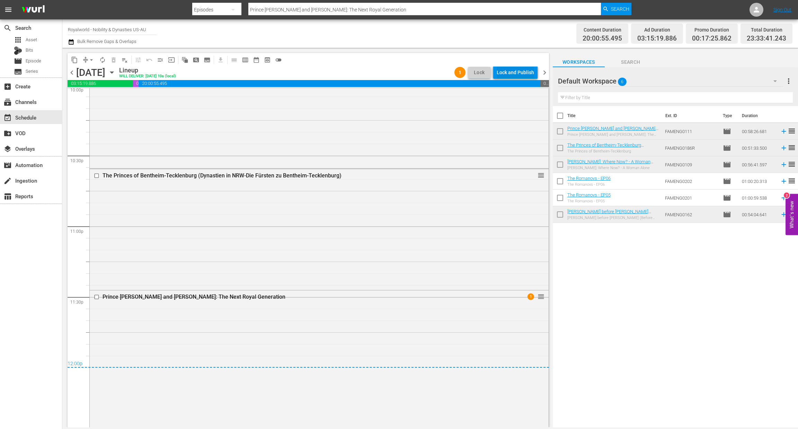
click at [510, 75] on div "Lock and Publish" at bounding box center [514, 72] width 37 height 12
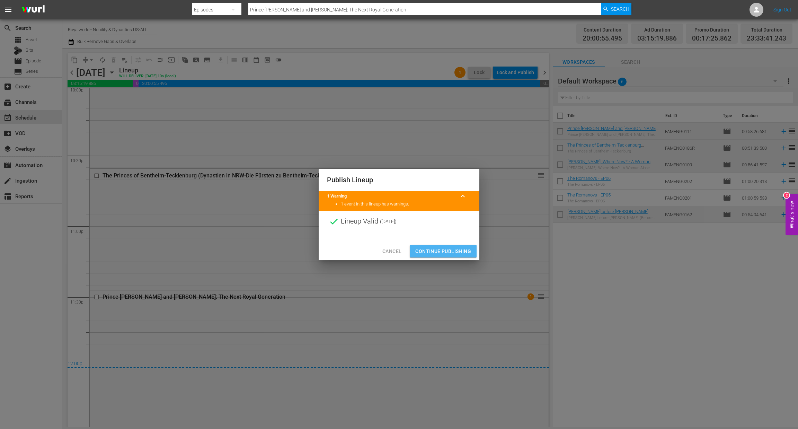
click at [433, 249] on span "Continue Publishing" at bounding box center [443, 251] width 56 height 9
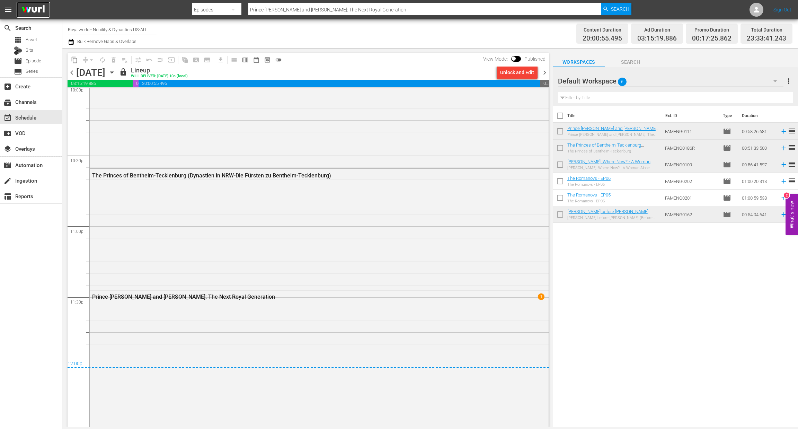
click at [30, 7] on img at bounding box center [33, 10] width 33 height 16
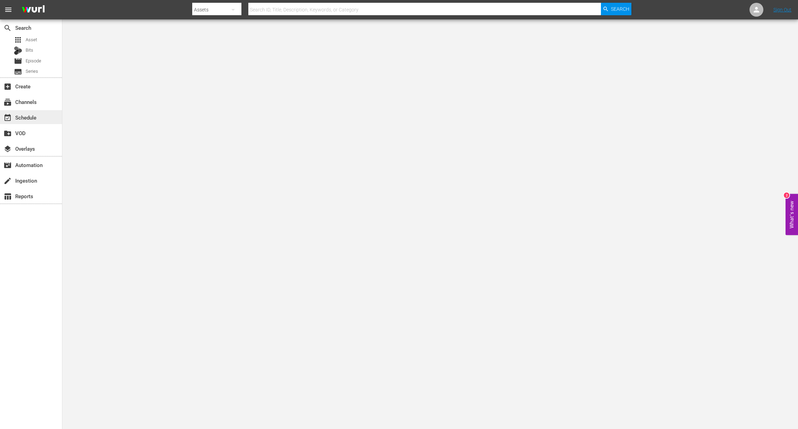
click at [36, 116] on div "event_available Schedule" at bounding box center [19, 116] width 39 height 6
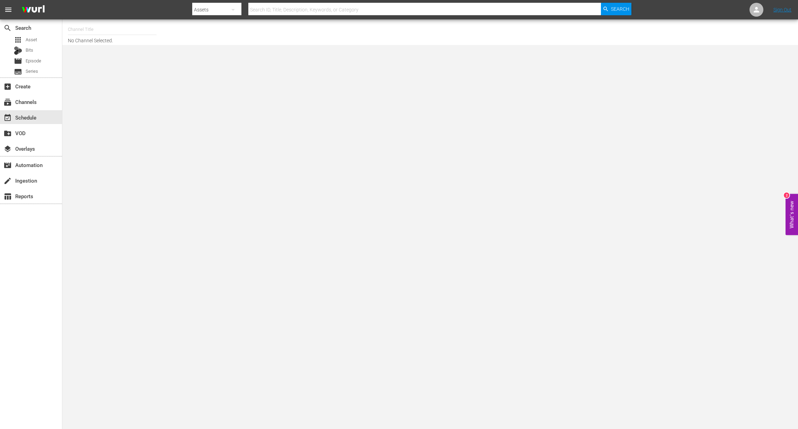
click at [78, 31] on input "text" at bounding box center [112, 29] width 89 height 17
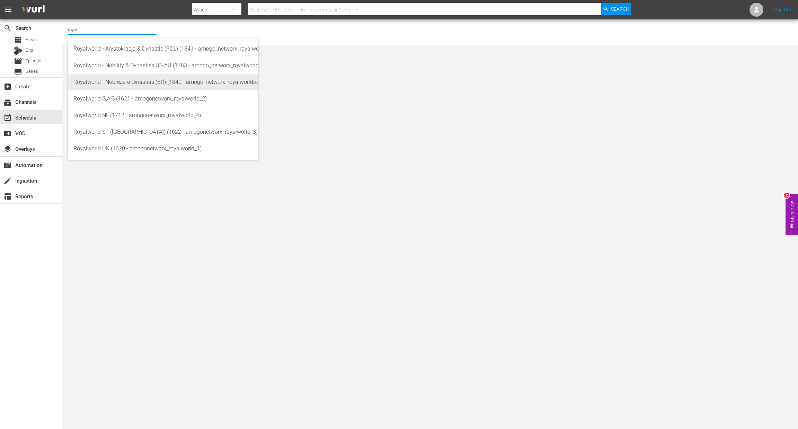
click at [117, 81] on div "Royalworld - Nobreza e Dinastias (BR) (1840 - amogo_networx_royalworldnobrezaed…" at bounding box center [162, 82] width 179 height 17
type input "Royalworld - Nobreza e Dinastias (BR) (1840 - amogo_networx_royalworldnobrezaed…"
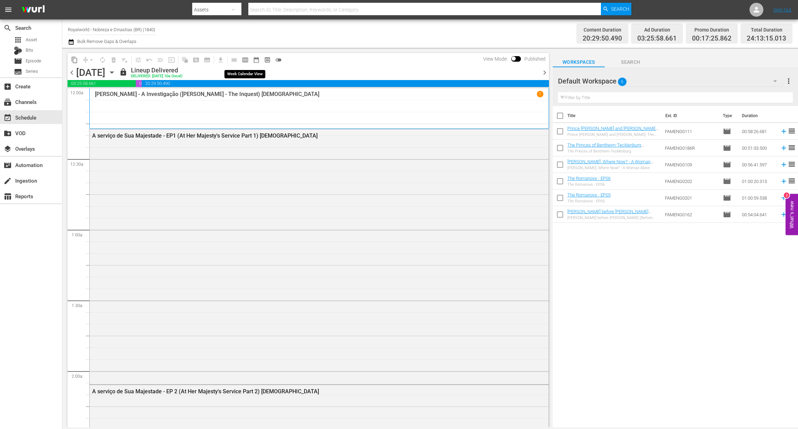
click at [249, 59] on button "calendar_view_week_outlined" at bounding box center [245, 59] width 11 height 11
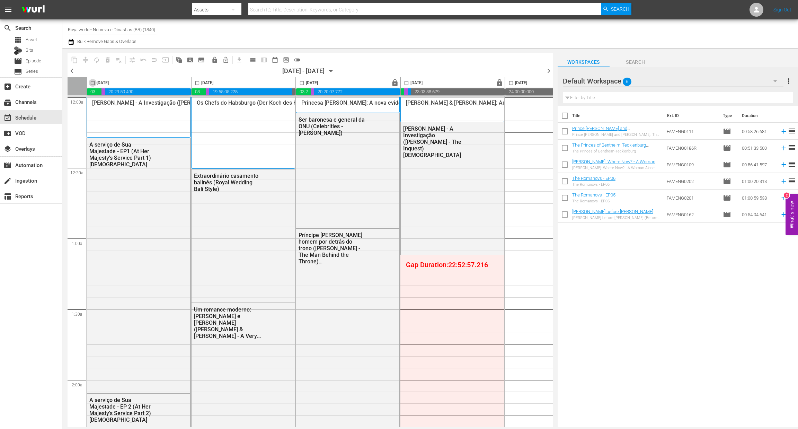
click at [93, 85] on input "checkbox" at bounding box center [93, 84] width 8 height 8
click at [73, 61] on span "content_copy" at bounding box center [74, 59] width 7 height 7
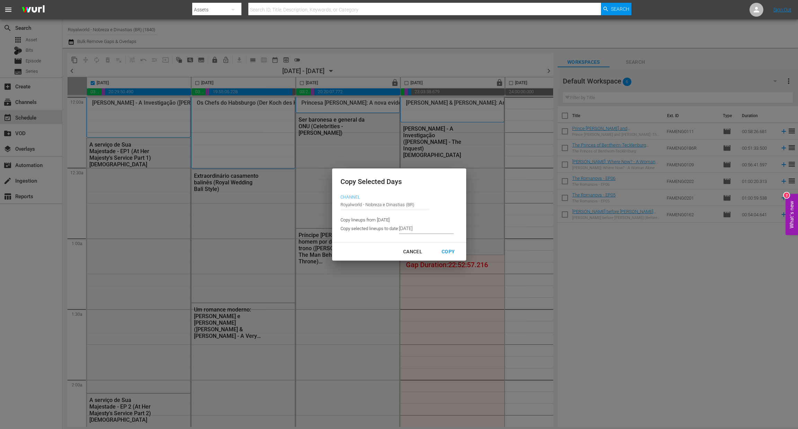
click at [444, 251] on div "Copy" at bounding box center [448, 251] width 24 height 9
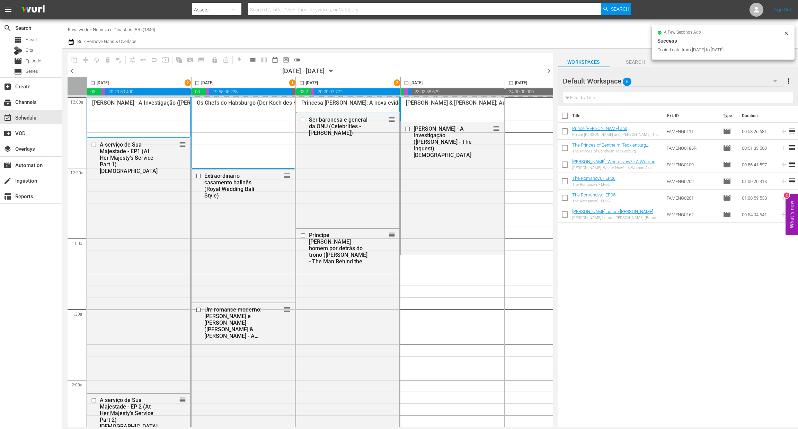
checkbox input "false"
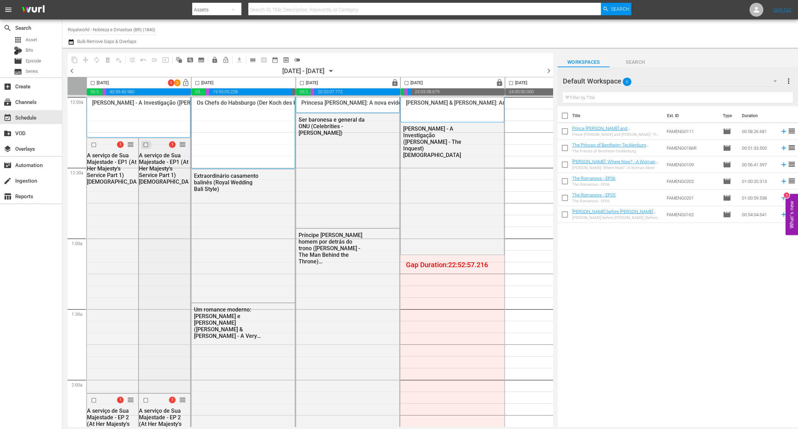
click at [146, 146] on input "checkbox" at bounding box center [146, 145] width 7 height 6
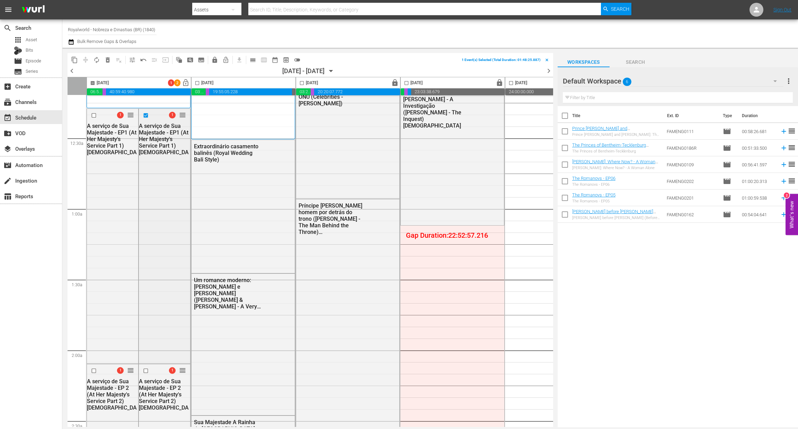
scroll to position [155, 0]
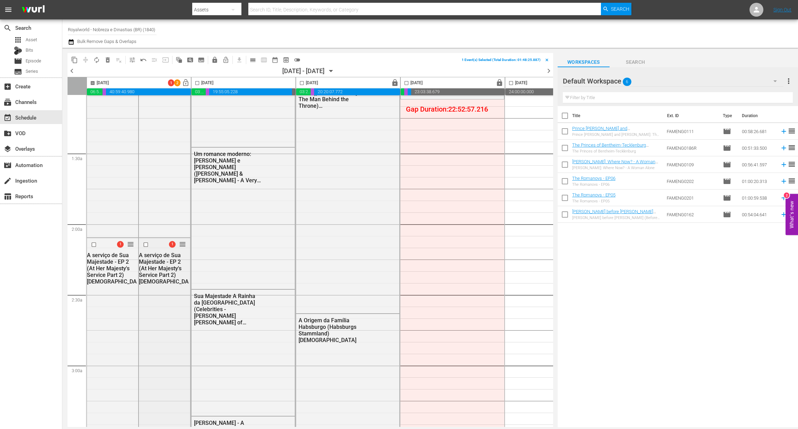
click at [145, 245] on input "checkbox" at bounding box center [146, 244] width 7 height 6
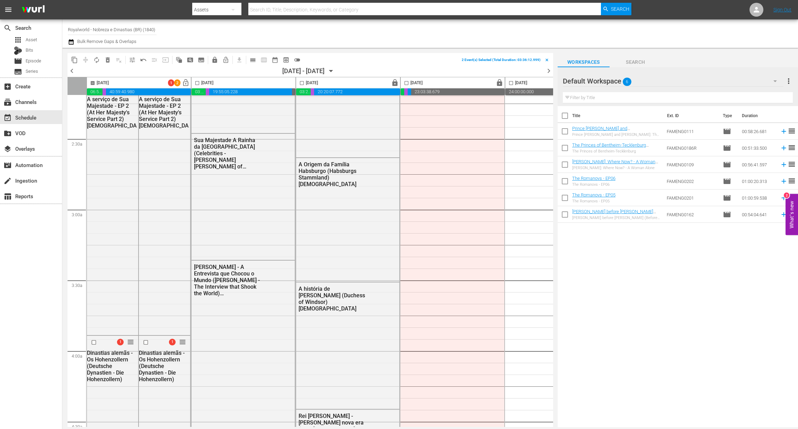
scroll to position [364, 0]
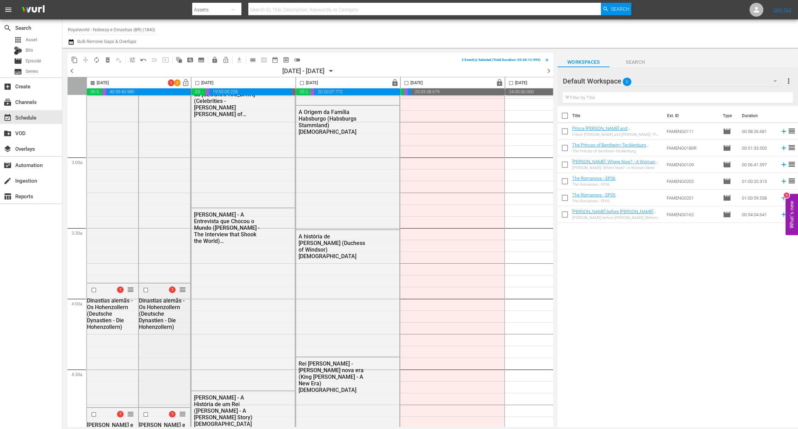
click at [147, 288] on input "checkbox" at bounding box center [146, 290] width 7 height 6
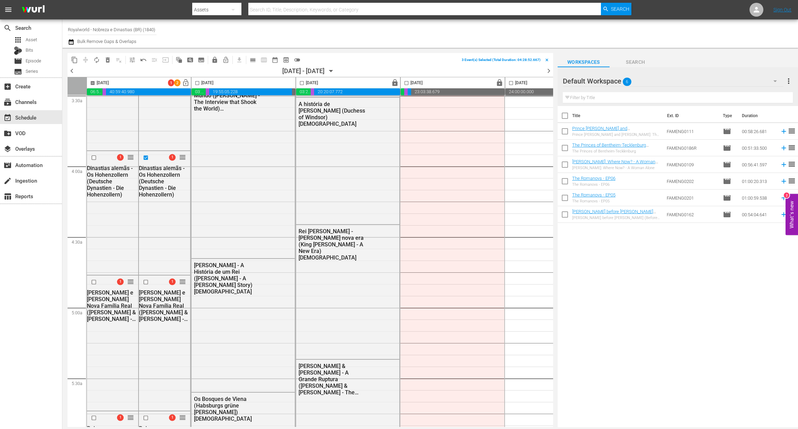
scroll to position [519, 0]
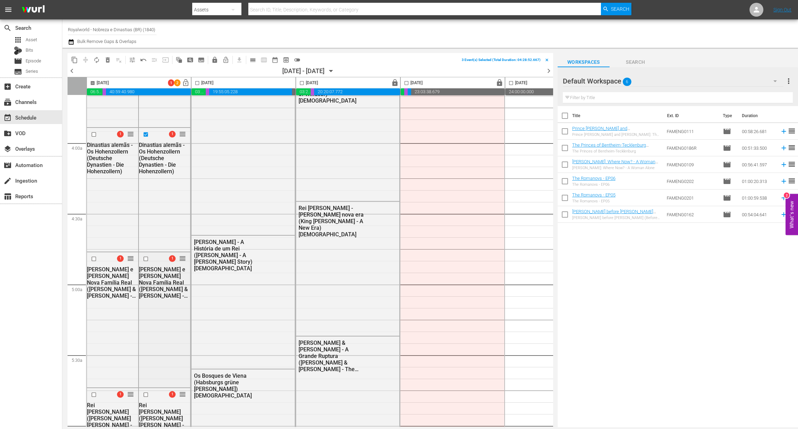
click at [146, 256] on input "checkbox" at bounding box center [146, 259] width 7 height 6
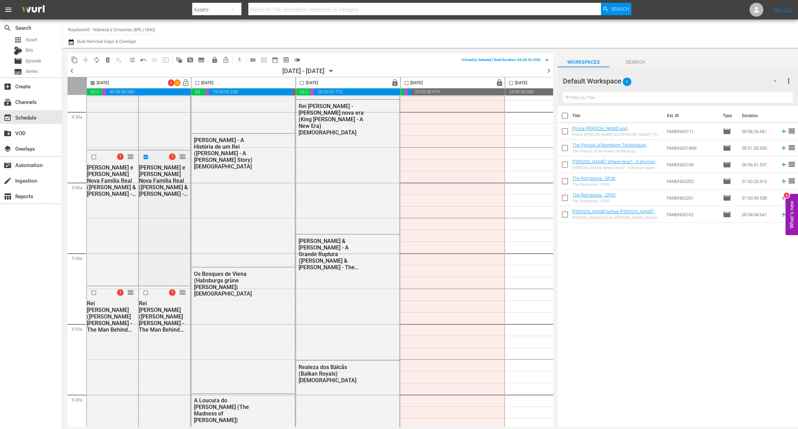
scroll to position [675, 0]
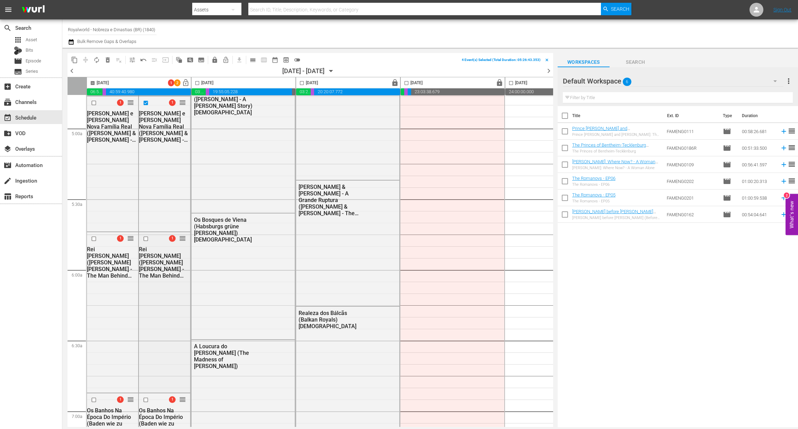
click at [145, 241] on div at bounding box center [146, 238] width 10 height 8
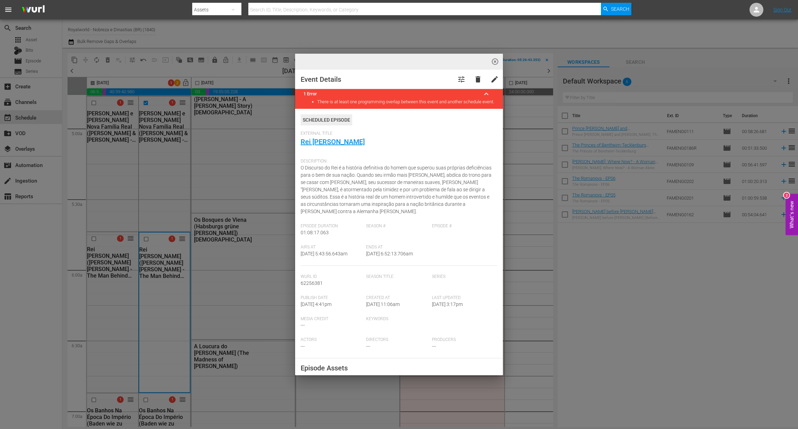
click at [142, 238] on div "highlight_off_icon Event Details tune delete edit 1 Error keyboard_arrow_up The…" at bounding box center [399, 214] width 798 height 429
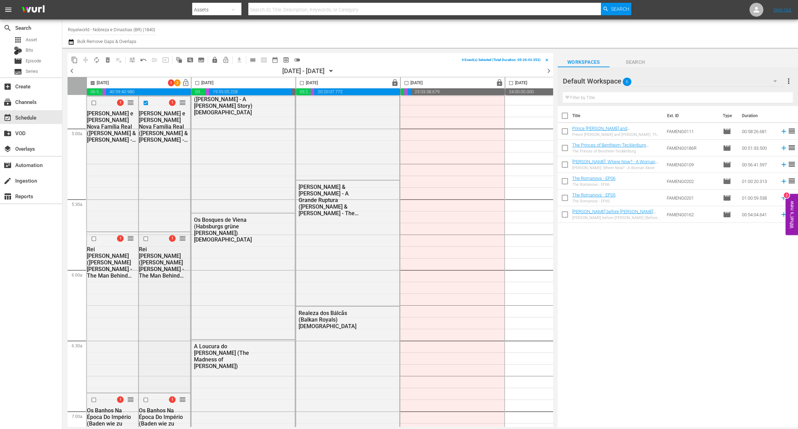
click at [143, 238] on input "checkbox" at bounding box center [146, 239] width 7 height 6
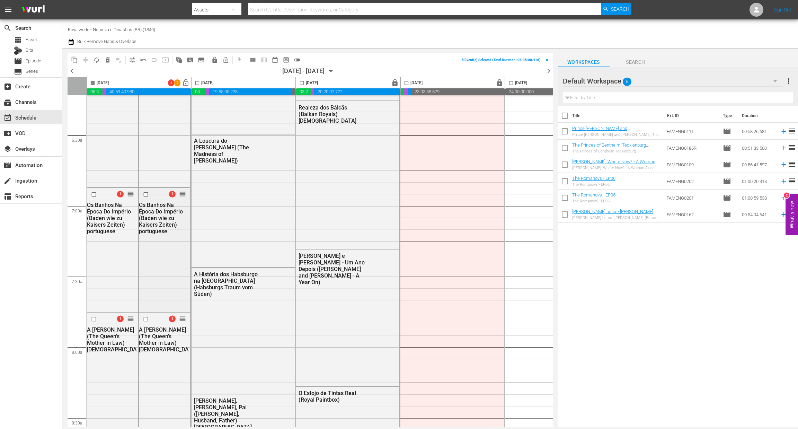
scroll to position [883, 0]
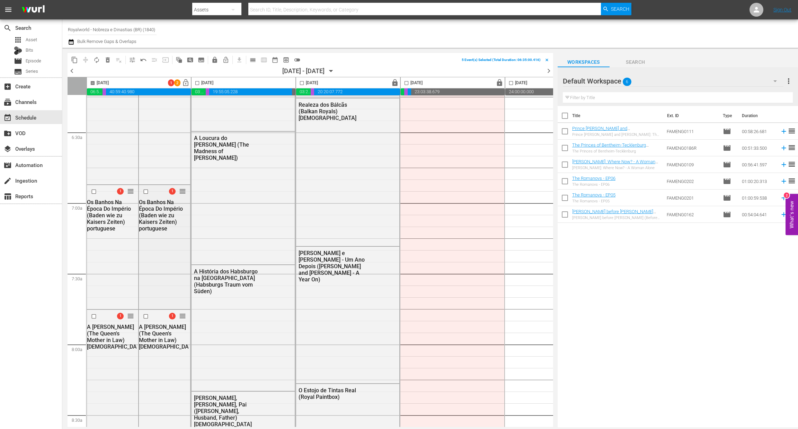
click at [146, 193] on input "checkbox" at bounding box center [146, 192] width 7 height 6
click at [143, 316] on input "checkbox" at bounding box center [146, 316] width 7 height 6
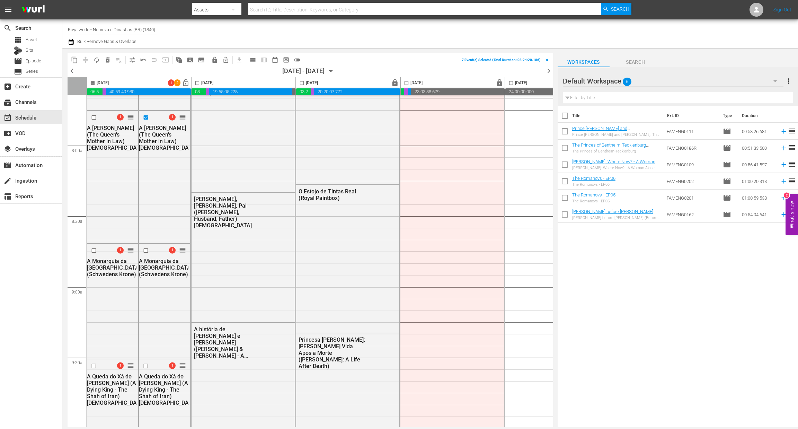
scroll to position [1090, 0]
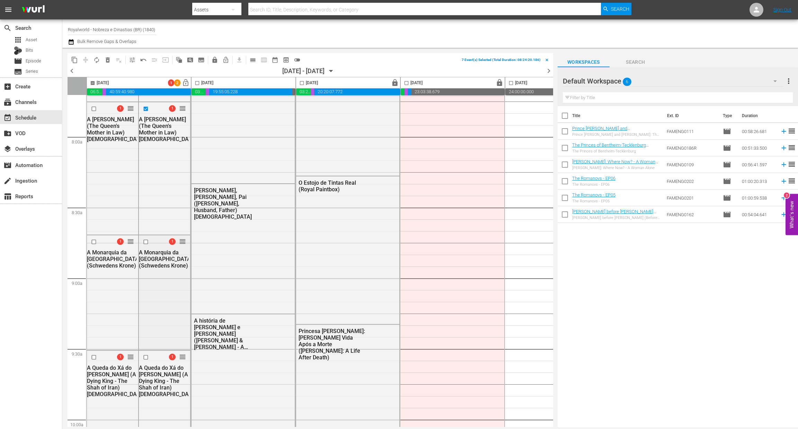
click at [146, 243] on input "checkbox" at bounding box center [146, 242] width 7 height 6
click at [146, 357] on input "checkbox" at bounding box center [146, 357] width 7 height 6
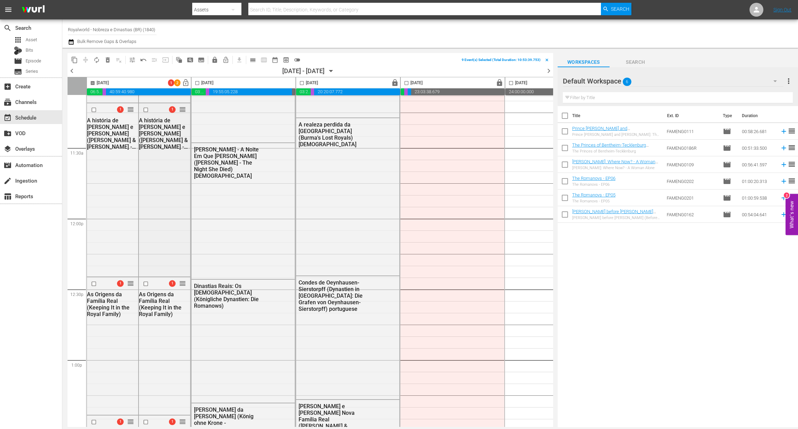
scroll to position [1558, 0]
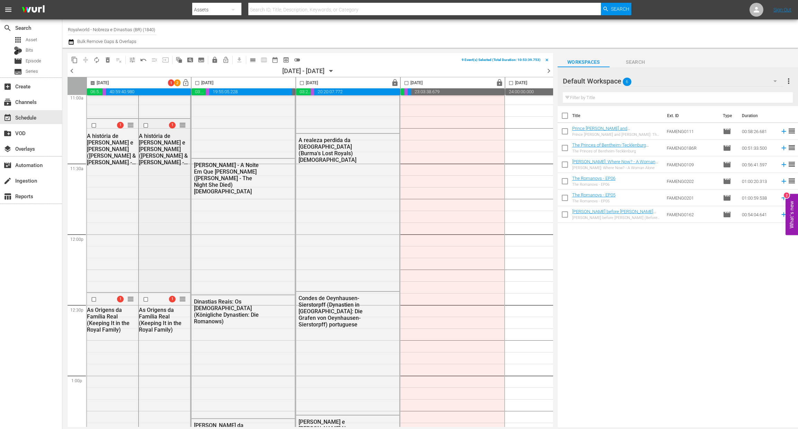
click at [146, 123] on input "checkbox" at bounding box center [146, 126] width 7 height 6
click at [145, 298] on input "checkbox" at bounding box center [146, 299] width 7 height 6
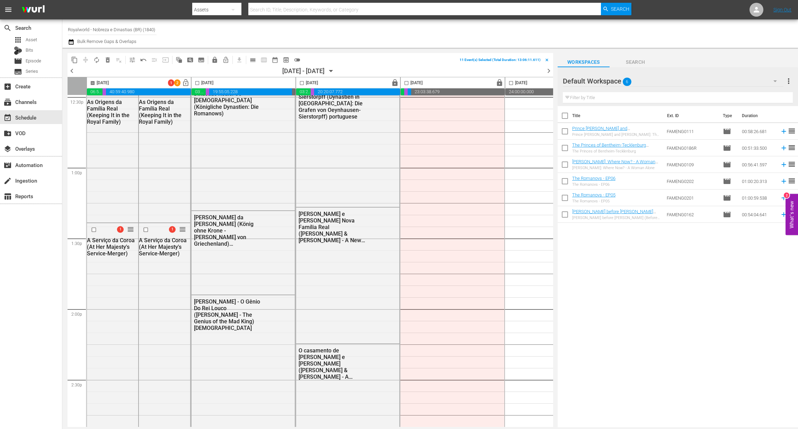
scroll to position [1869, 0]
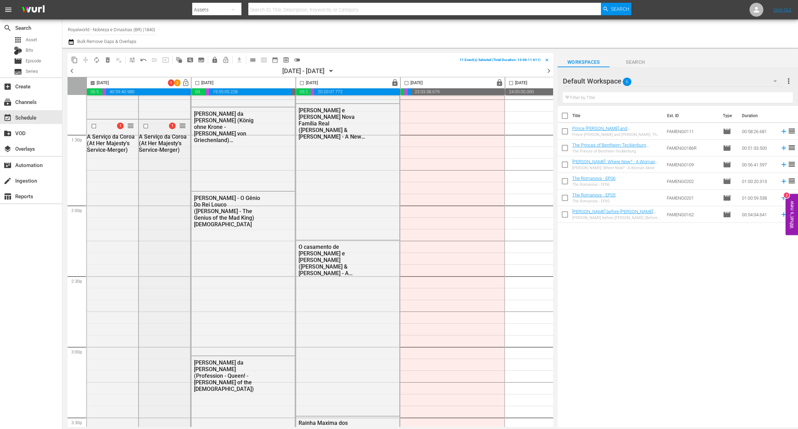
click at [148, 124] on input "checkbox" at bounding box center [146, 126] width 7 height 6
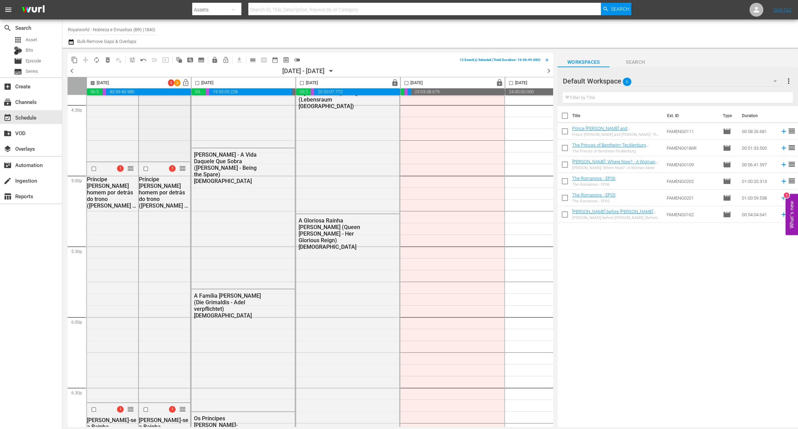
scroll to position [2337, 0]
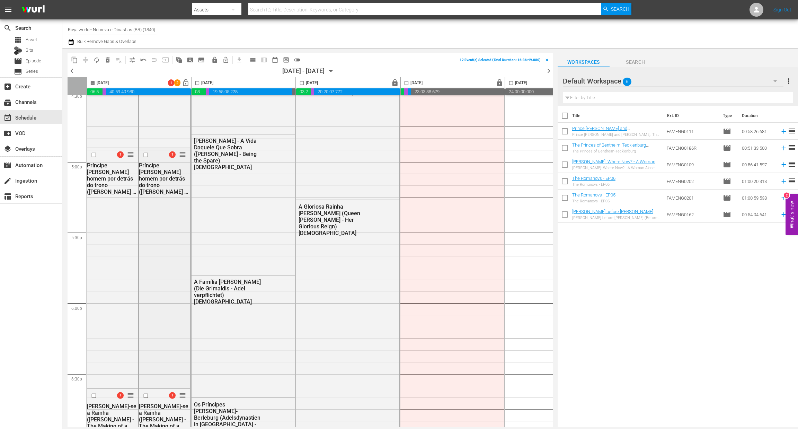
click at [145, 156] on input "checkbox" at bounding box center [146, 155] width 7 height 6
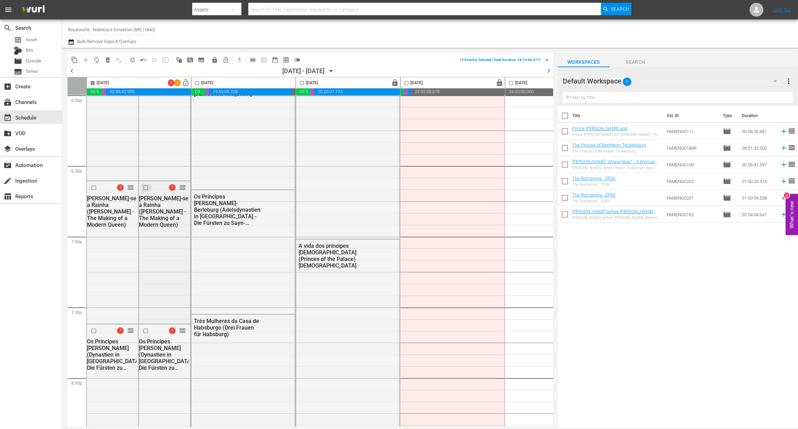
click at [146, 187] on input "checkbox" at bounding box center [146, 188] width 7 height 6
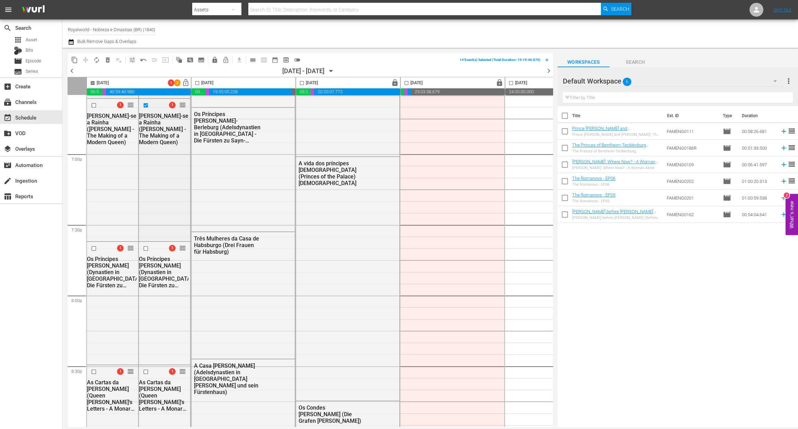
scroll to position [2752, 0]
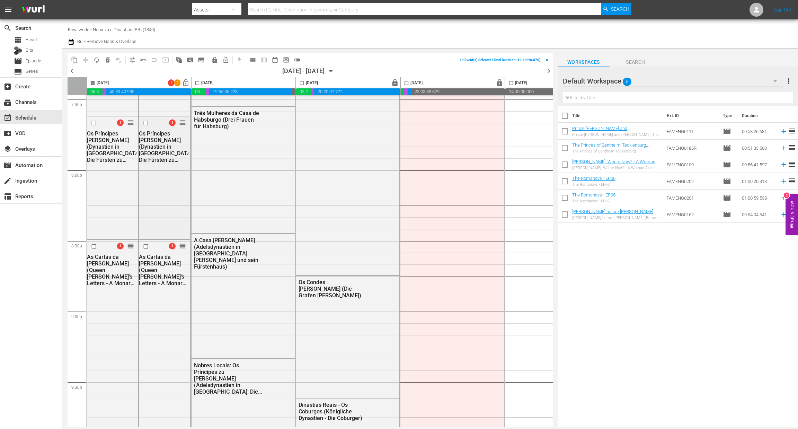
click at [146, 123] on input "checkbox" at bounding box center [146, 123] width 7 height 6
click at [146, 248] on div at bounding box center [146, 246] width 10 height 8
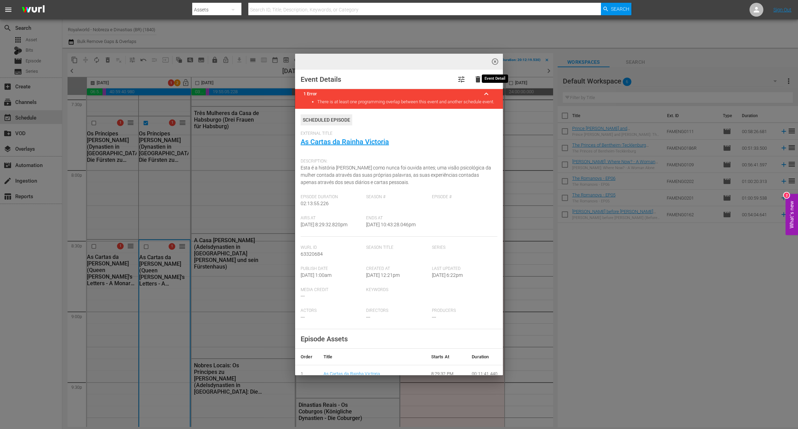
drag, startPoint x: 491, startPoint y: 62, endPoint x: 482, endPoint y: 69, distance: 11.4
click at [491, 62] on span "highlight_off_icon" at bounding box center [495, 62] width 8 height 8
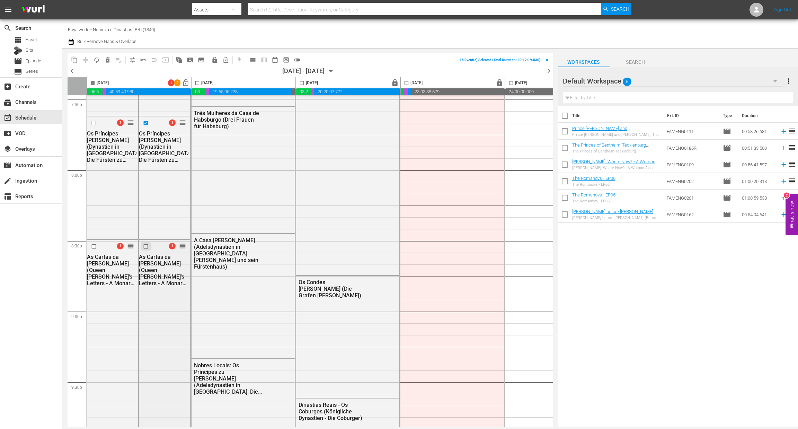
click at [143, 245] on input "checkbox" at bounding box center [146, 246] width 7 height 6
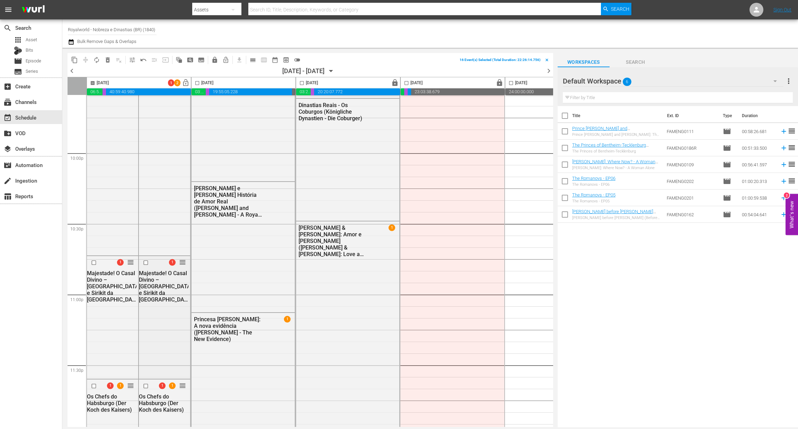
scroll to position [3063, 0]
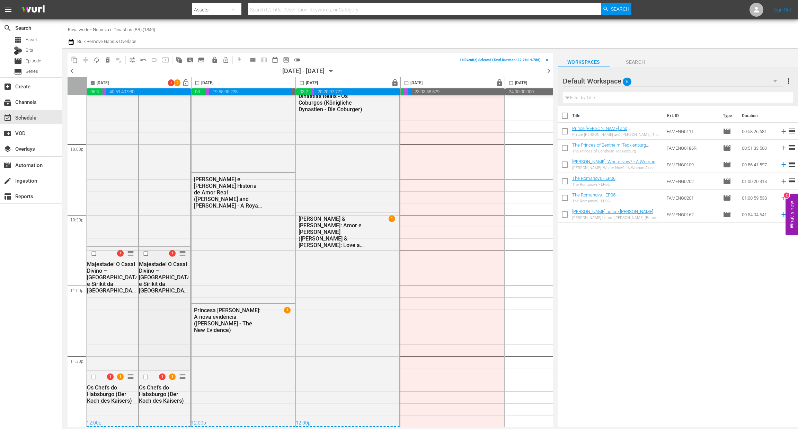
click at [144, 251] on input "checkbox" at bounding box center [146, 254] width 7 height 6
click at [144, 375] on input "checkbox" at bounding box center [146, 377] width 7 height 6
click at [107, 62] on span "delete_forever_outlined" at bounding box center [107, 59] width 7 height 7
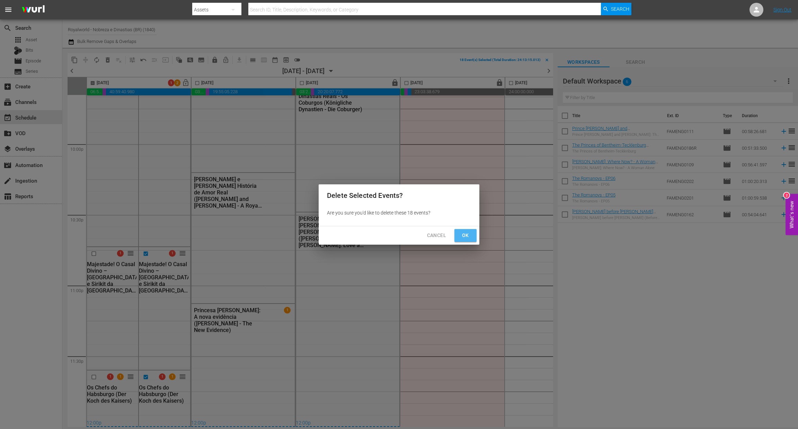
click at [467, 237] on span "Ok" at bounding box center [465, 235] width 11 height 9
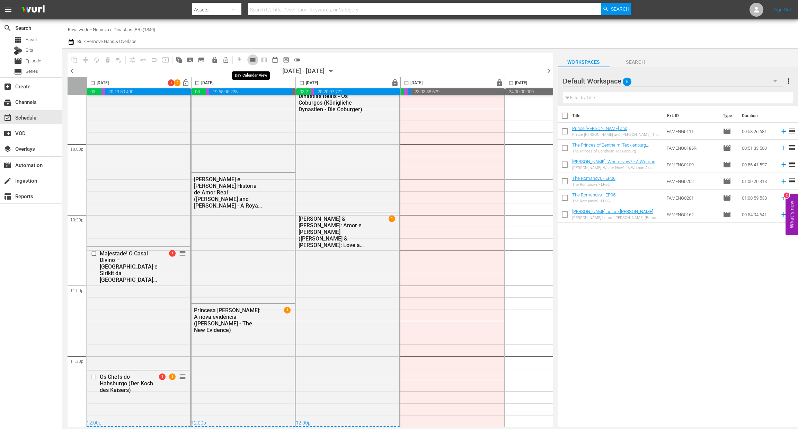
click at [249, 58] on span "calendar_view_day_outlined" at bounding box center [252, 59] width 7 height 7
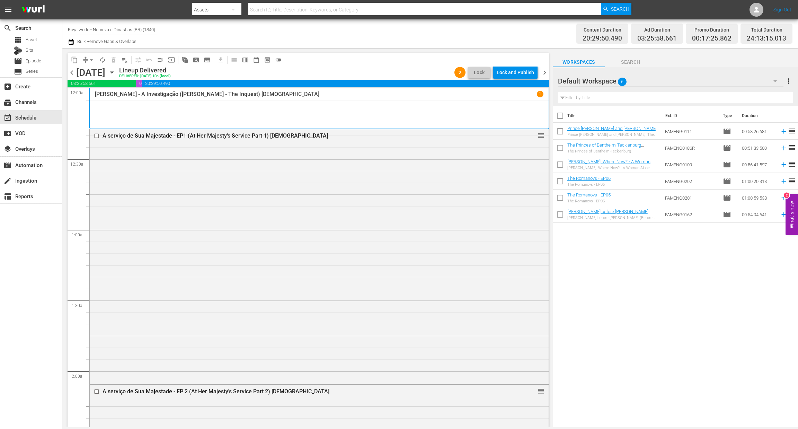
click at [525, 76] on div "Lock and Publish" at bounding box center [514, 72] width 37 height 12
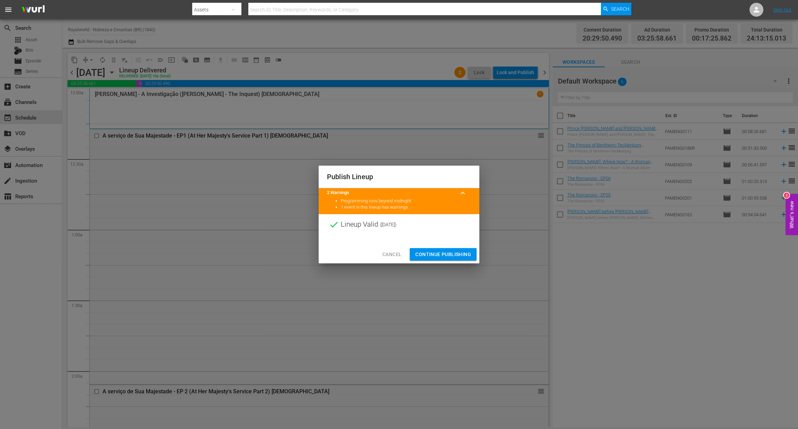
click at [442, 253] on span "Continue Publishing" at bounding box center [443, 254] width 56 height 9
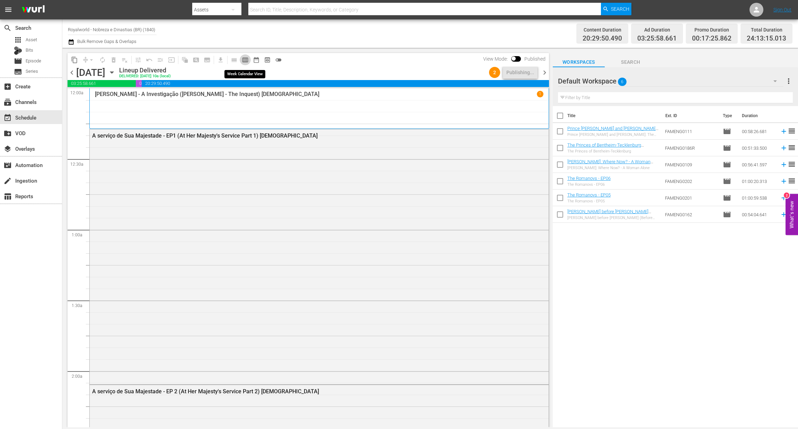
click at [244, 61] on span "calendar_view_week_outlined" at bounding box center [245, 59] width 7 height 7
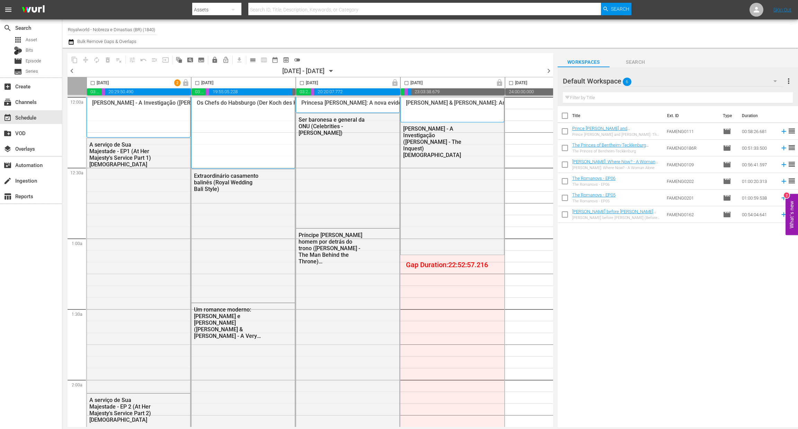
click at [94, 82] on input "checkbox" at bounding box center [93, 84] width 8 height 8
checkbox input "true"
click at [77, 63] on button "content_copy" at bounding box center [74, 59] width 11 height 11
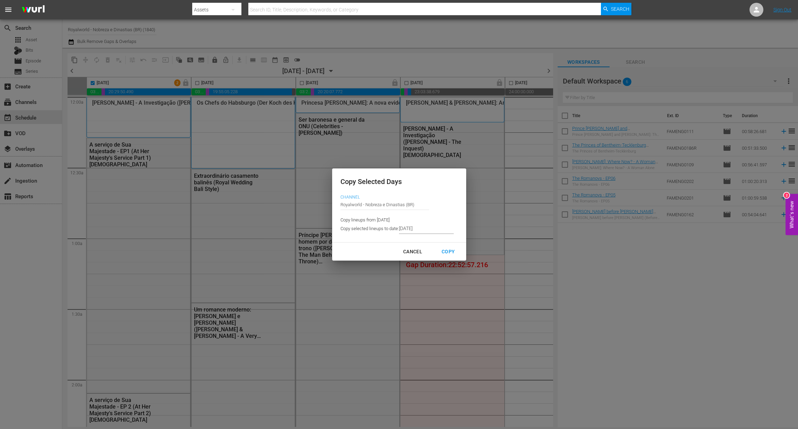
click at [429, 229] on input "8/22/2025" at bounding box center [426, 228] width 55 height 10
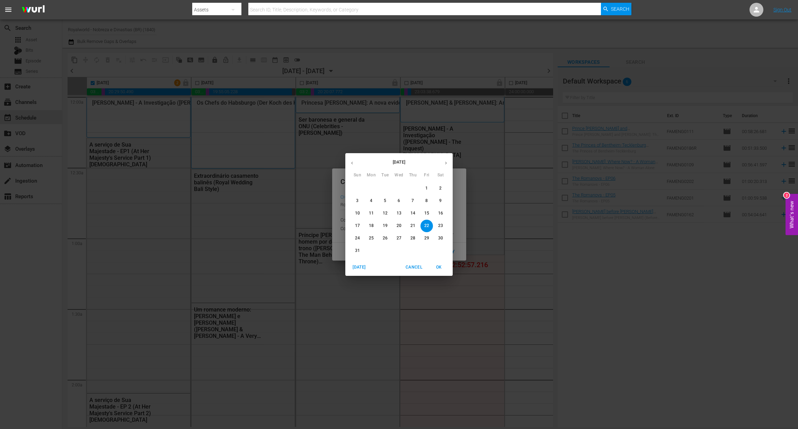
click at [373, 240] on p "25" at bounding box center [371, 238] width 5 height 6
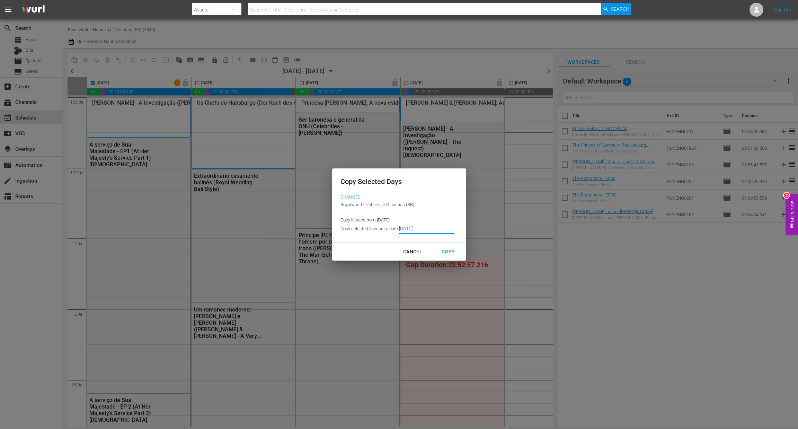
click at [445, 254] on div "Copy" at bounding box center [448, 251] width 24 height 9
type input "8/22/2025"
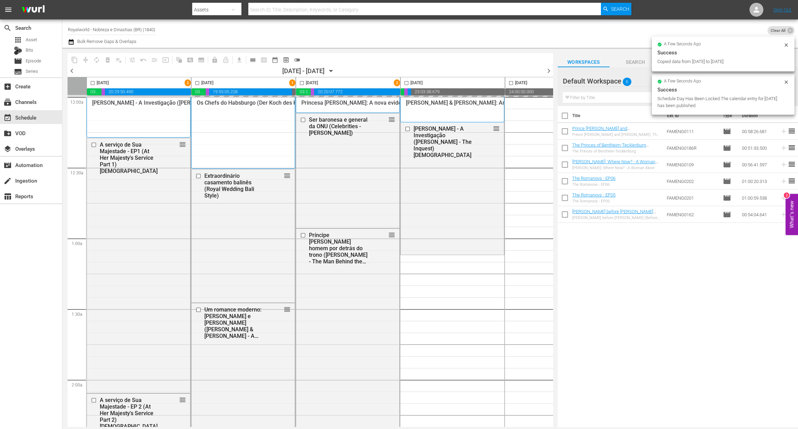
checkbox input "false"
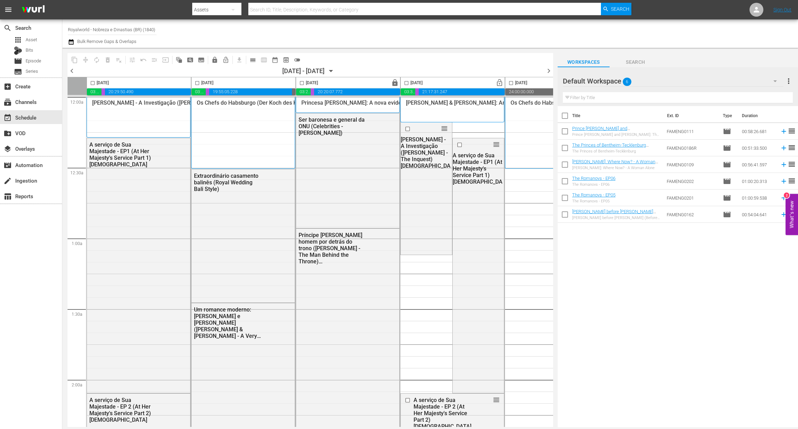
click at [195, 82] on input "checkbox" at bounding box center [197, 84] width 8 height 8
checkbox input "true"
click at [69, 59] on button "content_copy" at bounding box center [74, 59] width 11 height 11
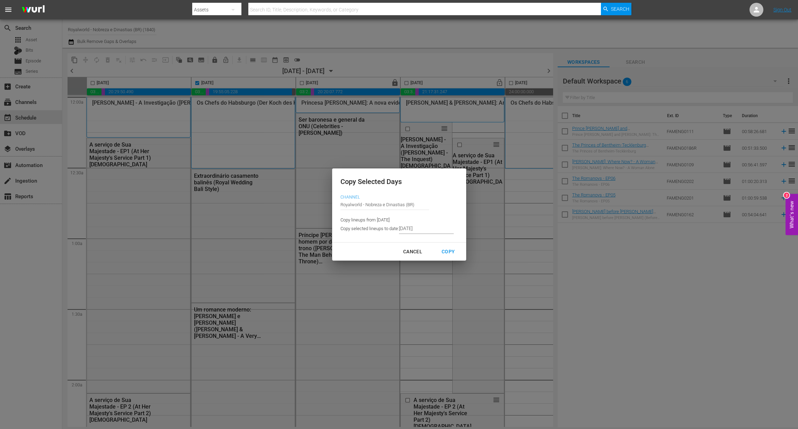
click at [415, 229] on input "8/22/2025" at bounding box center [426, 228] width 55 height 10
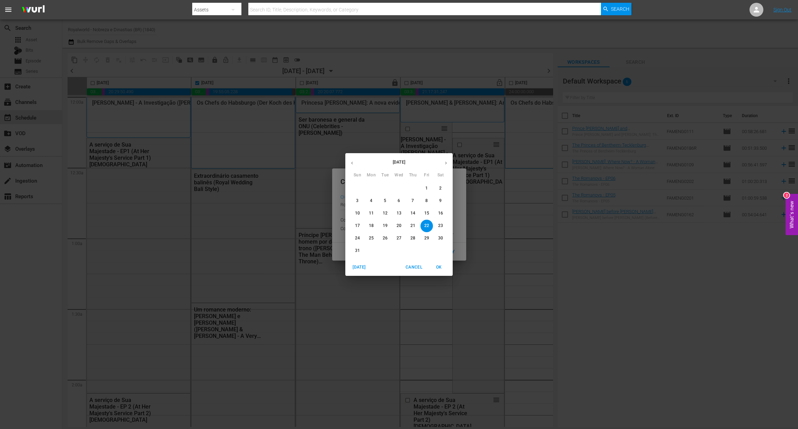
click at [386, 238] on p "26" at bounding box center [385, 238] width 5 height 6
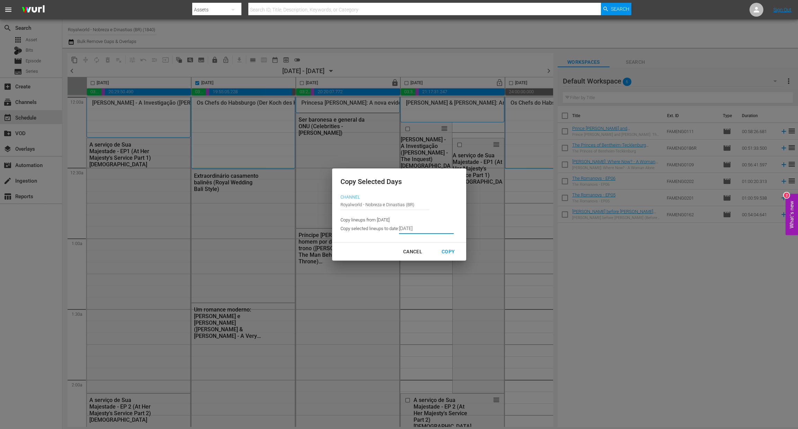
click at [446, 251] on div "Copy" at bounding box center [448, 251] width 24 height 9
type input "8/23/2025"
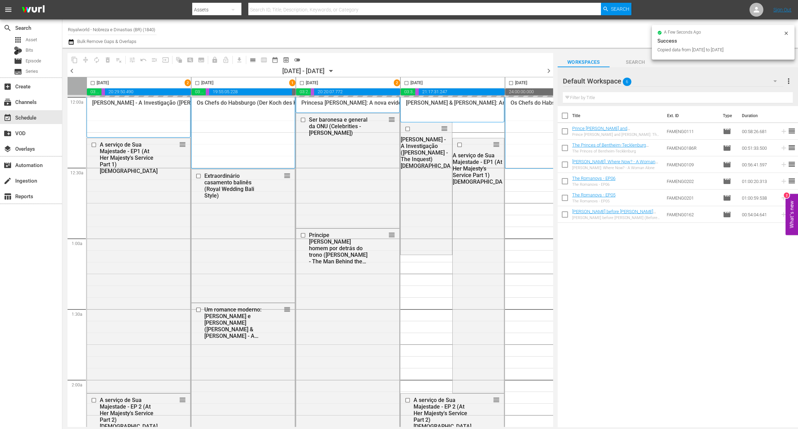
checkbox input "false"
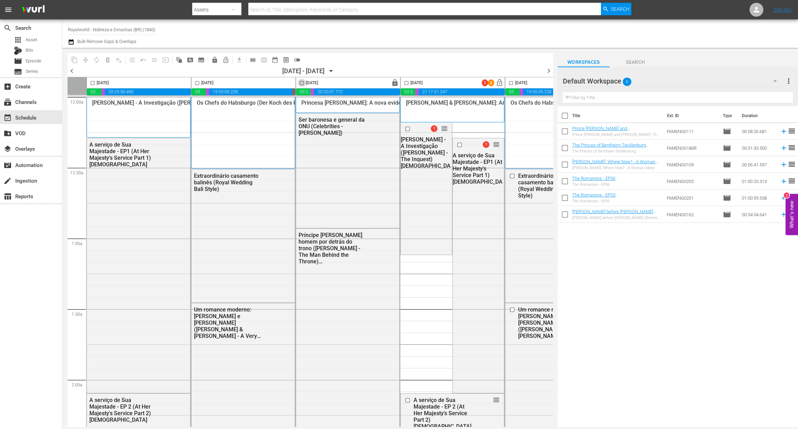
click at [300, 81] on input "checkbox" at bounding box center [302, 84] width 8 height 8
checkbox input "true"
click at [75, 62] on span "content_copy" at bounding box center [74, 59] width 7 height 7
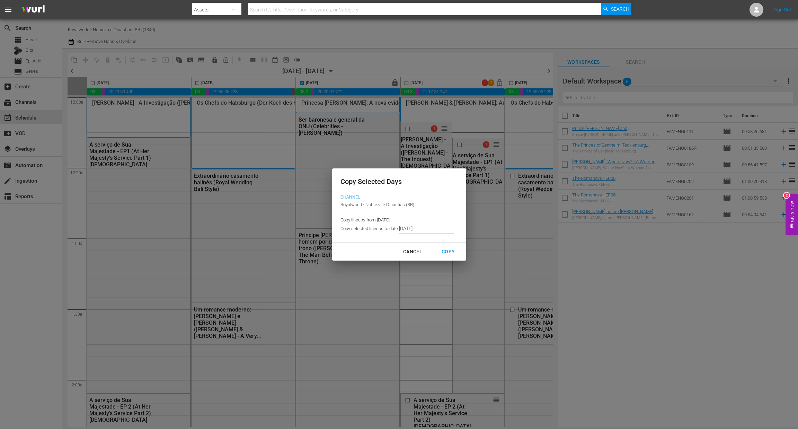
click at [438, 235] on div "Copy Selected Days Channel Channel Title Royalworld - Nobreza e Dinastias (BR) …" at bounding box center [399, 205] width 134 height 74
click at [430, 231] on input "8/23/2025" at bounding box center [426, 228] width 55 height 10
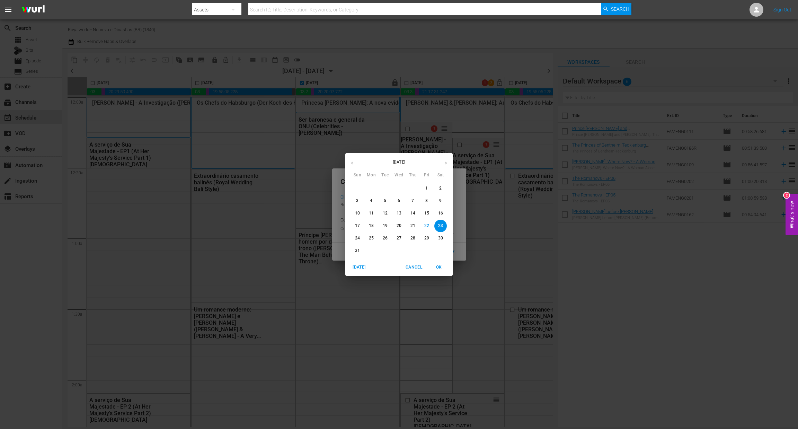
click at [397, 239] on p "27" at bounding box center [398, 238] width 5 height 6
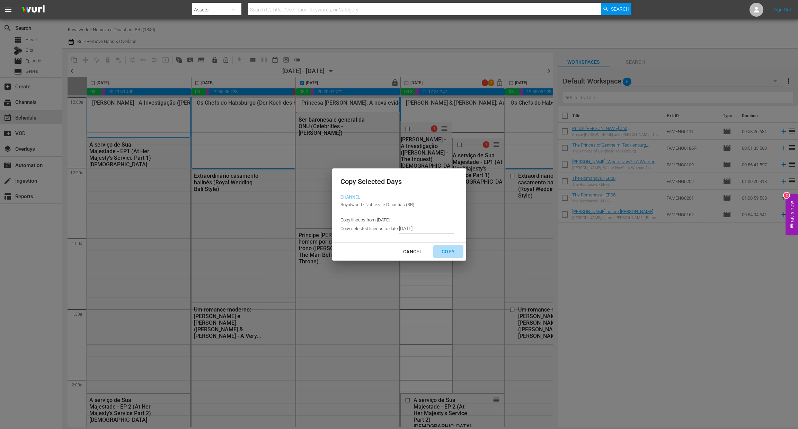
click at [443, 252] on div "Copy" at bounding box center [448, 251] width 24 height 9
type input "8/24/2025"
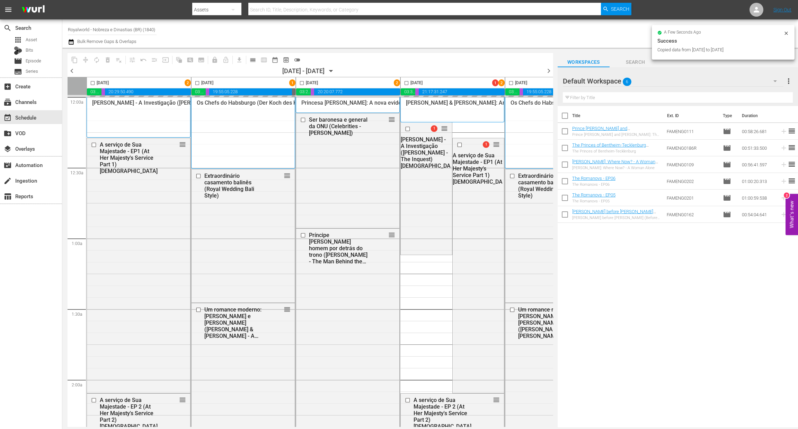
checkbox input "false"
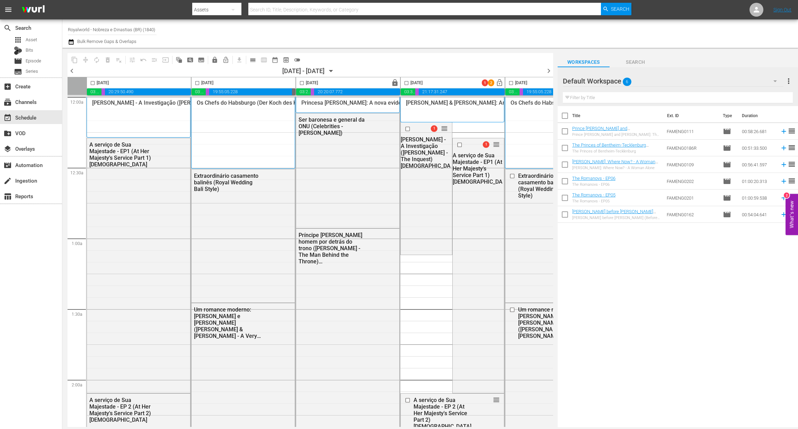
drag, startPoint x: 544, startPoint y: 70, endPoint x: 262, endPoint y: 68, distance: 281.5
click at [544, 70] on span "chevron_right" at bounding box center [548, 70] width 9 height 9
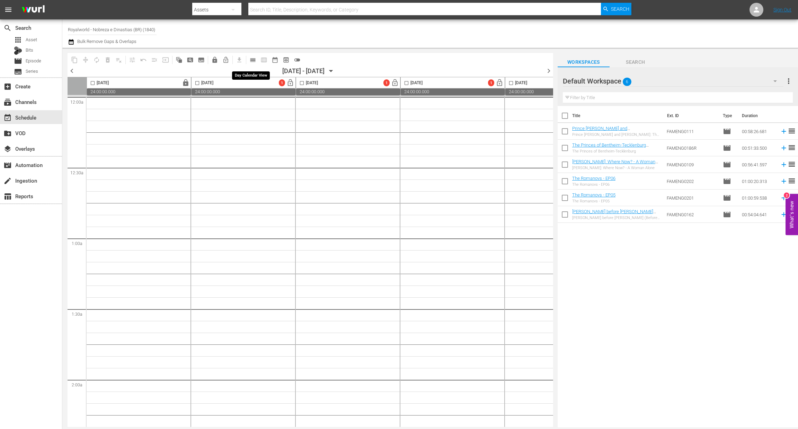
click at [252, 62] on span "calendar_view_day_outlined" at bounding box center [252, 59] width 7 height 7
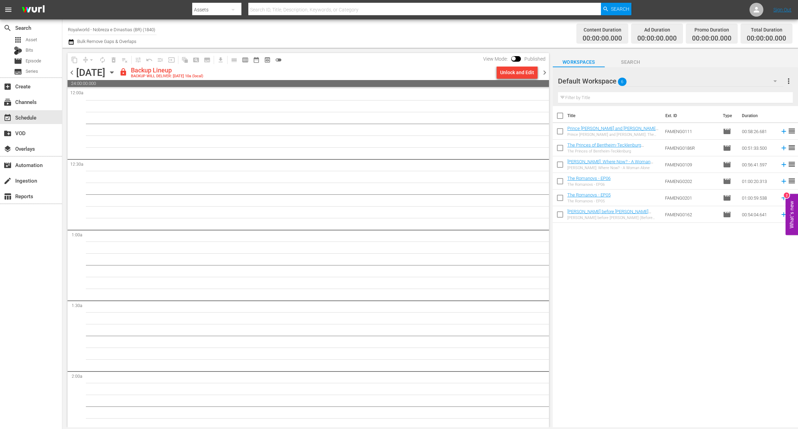
click at [75, 71] on span "chevron_left" at bounding box center [72, 72] width 9 height 9
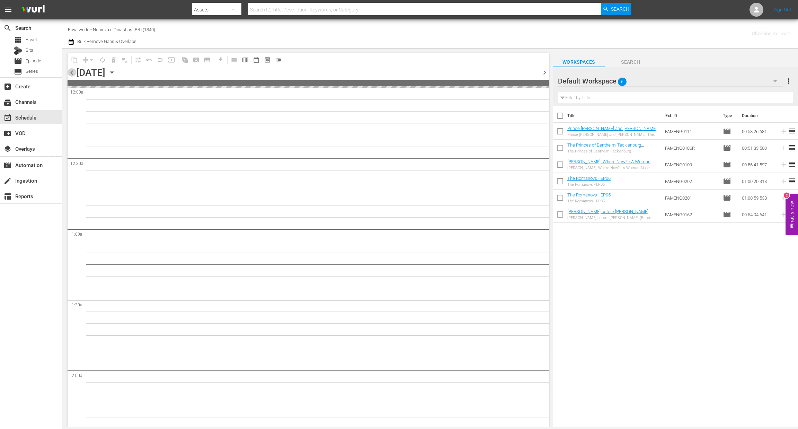
click at [75, 70] on span "chevron_left" at bounding box center [72, 72] width 9 height 9
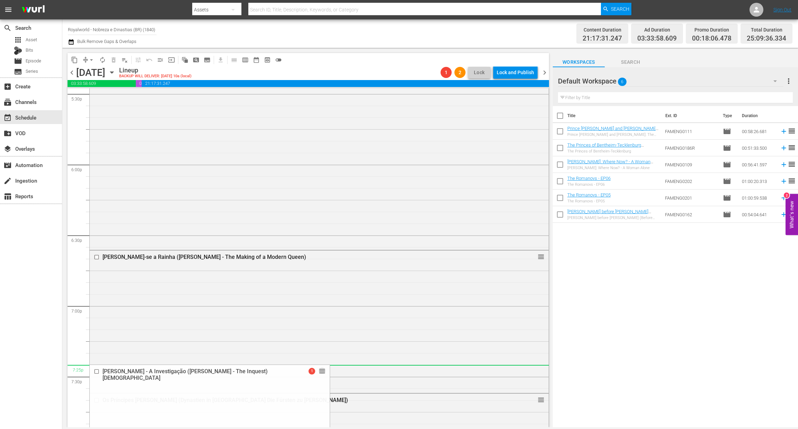
scroll to position [2441, 0]
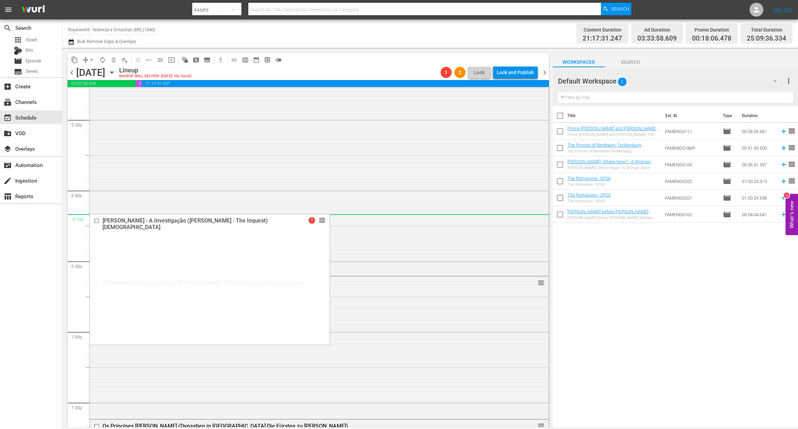
drag, startPoint x: 306, startPoint y: 121, endPoint x: 372, endPoint y: 222, distance: 120.6
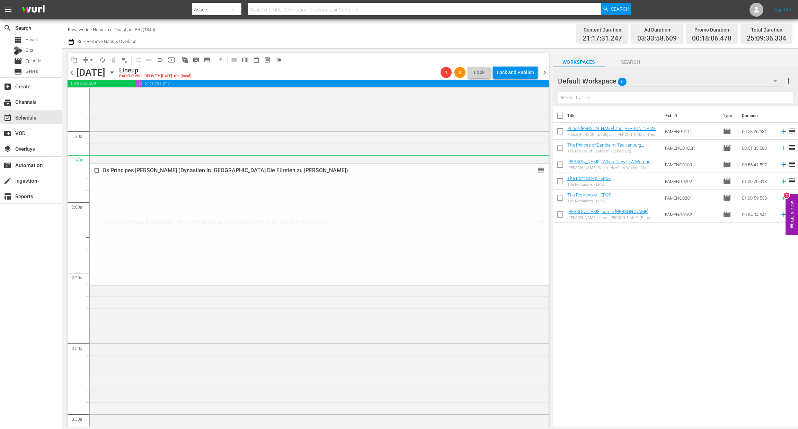
scroll to position [0, 0]
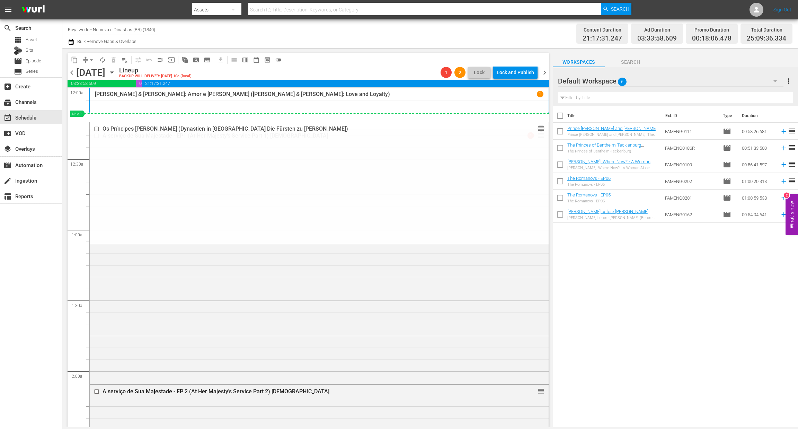
drag, startPoint x: 534, startPoint y: 310, endPoint x: 493, endPoint y: 119, distance: 195.9
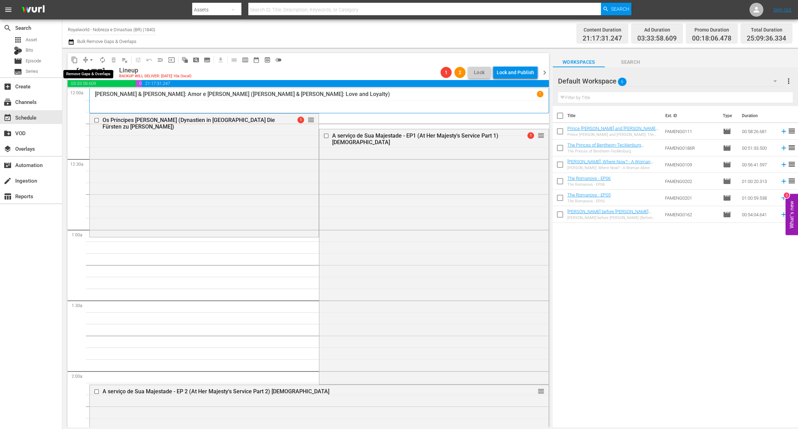
click at [91, 61] on span "arrow_drop_down" at bounding box center [91, 59] width 7 height 7
click at [100, 92] on li "Align to End of Previous Day" at bounding box center [91, 96] width 73 height 11
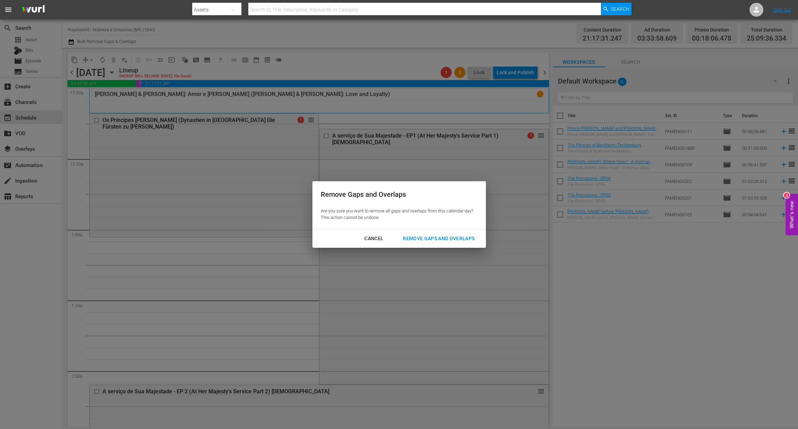
click at [449, 237] on div "Remove Gaps and Overlaps" at bounding box center [438, 238] width 83 height 9
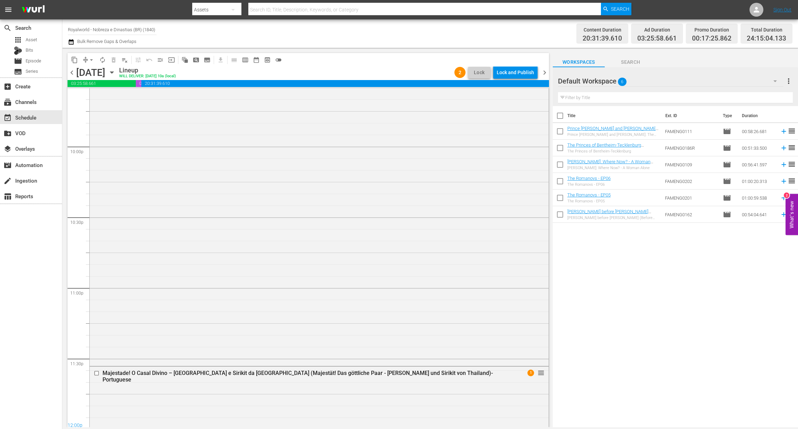
scroll to position [3112, 0]
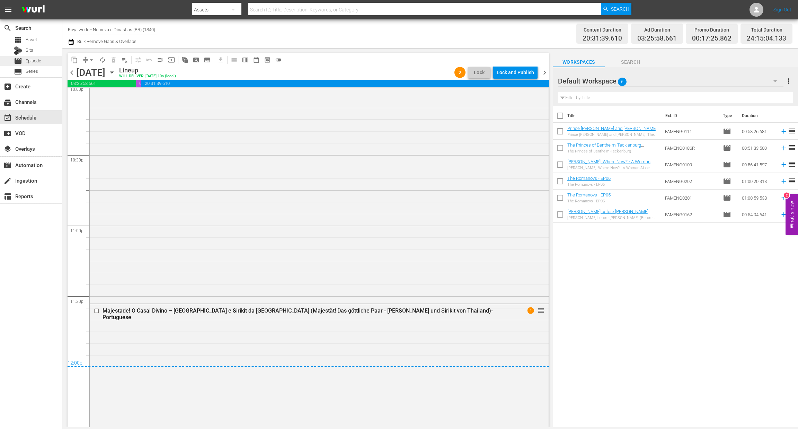
click at [40, 63] on span "Episode" at bounding box center [34, 60] width 16 height 7
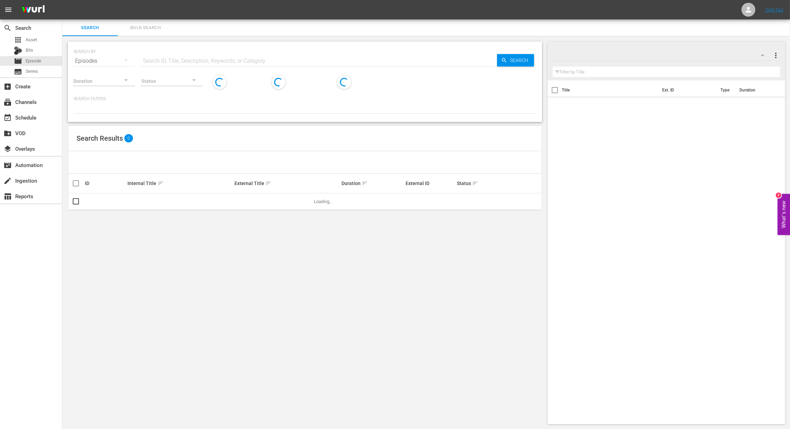
click at [218, 58] on input "text" at bounding box center [319, 61] width 356 height 17
paste input "Princesa [PERSON_NAME]: Uma Vida Após a Morte"
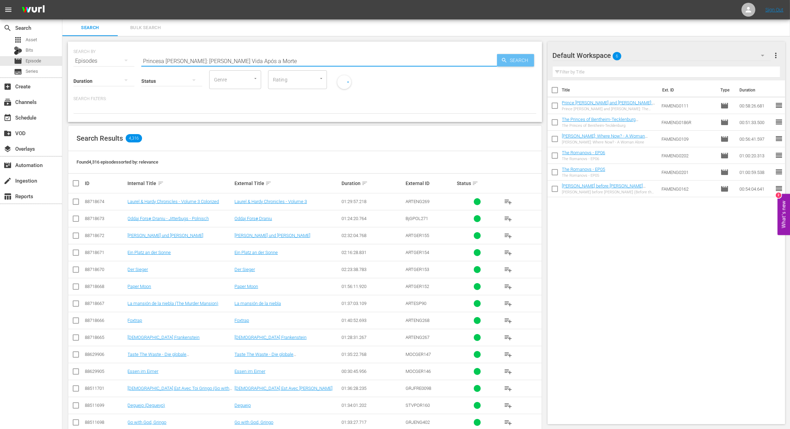
type input "Princesa [PERSON_NAME]: Uma Vida Após a Morte"
click at [506, 58] on icon "button" at bounding box center [504, 60] width 6 height 6
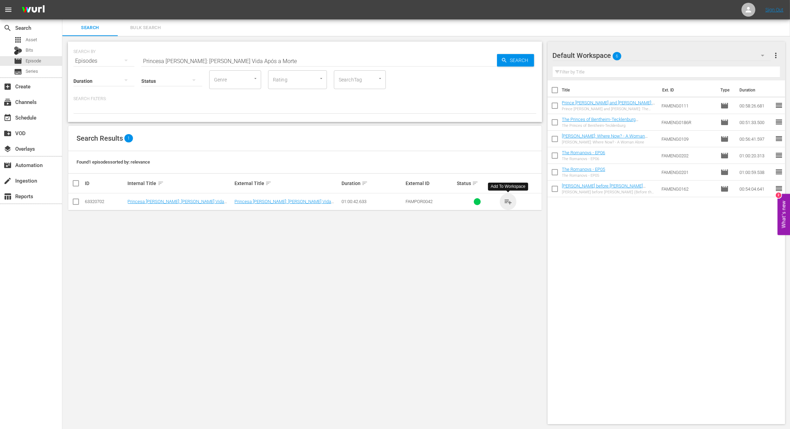
click at [510, 200] on span "playlist_add" at bounding box center [508, 201] width 8 height 8
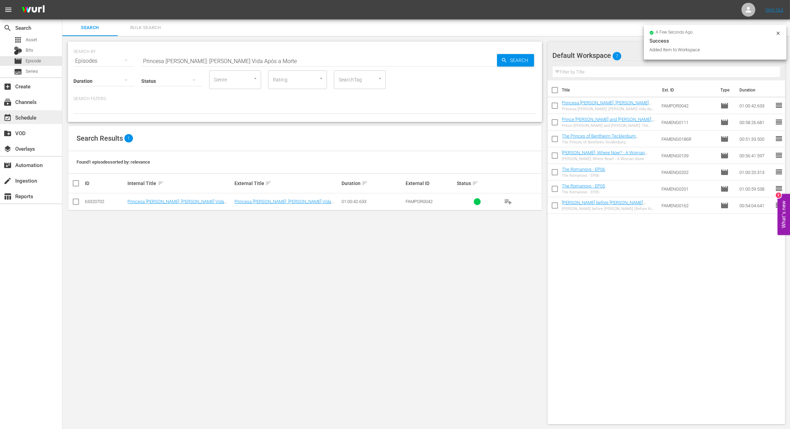
click at [30, 115] on div "event_available Schedule" at bounding box center [19, 116] width 39 height 6
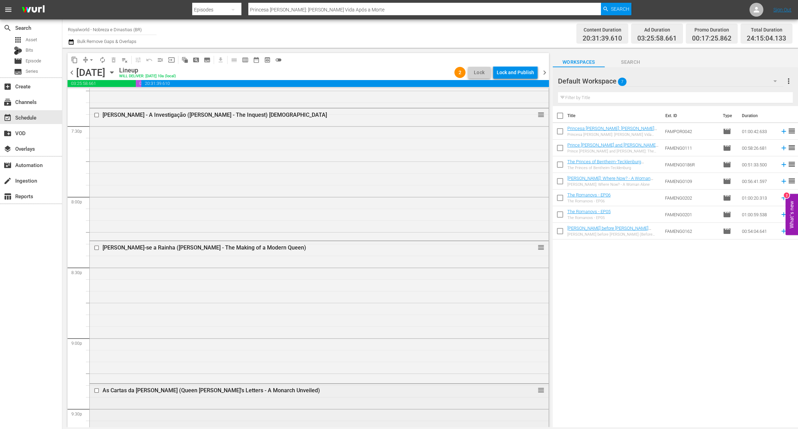
scroll to position [2696, 0]
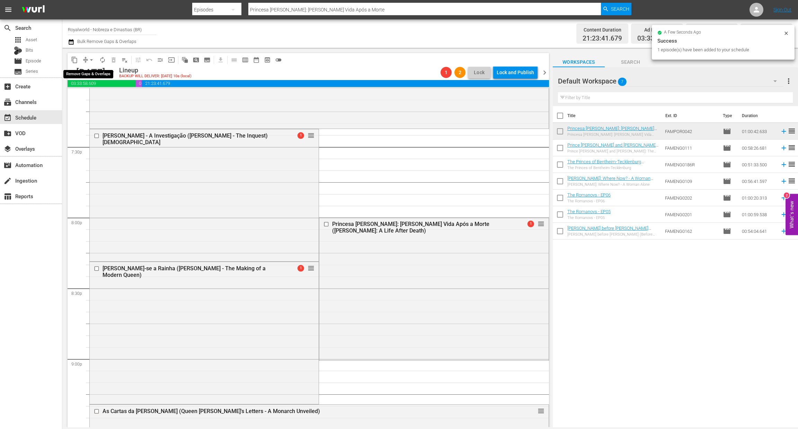
drag, startPoint x: 95, startPoint y: 59, endPoint x: 89, endPoint y: 60, distance: 5.6
click at [94, 58] on span "arrow_drop_down" at bounding box center [91, 59] width 7 height 7
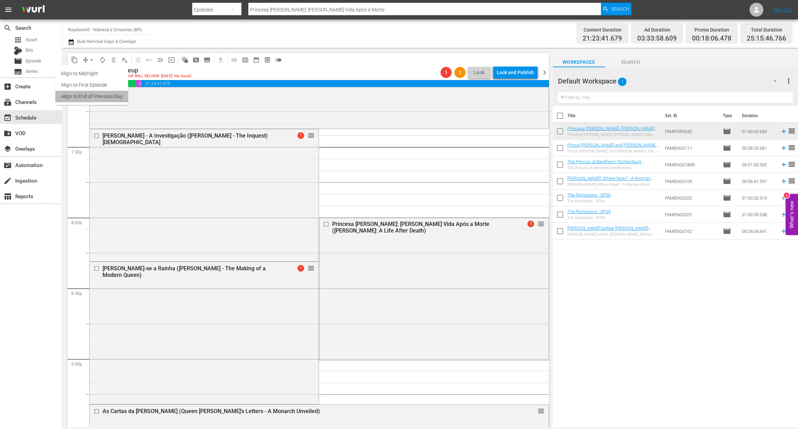
click at [96, 95] on li "Align to End of Previous Day" at bounding box center [91, 96] width 73 height 11
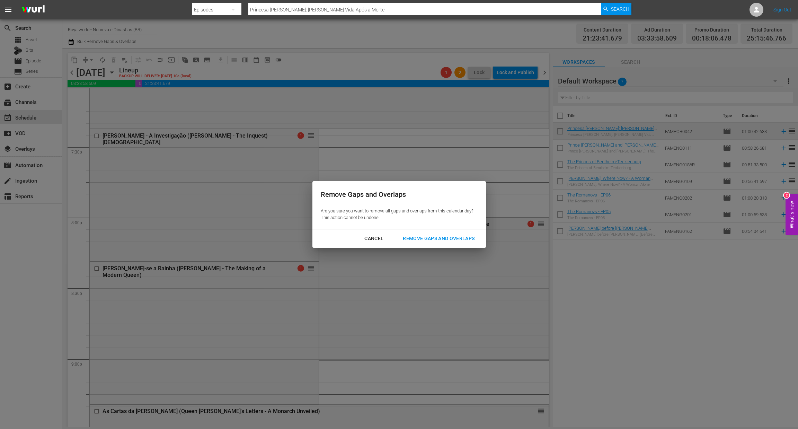
click at [454, 241] on div "Remove Gaps and Overlaps" at bounding box center [438, 238] width 83 height 9
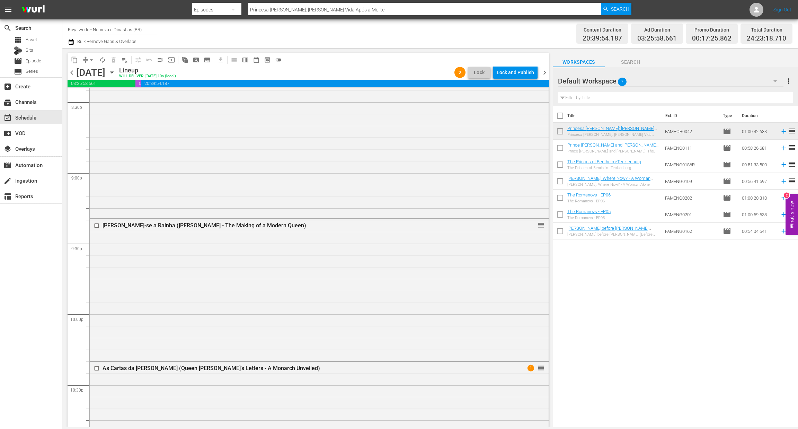
scroll to position [3131, 0]
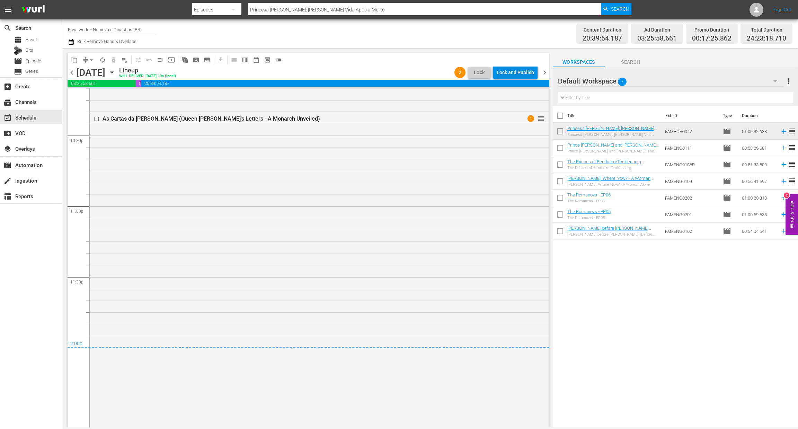
click at [514, 72] on div "Lock and Publish" at bounding box center [514, 72] width 37 height 12
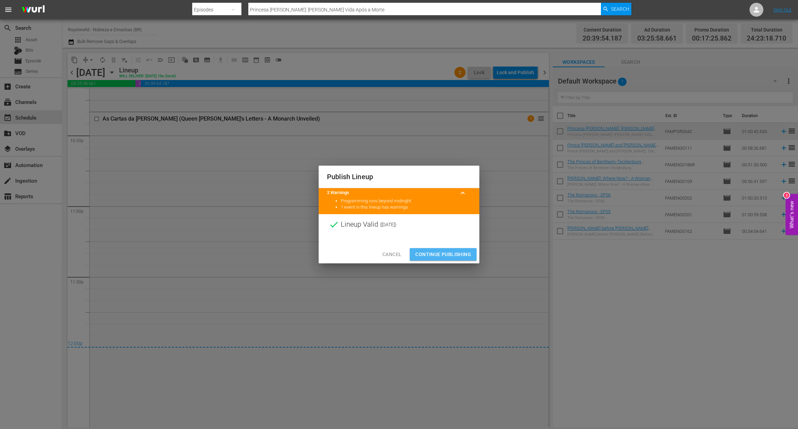
click at [443, 260] on button "Continue Publishing" at bounding box center [443, 254] width 67 height 13
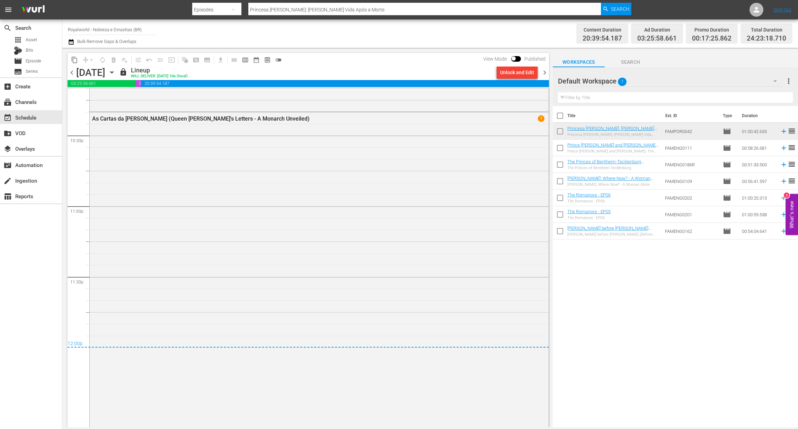
click at [543, 70] on span "chevron_right" at bounding box center [544, 72] width 9 height 9
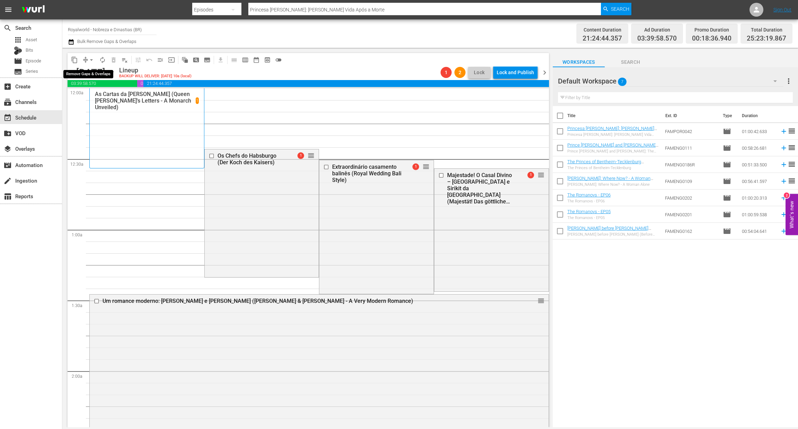
click at [93, 61] on span "arrow_drop_down" at bounding box center [91, 59] width 7 height 7
click at [106, 97] on li "Align to End of Previous Day" at bounding box center [91, 96] width 73 height 11
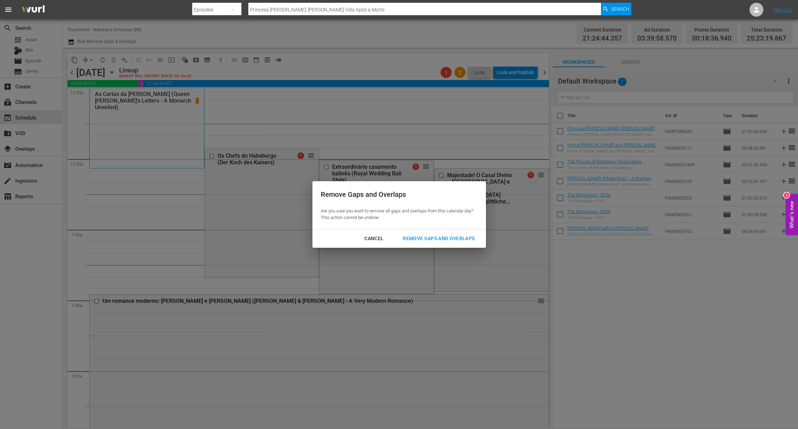
click at [443, 239] on div "Remove Gaps and Overlaps" at bounding box center [438, 238] width 83 height 9
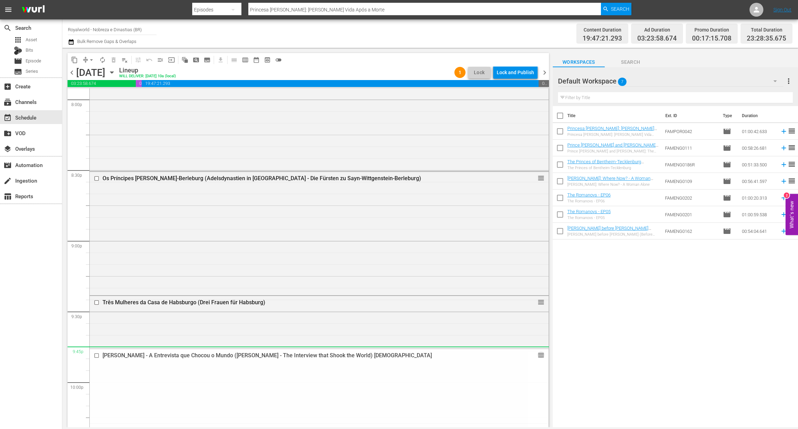
scroll to position [2804, 0]
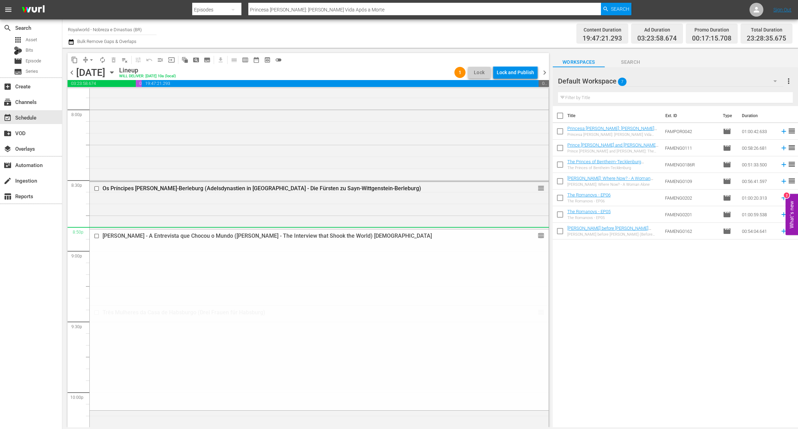
drag, startPoint x: 531, startPoint y: 152, endPoint x: 479, endPoint y: 234, distance: 97.1
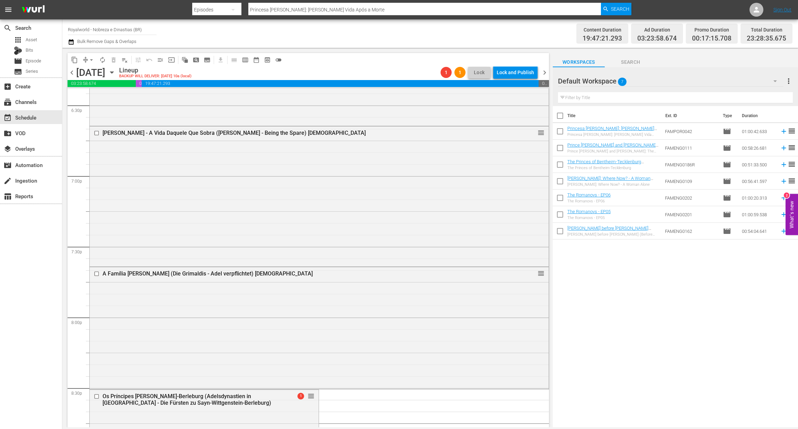
scroll to position [2908, 0]
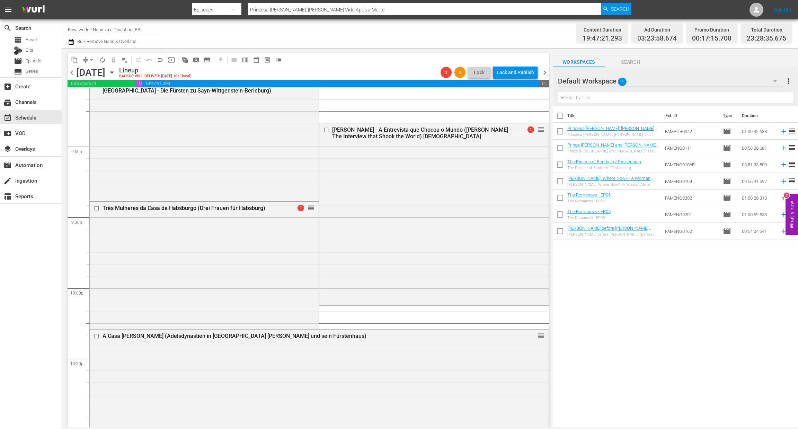
drag, startPoint x: 533, startPoint y: 262, endPoint x: 466, endPoint y: 108, distance: 168.1
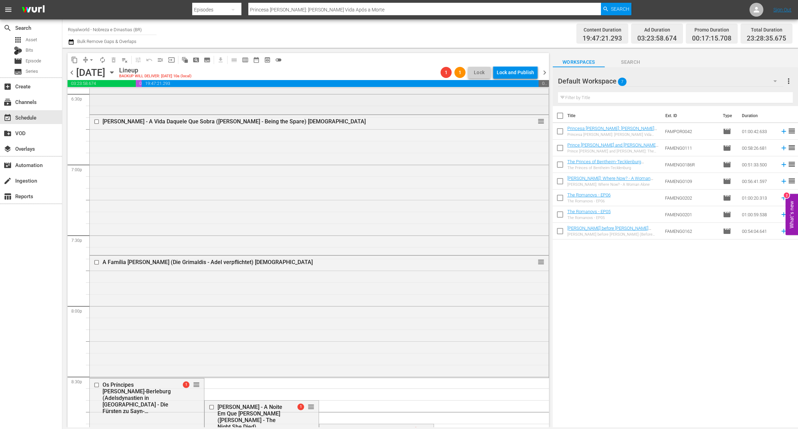
scroll to position [2608, 0]
click at [91, 60] on span "arrow_drop_down" at bounding box center [91, 59] width 7 height 7
click at [92, 105] on ul "Align to Midnight Align to First Episode Align to End of Previous Day" at bounding box center [91, 85] width 73 height 40
click at [95, 96] on li "Align to End of Previous Day" at bounding box center [91, 96] width 73 height 11
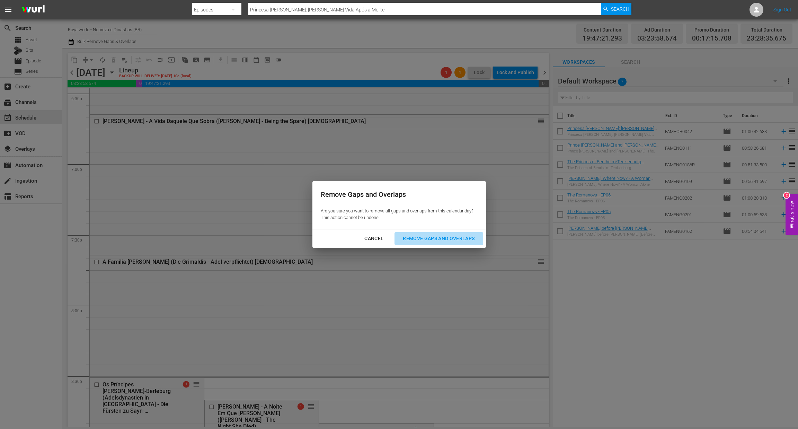
click at [407, 240] on div "Remove Gaps and Overlaps" at bounding box center [438, 238] width 83 height 9
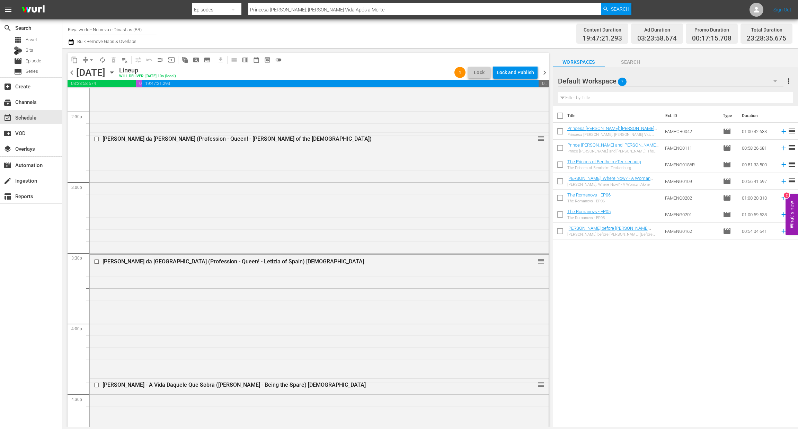
scroll to position [2019, 0]
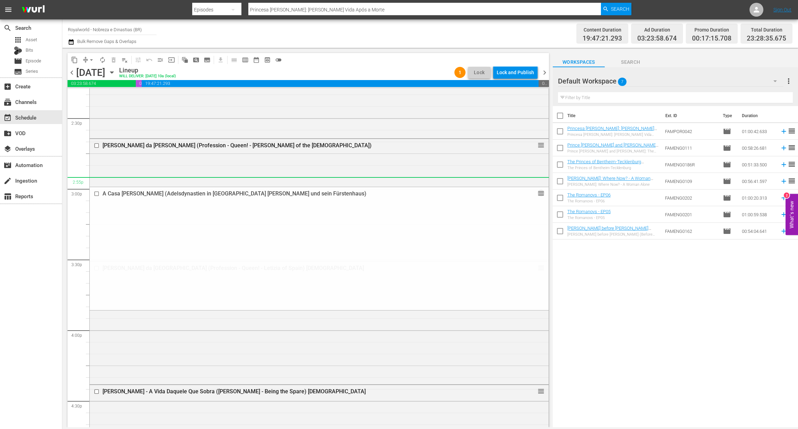
drag, startPoint x: 533, startPoint y: 341, endPoint x: 421, endPoint y: 185, distance: 193.0
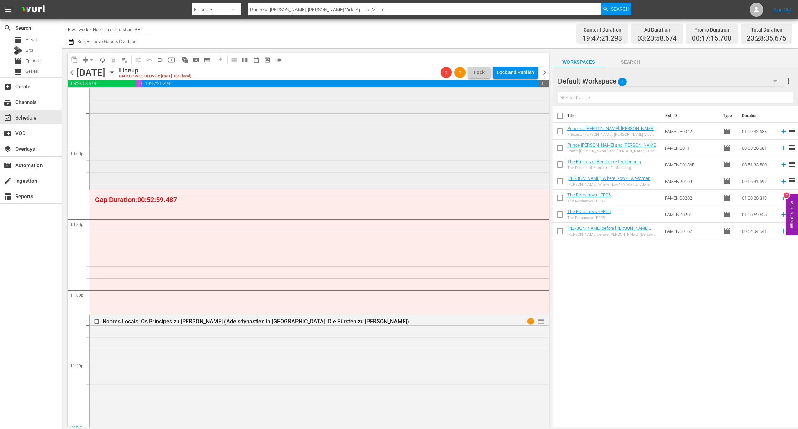
scroll to position [3057, 0]
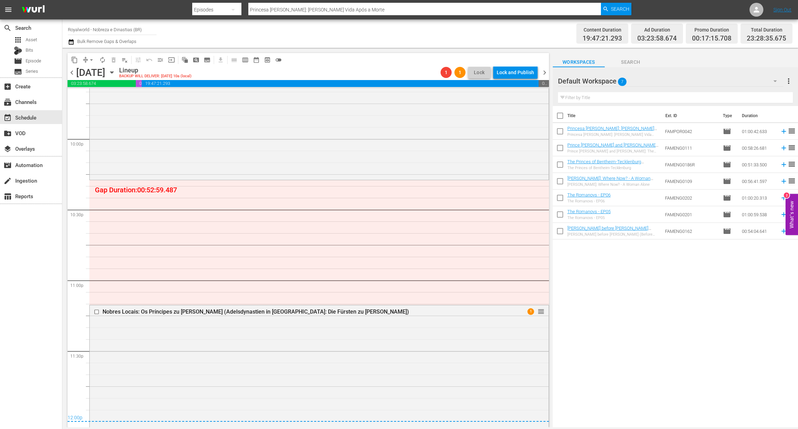
click at [90, 61] on span "arrow_drop_down" at bounding box center [91, 59] width 7 height 7
click at [91, 95] on li "Align to End of Previous Day" at bounding box center [91, 96] width 73 height 11
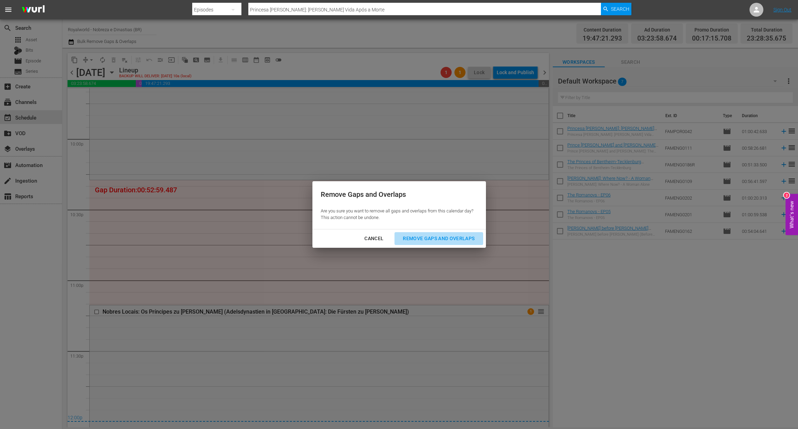
click at [424, 240] on div "Remove Gaps and Overlaps" at bounding box center [438, 238] width 83 height 9
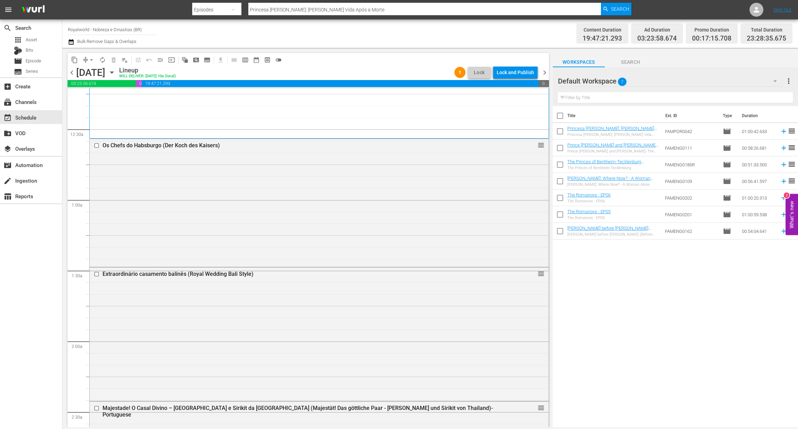
scroll to position [0, 0]
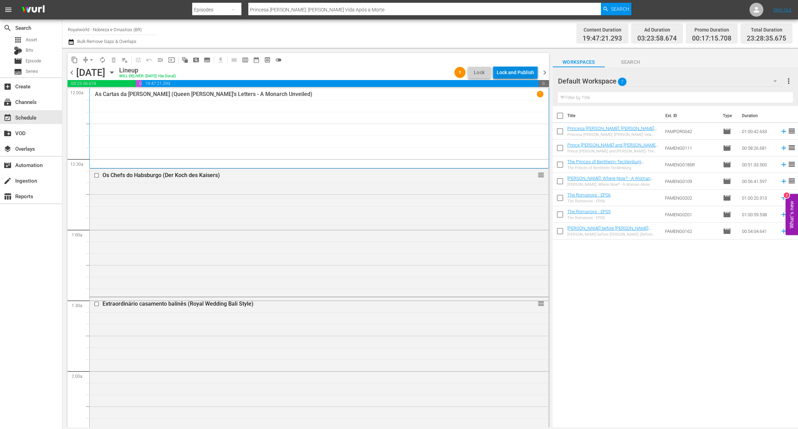
click at [509, 72] on div "Lock and Publish" at bounding box center [514, 72] width 37 height 12
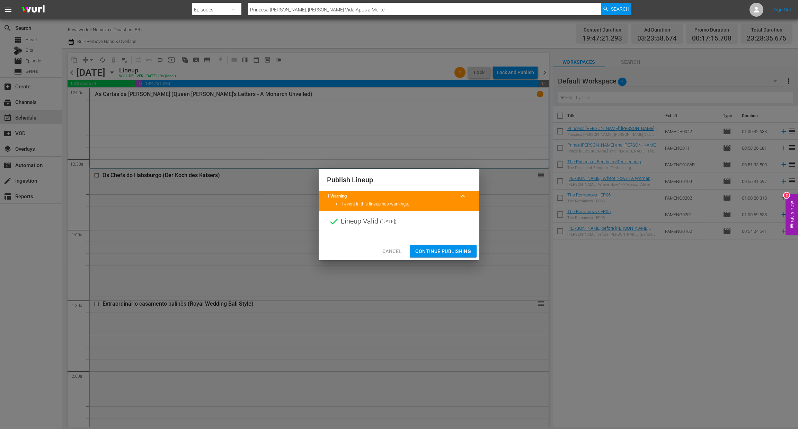
click at [440, 252] on span "Continue Publishing" at bounding box center [443, 251] width 56 height 9
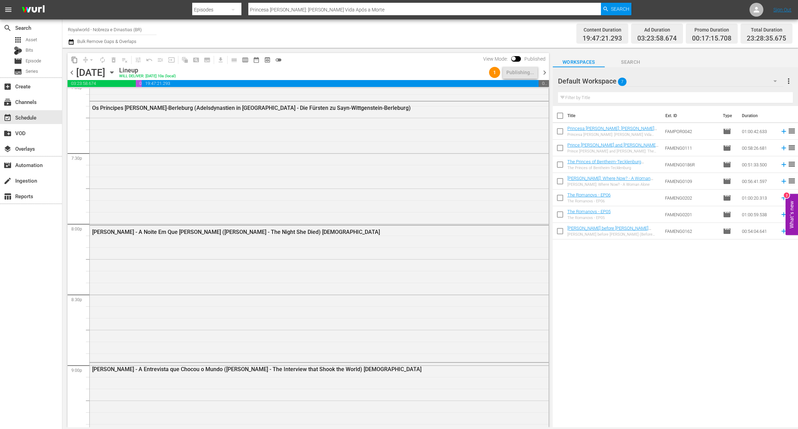
scroll to position [3057, 0]
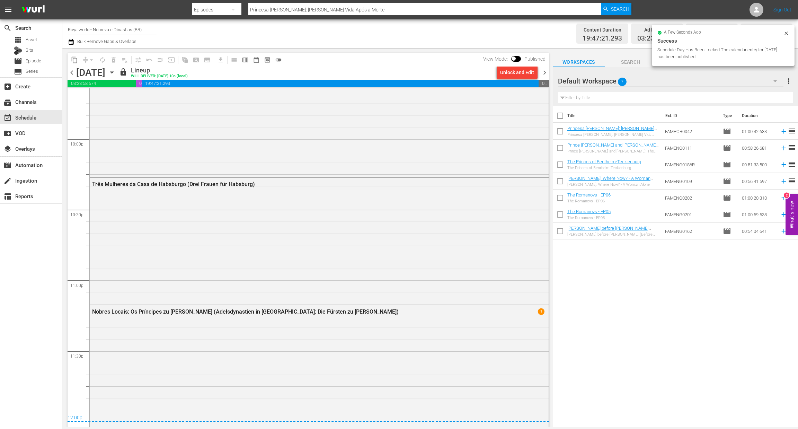
click at [541, 73] on span "chevron_right" at bounding box center [544, 72] width 9 height 9
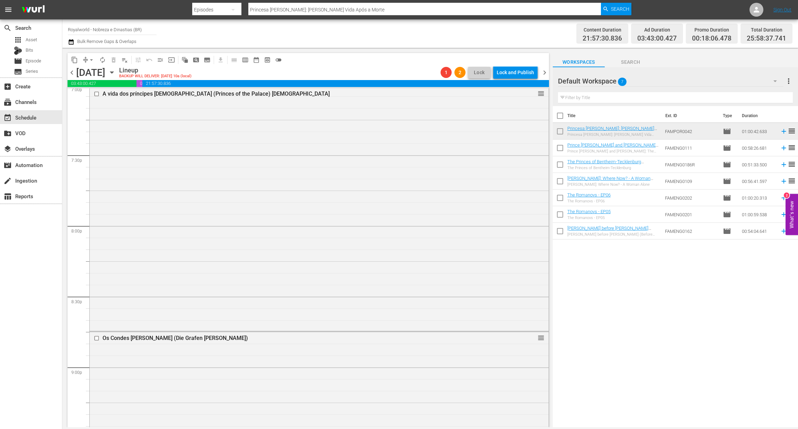
scroll to position [2700, 0]
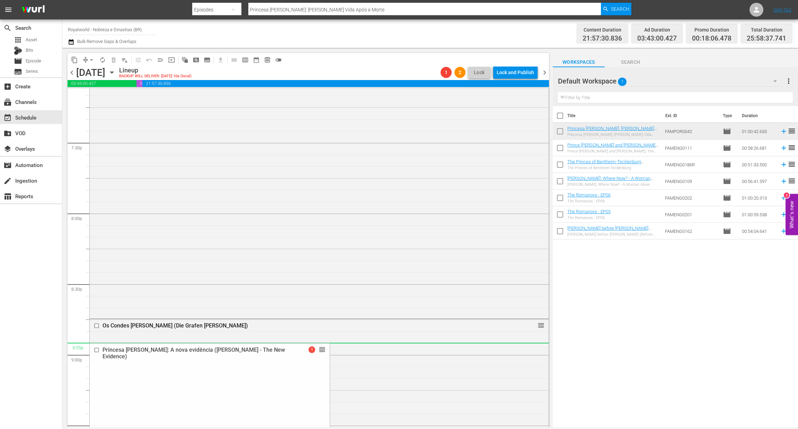
drag, startPoint x: 304, startPoint y: 232, endPoint x: 386, endPoint y: 352, distance: 145.2
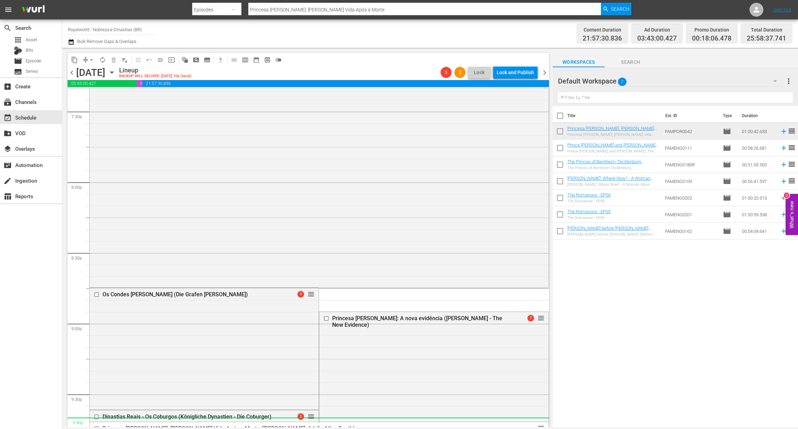
scroll to position [2908, 0]
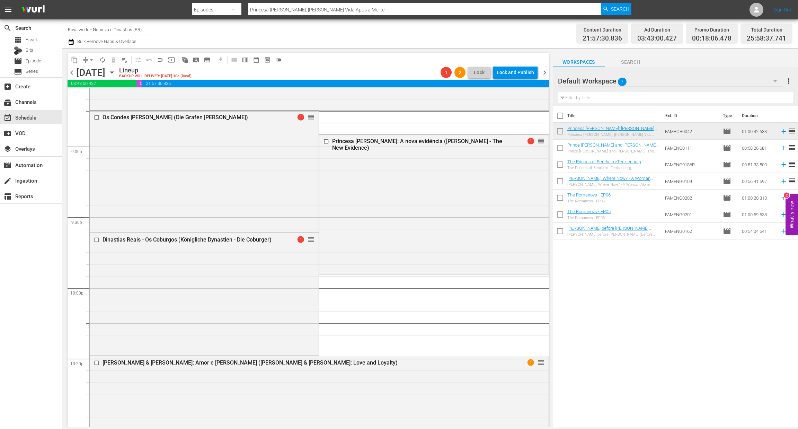
drag, startPoint x: 532, startPoint y: 271, endPoint x: 520, endPoint y: 197, distance: 74.4
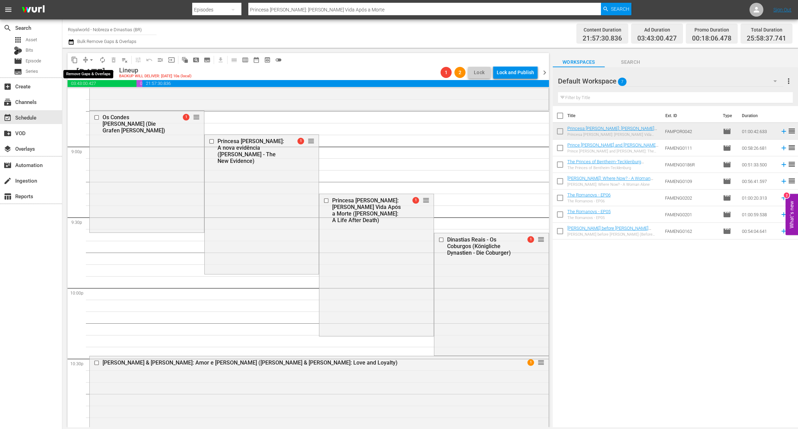
click at [97, 56] on span "autorenew_outlined" at bounding box center [102, 59] width 11 height 11
click at [92, 61] on span "arrow_drop_down" at bounding box center [91, 59] width 7 height 7
click at [97, 97] on li "Align to End of Previous Day" at bounding box center [91, 96] width 73 height 11
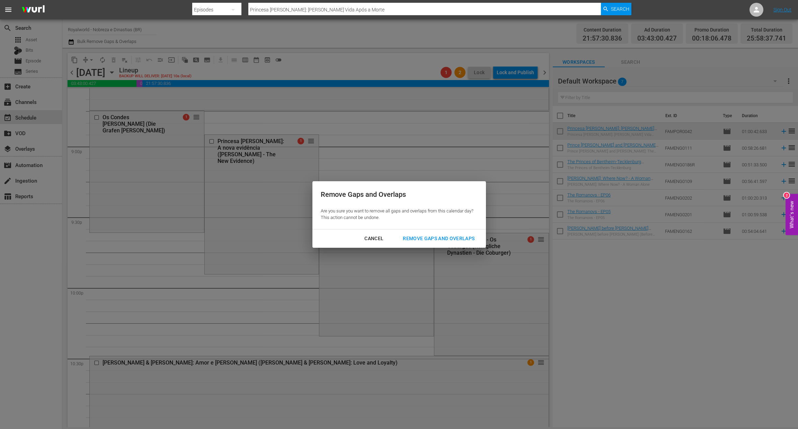
click at [427, 243] on button "Remove Gaps and Overlaps" at bounding box center [438, 238] width 88 height 13
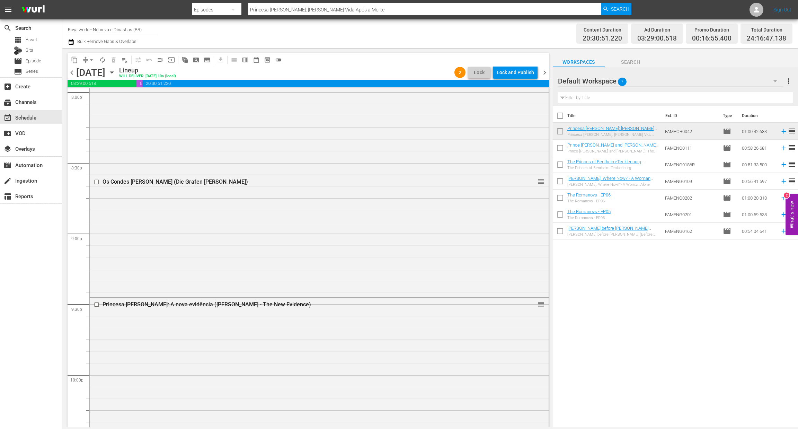
scroll to position [2856, 0]
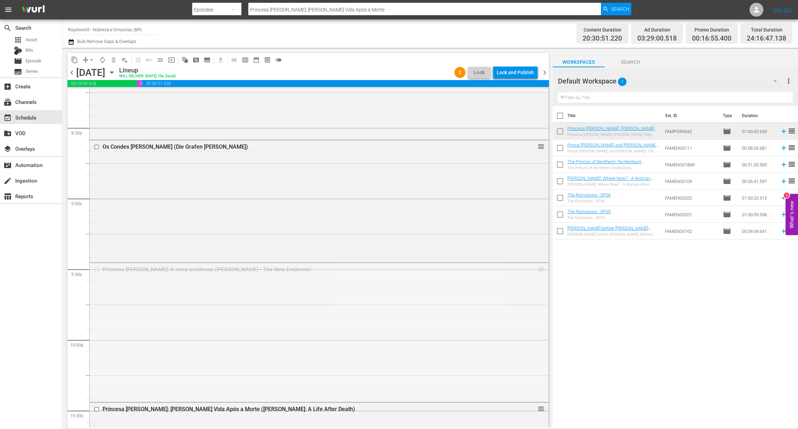
drag, startPoint x: 532, startPoint y: 269, endPoint x: 453, endPoint y: 113, distance: 175.0
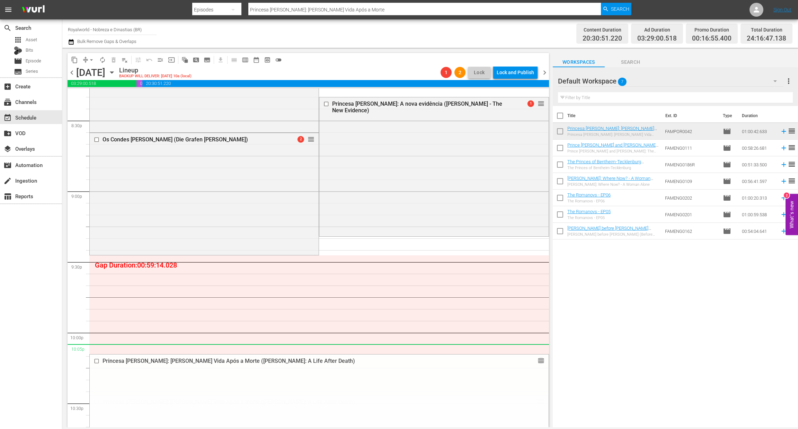
scroll to position [2837, 0]
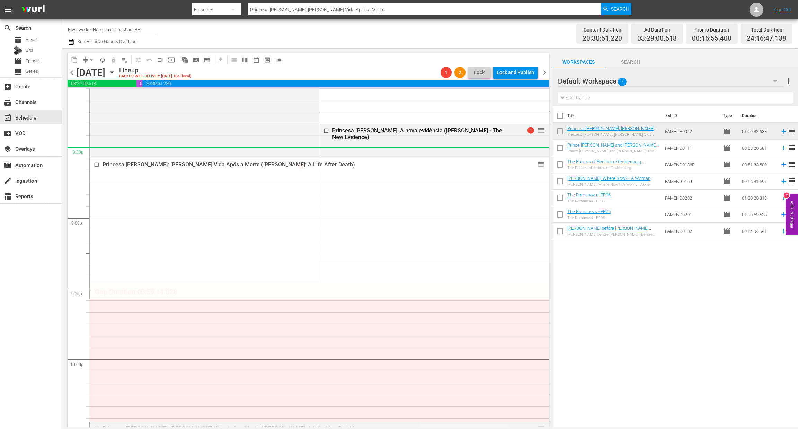
drag, startPoint x: 530, startPoint y: 274, endPoint x: 492, endPoint y: 154, distance: 125.8
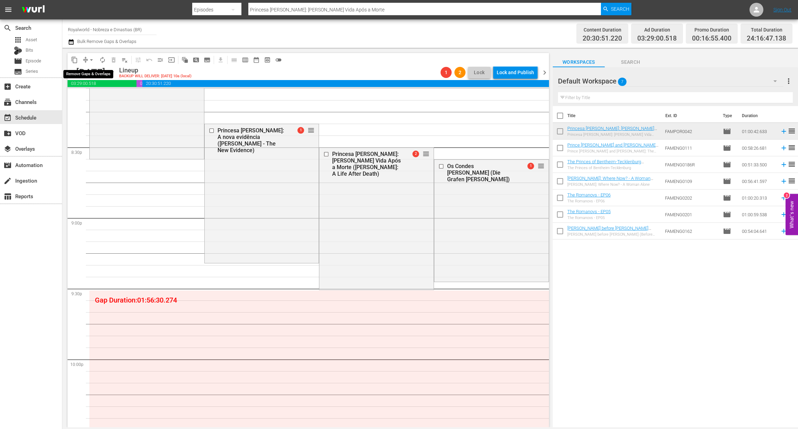
click at [90, 61] on span "arrow_drop_down" at bounding box center [91, 59] width 7 height 7
click at [90, 100] on li "Align to End of Previous Day" at bounding box center [91, 96] width 73 height 11
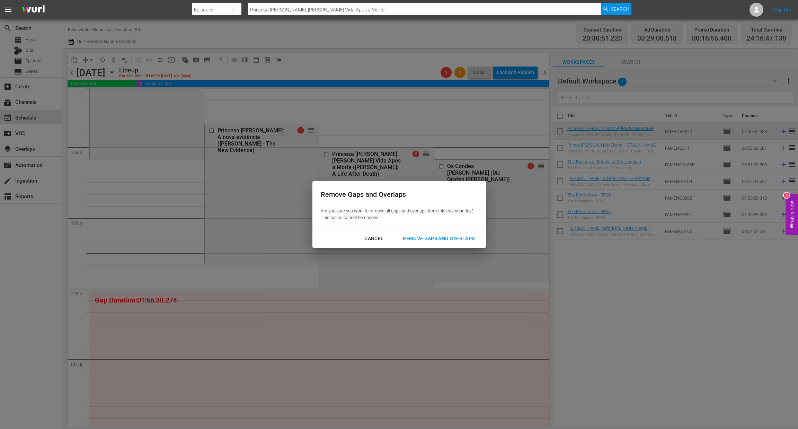
click at [469, 240] on div "Remove Gaps and Overlaps" at bounding box center [438, 238] width 83 height 9
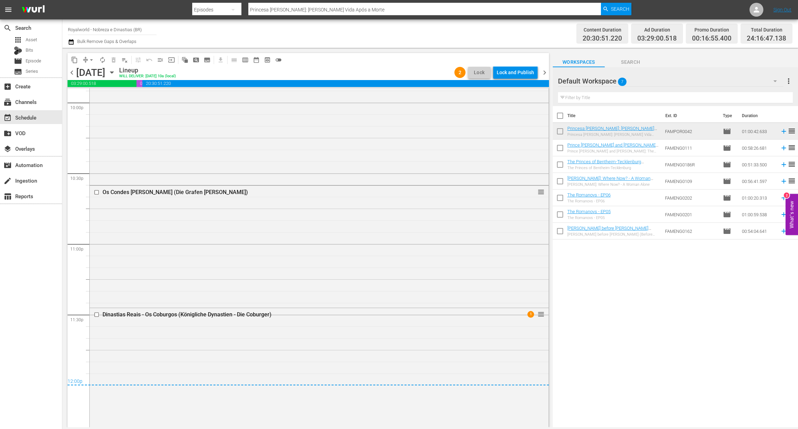
scroll to position [3096, 0]
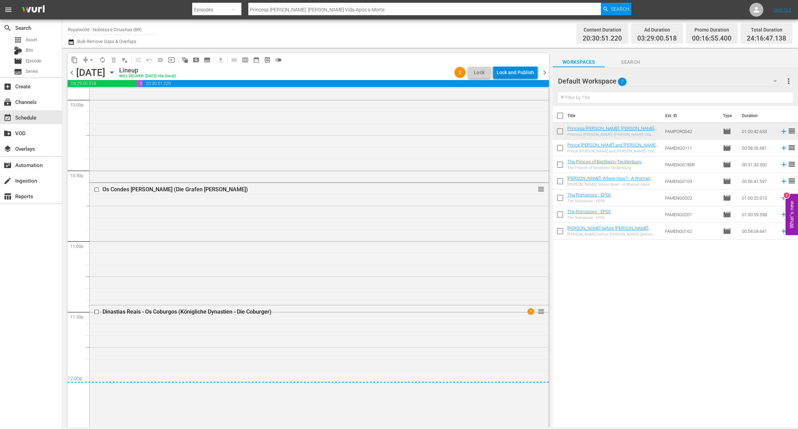
click at [515, 73] on div "Lock and Publish" at bounding box center [514, 72] width 37 height 12
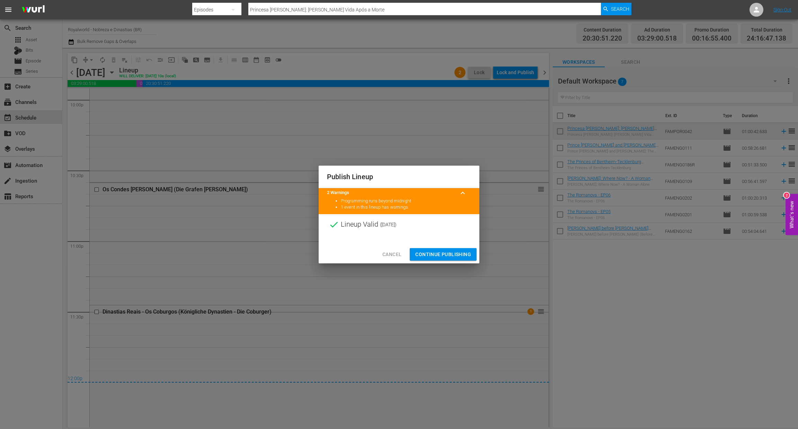
click at [440, 254] on span "Continue Publishing" at bounding box center [443, 254] width 56 height 9
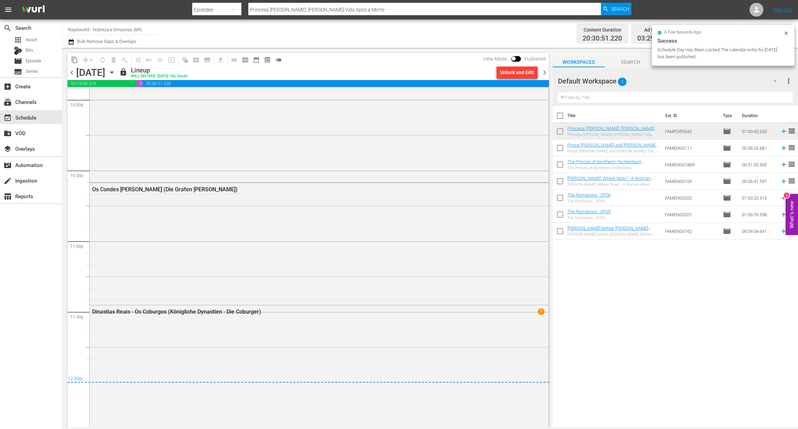
click at [540, 72] on span "chevron_right" at bounding box center [544, 72] width 9 height 9
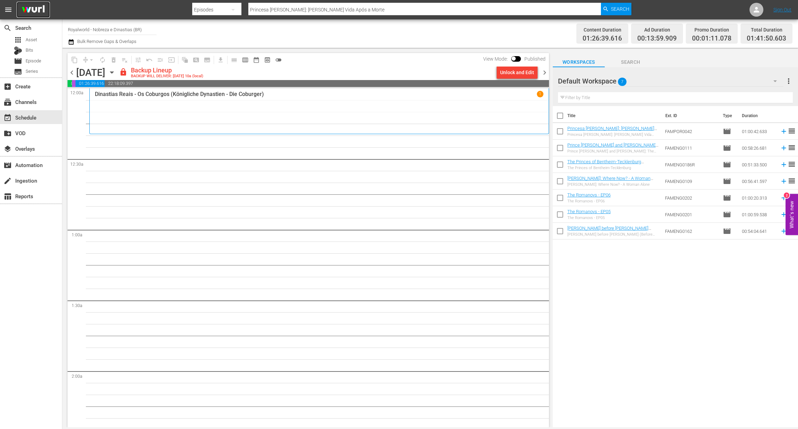
click at [32, 11] on img at bounding box center [33, 10] width 33 height 16
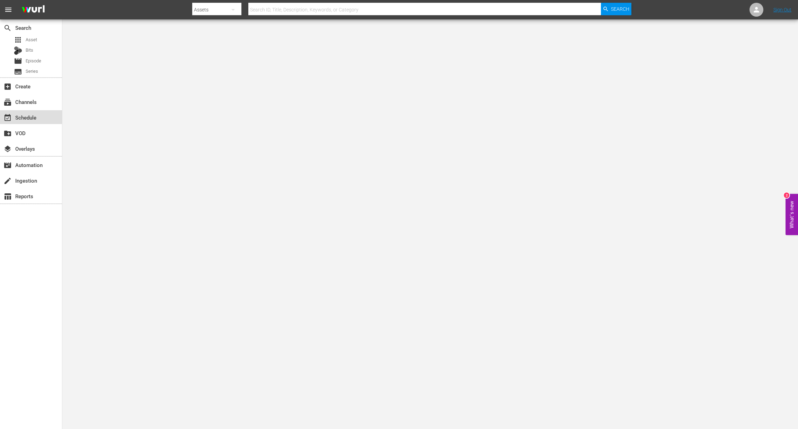
click at [0, 115] on div "event_available Schedule" at bounding box center [19, 116] width 39 height 6
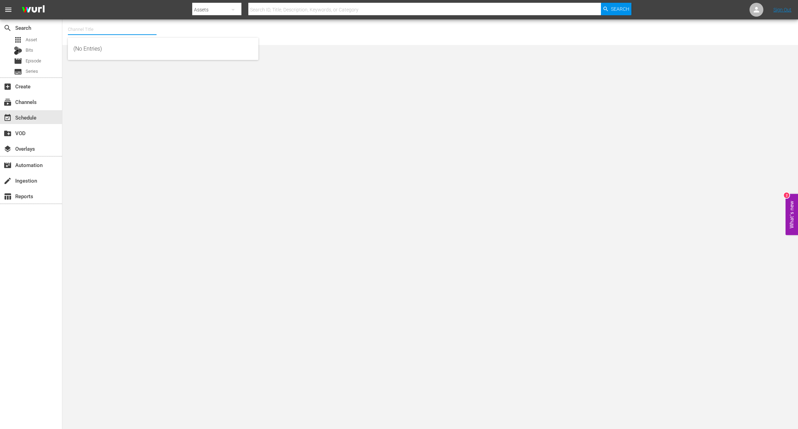
click at [111, 29] on input "text" at bounding box center [112, 29] width 89 height 17
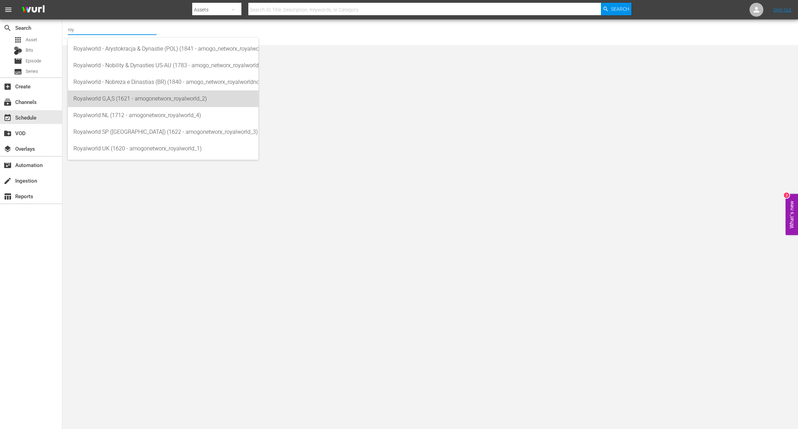
click at [119, 98] on div "Royalworld G,A,S (1621 - amogonetworx_royalworld_2)" at bounding box center [162, 98] width 179 height 17
type input "Royalworld G,A,S (1621 - amogonetworx_royalworld_2)"
